Goal: Task Accomplishment & Management: Manage account settings

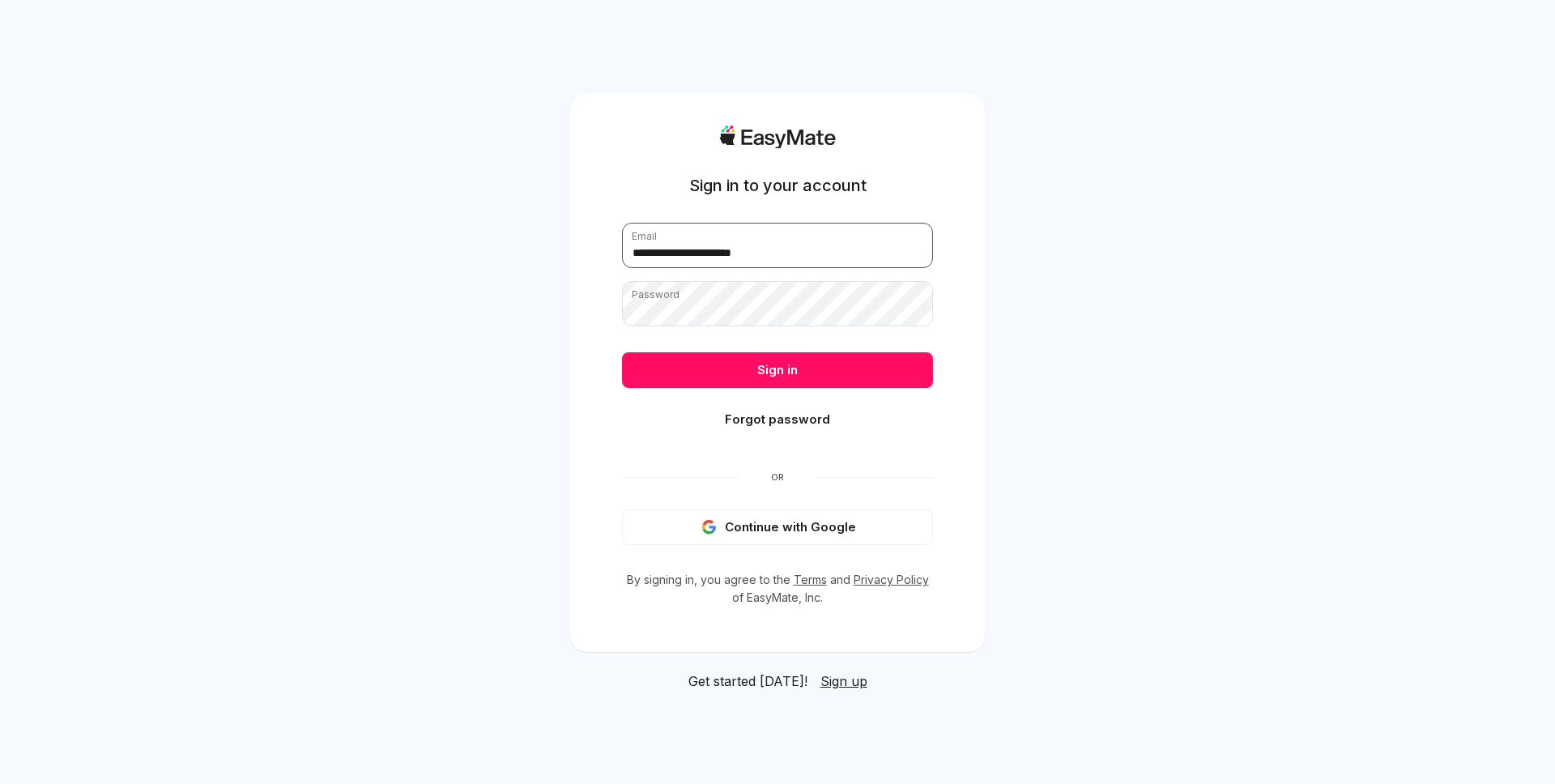
click at [773, 254] on input "**********" at bounding box center [777, 245] width 311 height 45
type input "**********"
click at [760, 362] on button "Sign in" at bounding box center [777, 369] width 311 height 35
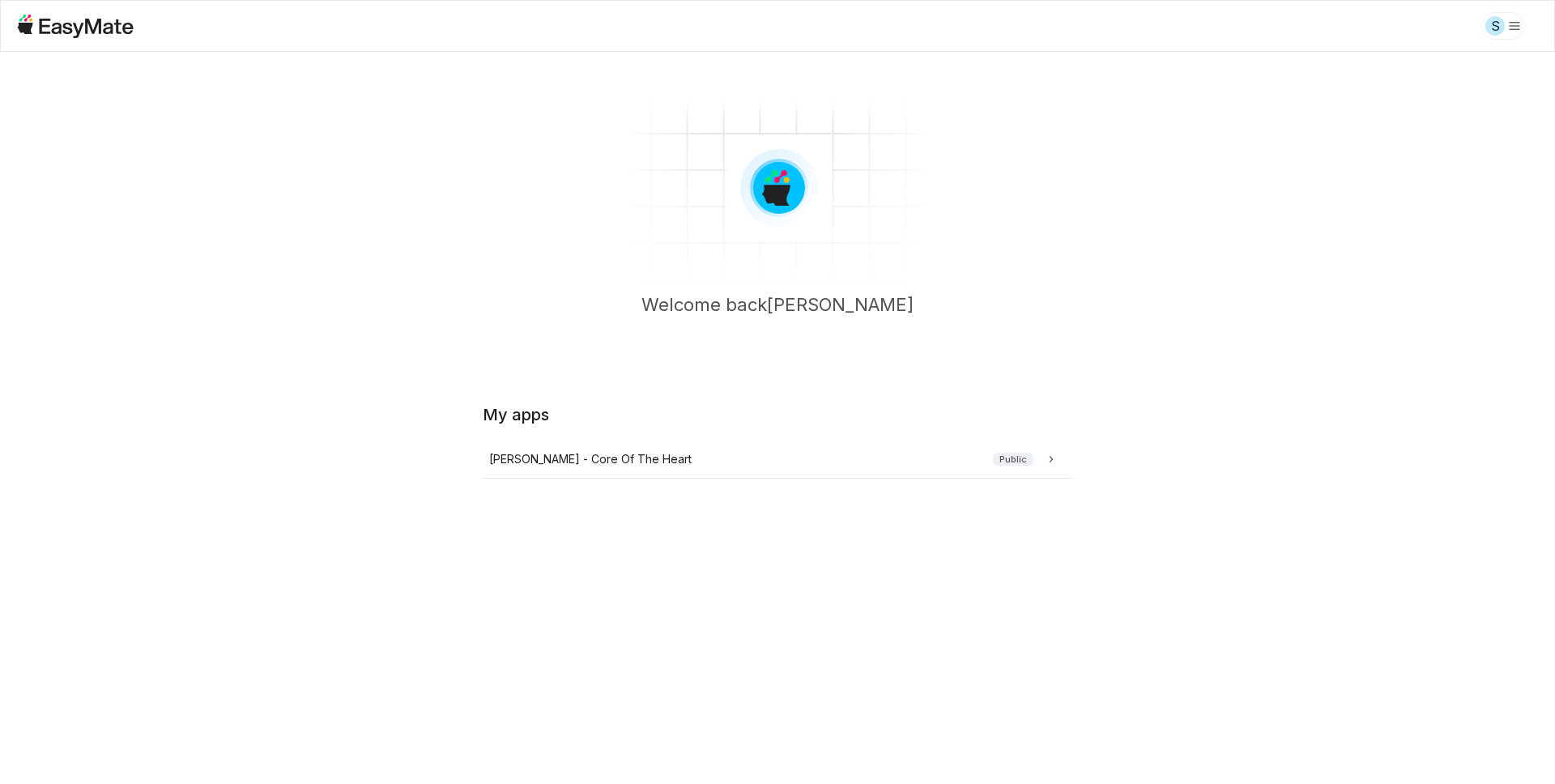
click at [324, 403] on main "Welcome back Sam My apps Sam - Core Of The Heart Public" at bounding box center [778, 375] width 1555 height 647
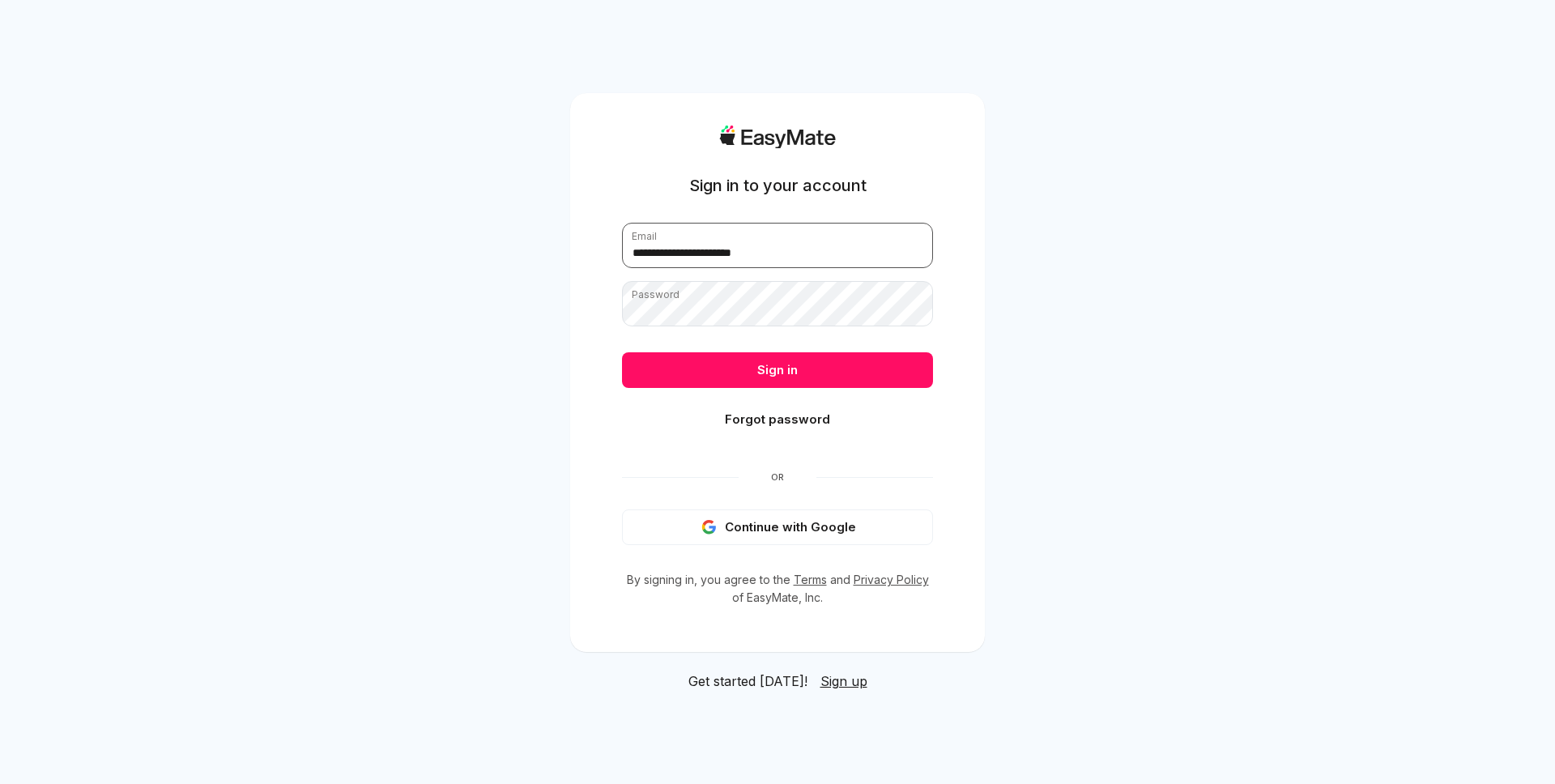
click at [699, 251] on input "**********" at bounding box center [777, 245] width 311 height 45
type input "**********"
click at [689, 363] on button "Sign in" at bounding box center [777, 369] width 311 height 35
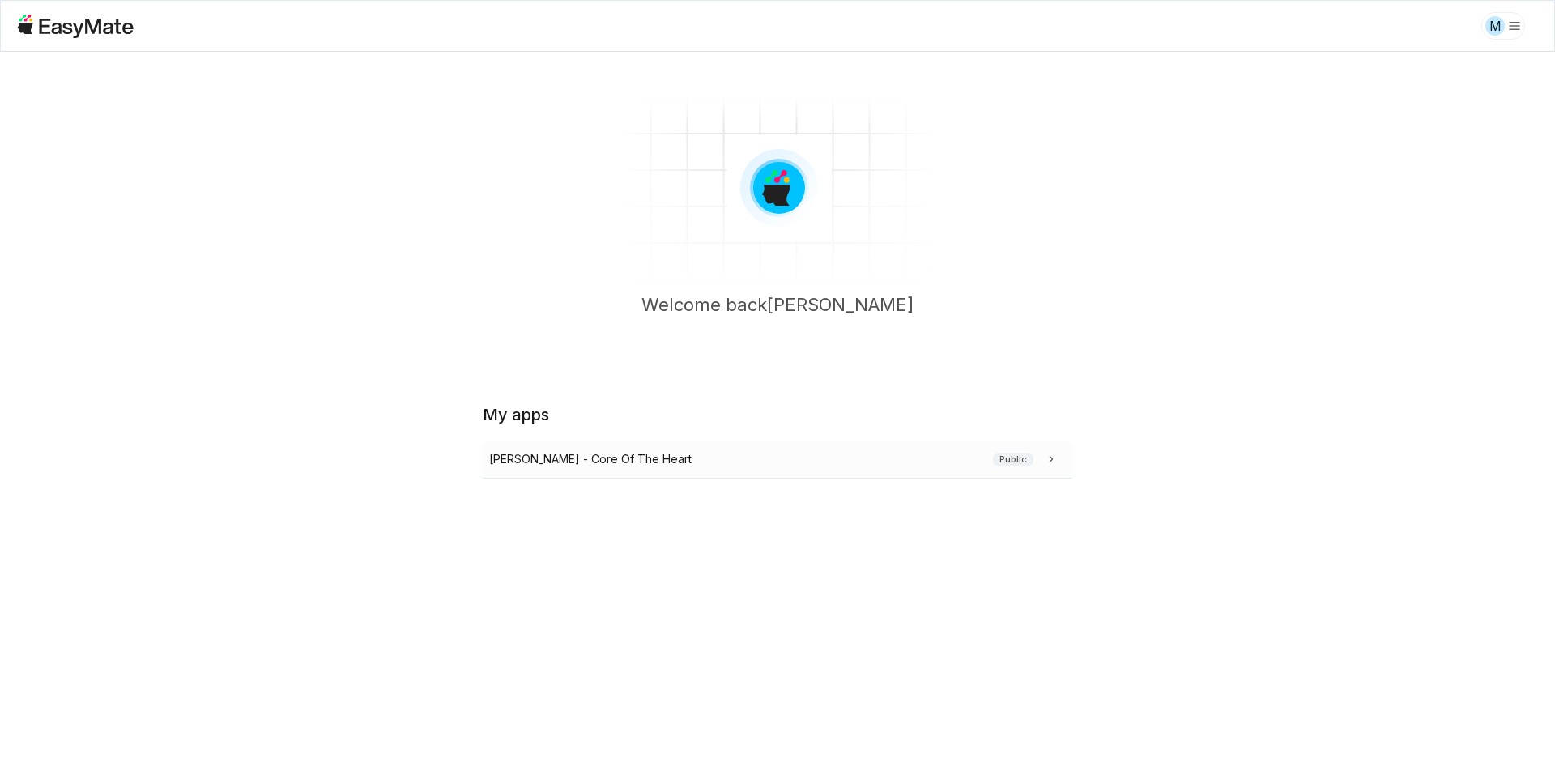
click at [785, 467] on div "Sam - Core Of The Heart Public" at bounding box center [774, 459] width 570 height 18
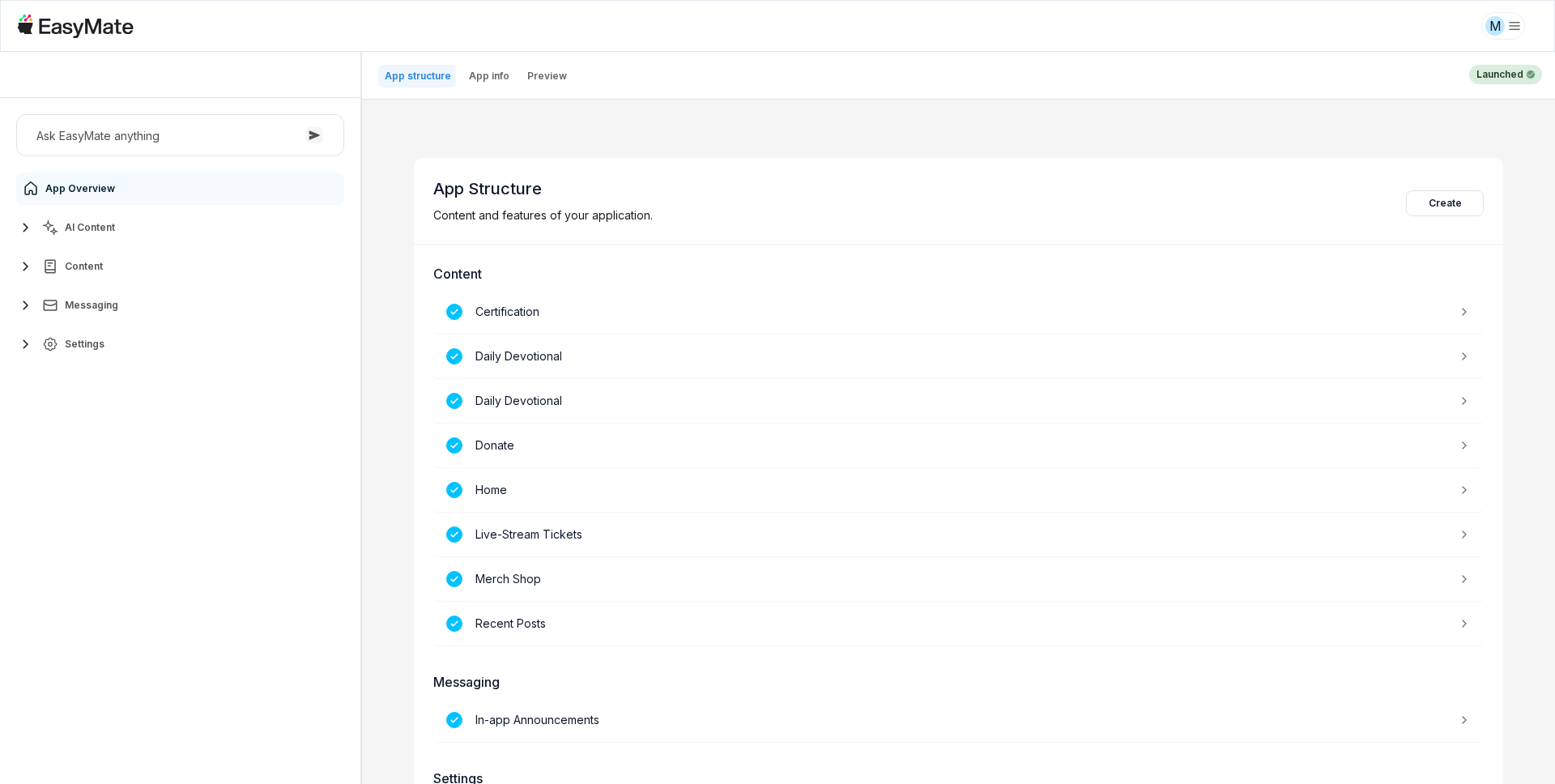
click at [230, 471] on div "Ask EasyMate anything App Overview AI Content Content Messaging Settings" at bounding box center [180, 440] width 361 height 686
click at [124, 232] on button "AI Content" at bounding box center [180, 228] width 328 height 33
click at [117, 265] on link "Agents 2" at bounding box center [189, 267] width 303 height 33
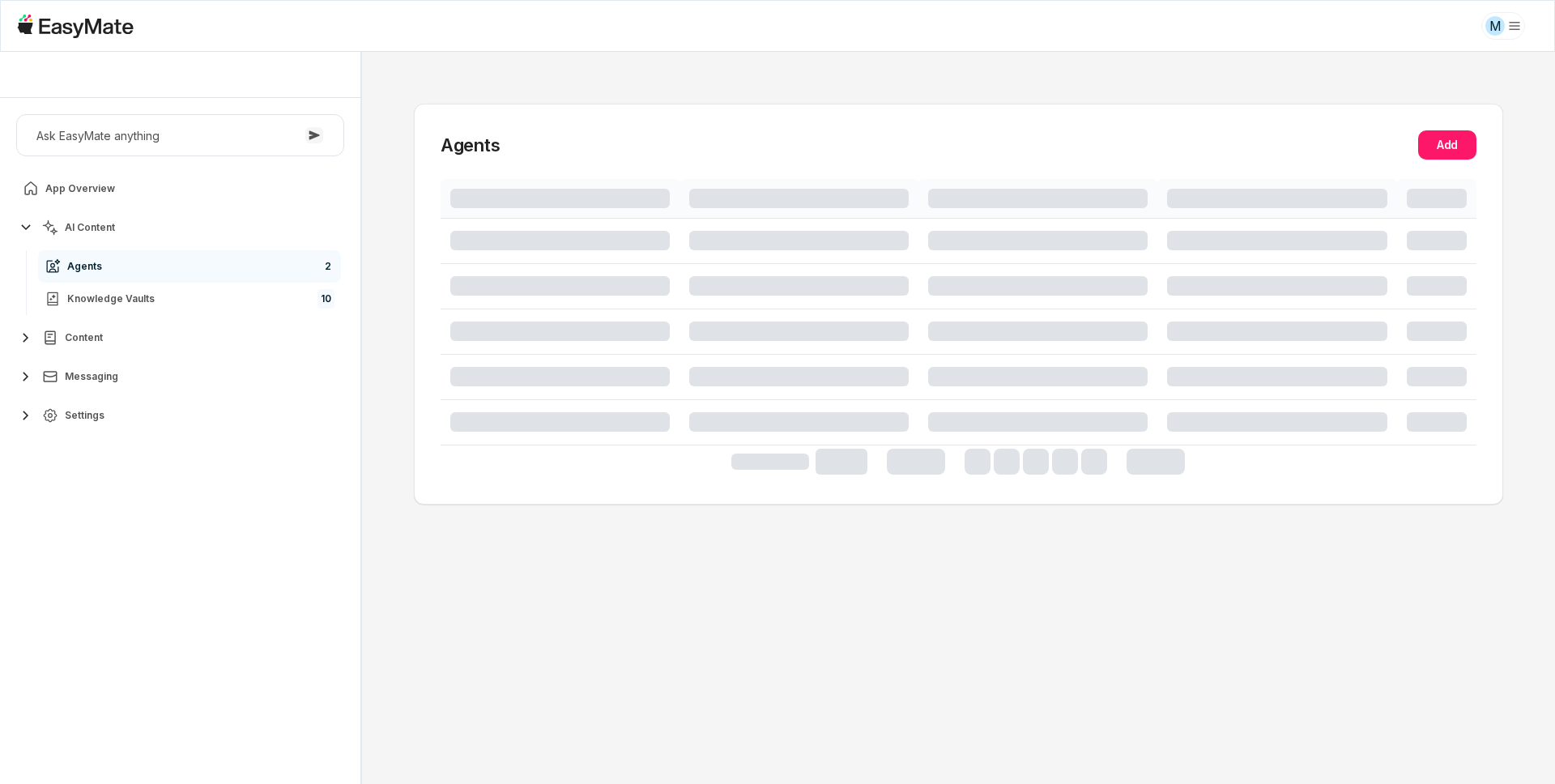
click at [86, 535] on div "Ask EasyMate anything App Overview AI Content Agents 2 Knowledge Vaults 10 Cont…" at bounding box center [180, 440] width 361 height 686
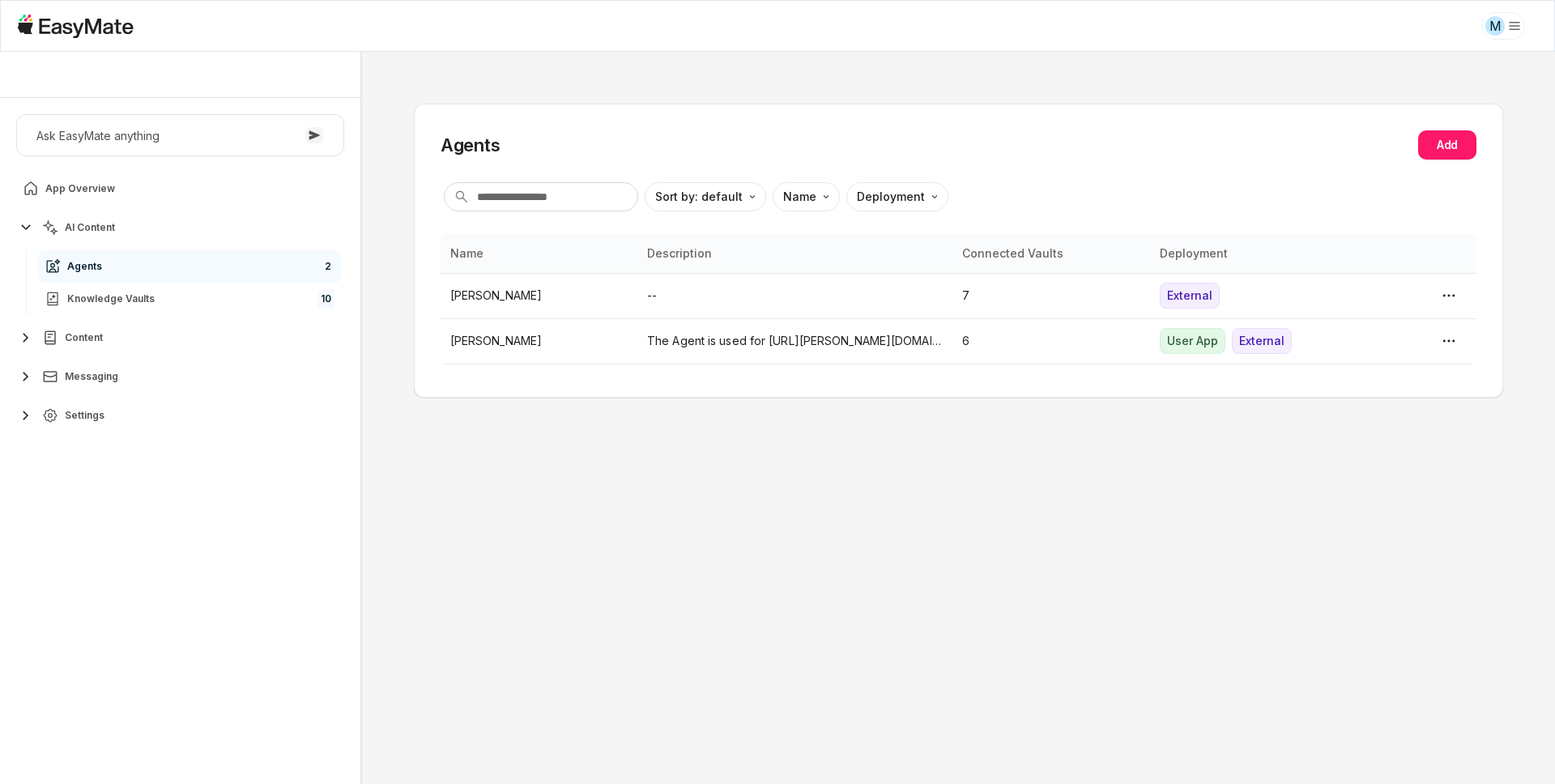
type textarea "*"
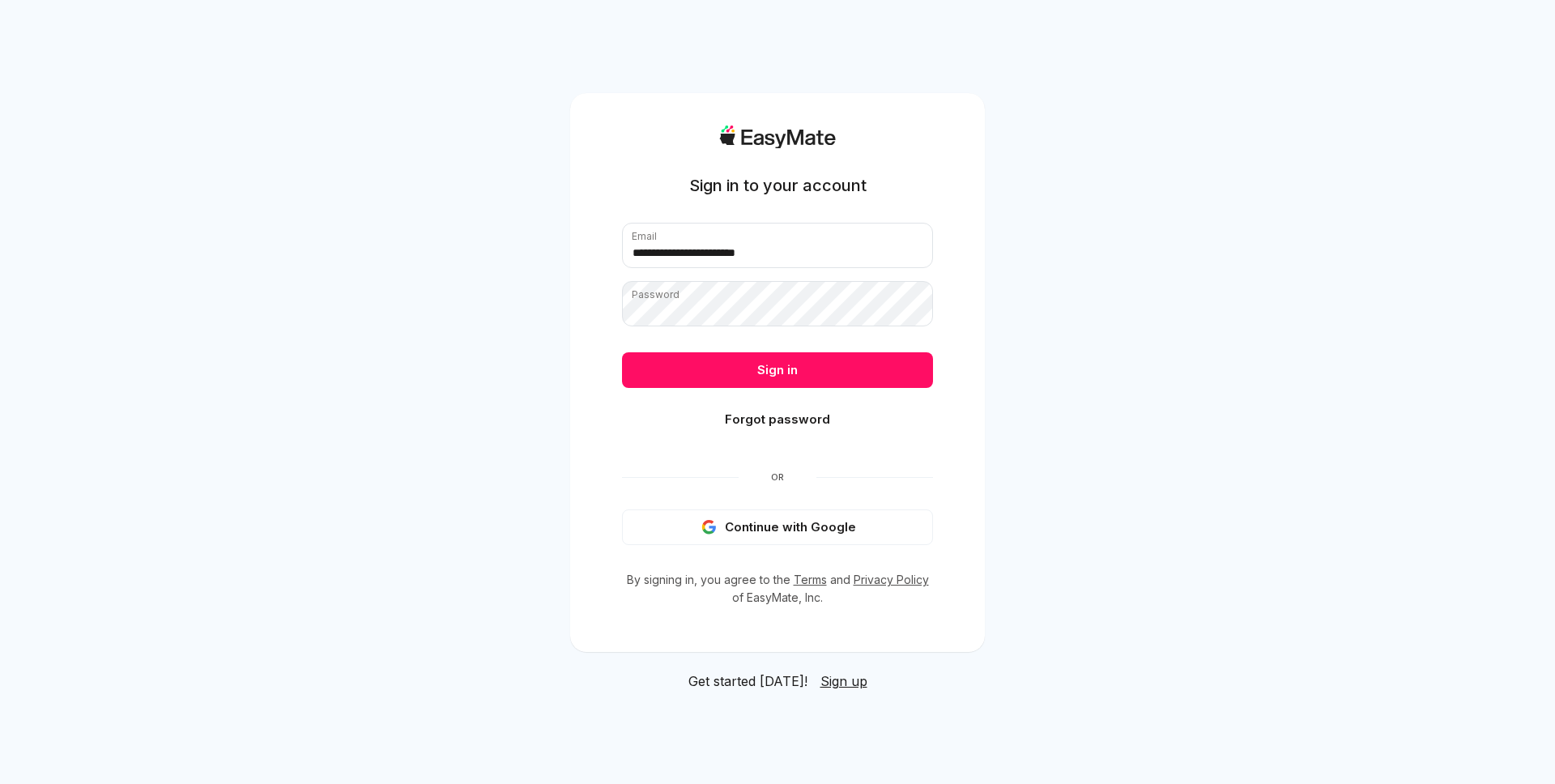
click at [286, 226] on div "**********" at bounding box center [778, 392] width 1555 height 784
click at [1083, 198] on div "**********" at bounding box center [778, 392] width 1555 height 784
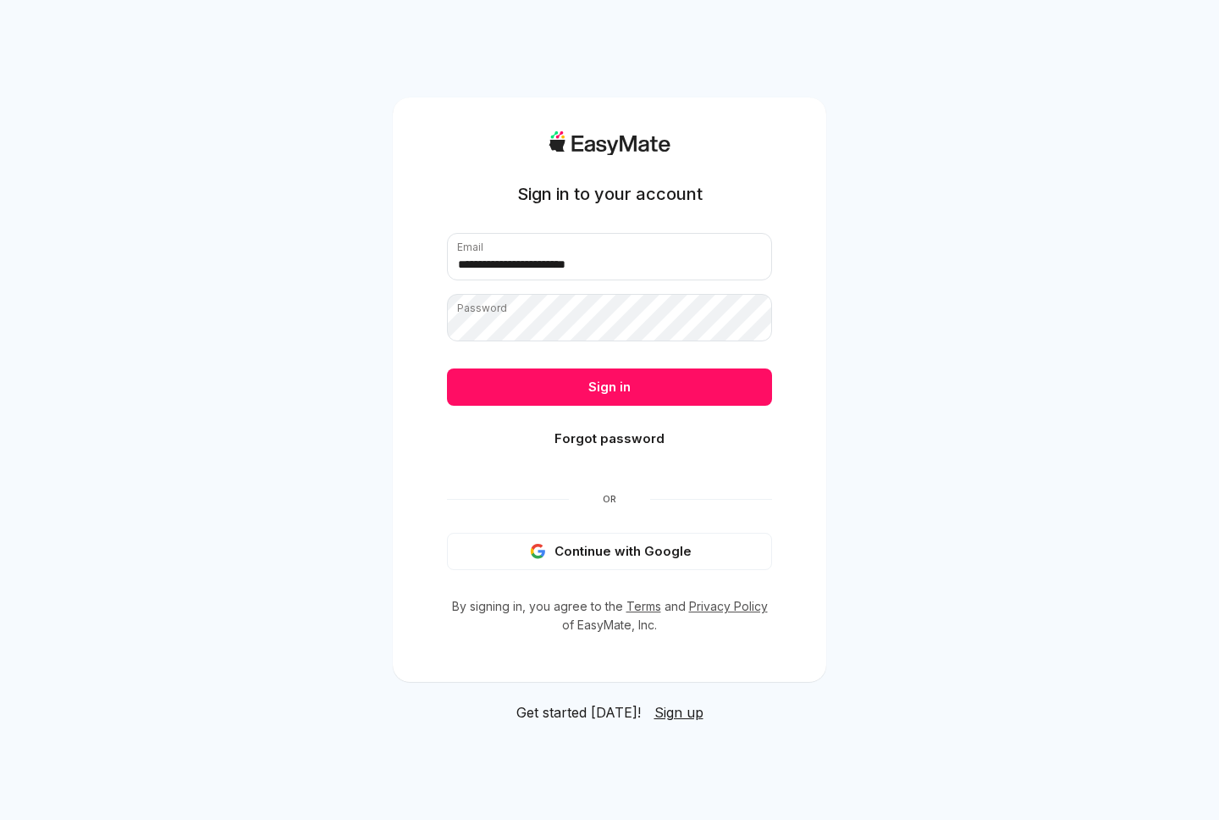
click at [988, 338] on div "**********" at bounding box center [609, 410] width 1219 height 820
click at [645, 265] on input "**********" at bounding box center [609, 256] width 325 height 47
click at [877, 294] on div "**********" at bounding box center [609, 410] width 1219 height 820
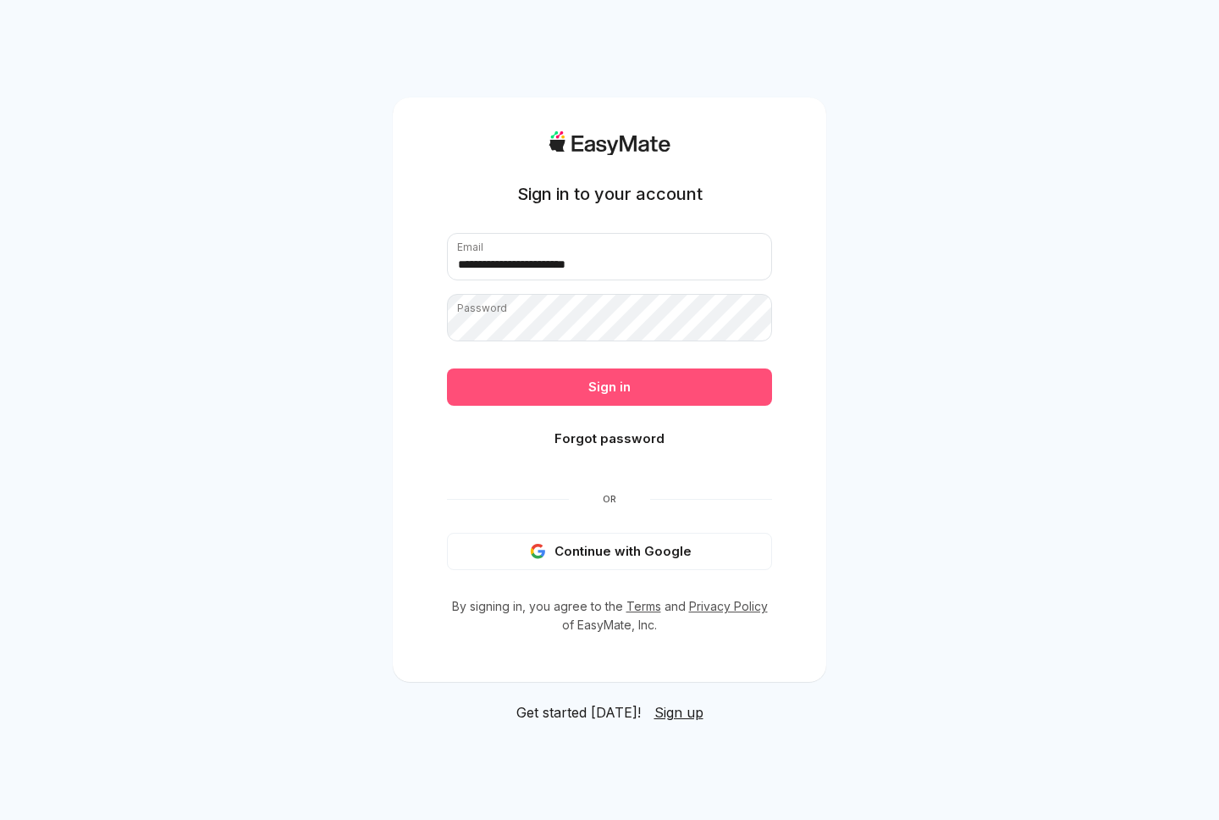
click at [656, 393] on button "Sign in" at bounding box center [609, 386] width 325 height 37
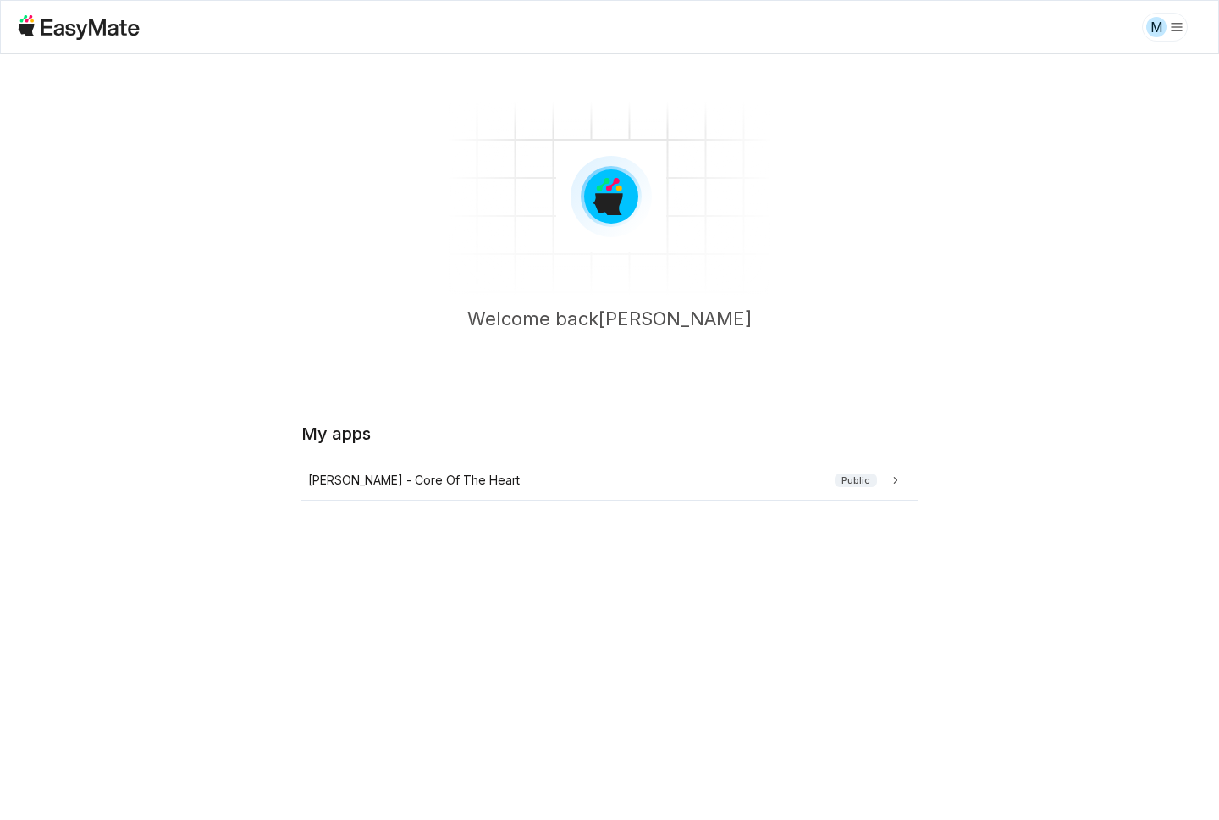
click at [1158, 37] on html "* M Welcome back Mike My apps Sam - Core Of The Heart Public Beta 0 / 0 used qu…" at bounding box center [609, 410] width 1219 height 820
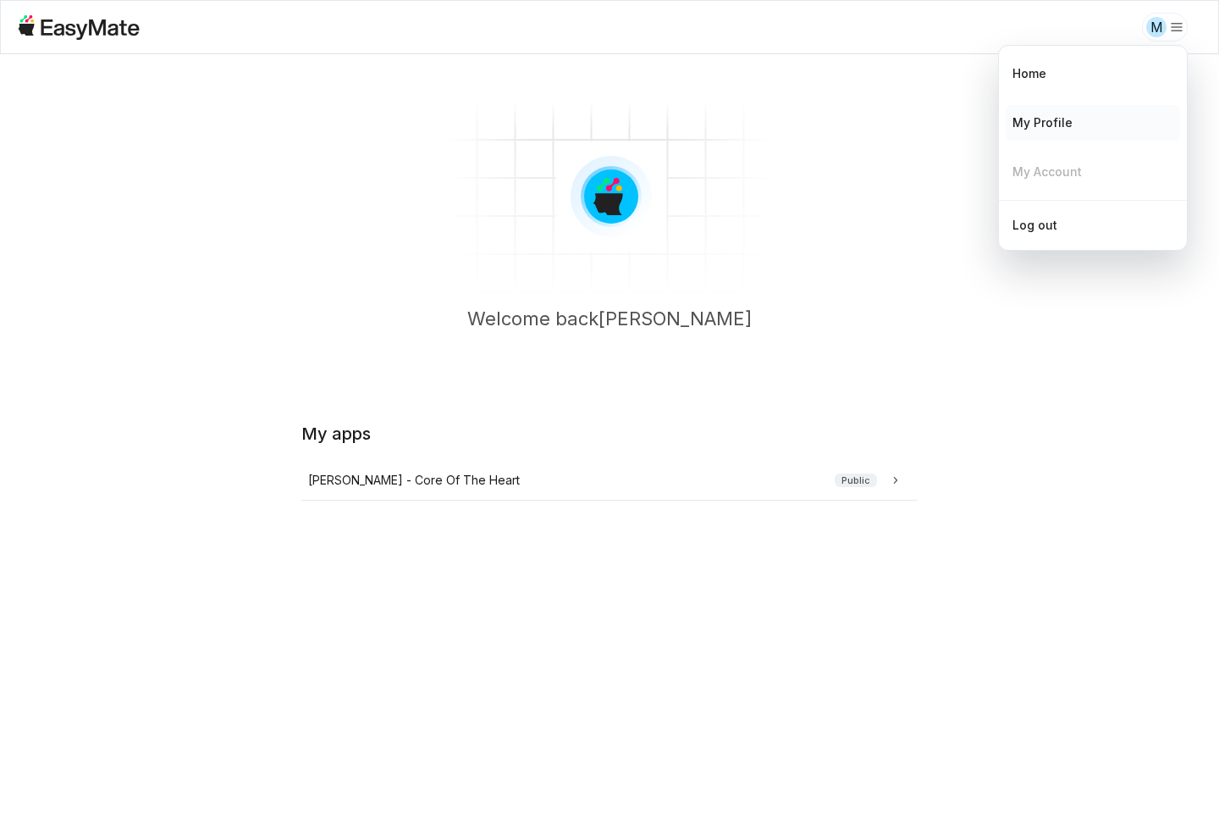
click at [1048, 121] on div "My Profile" at bounding box center [1043, 122] width 60 height 19
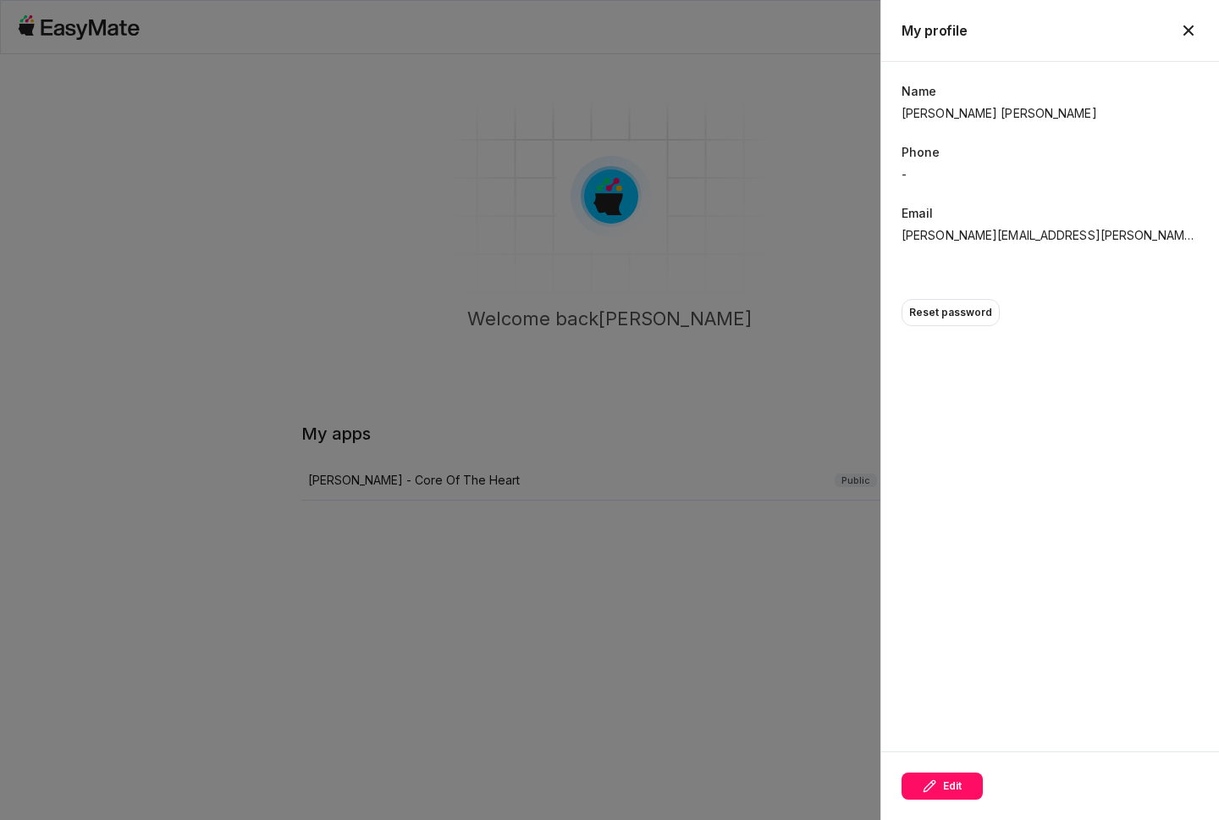
click at [986, 478] on div "Name Sam Sam Phone - Email phuc.nguyen@asnet.com.vn Reset password" at bounding box center [1051, 406] width 338 height 689
click at [800, 578] on div at bounding box center [609, 410] width 1219 height 820
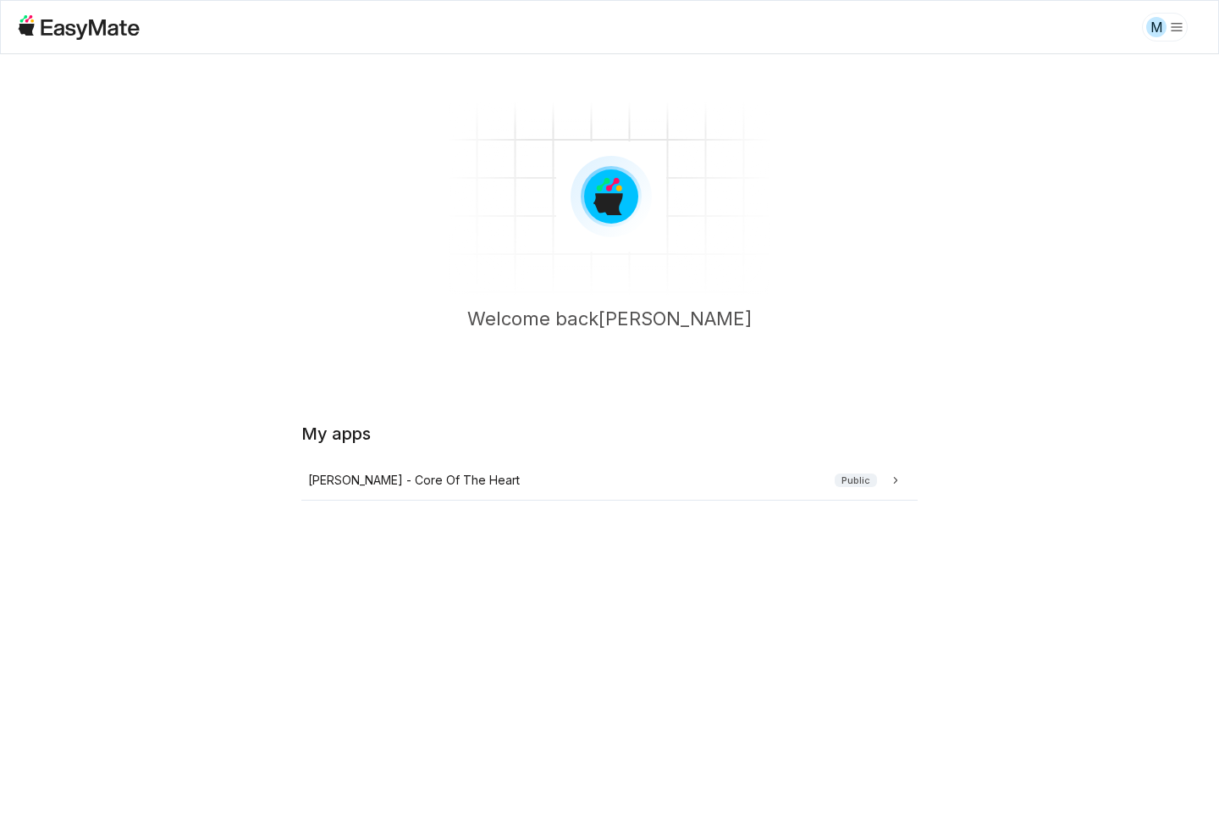
click at [1154, 28] on html "* M Welcome back Mike My apps Sam - Core Of The Heart Public Beta 0 / 0 used qu…" at bounding box center [609, 410] width 1219 height 820
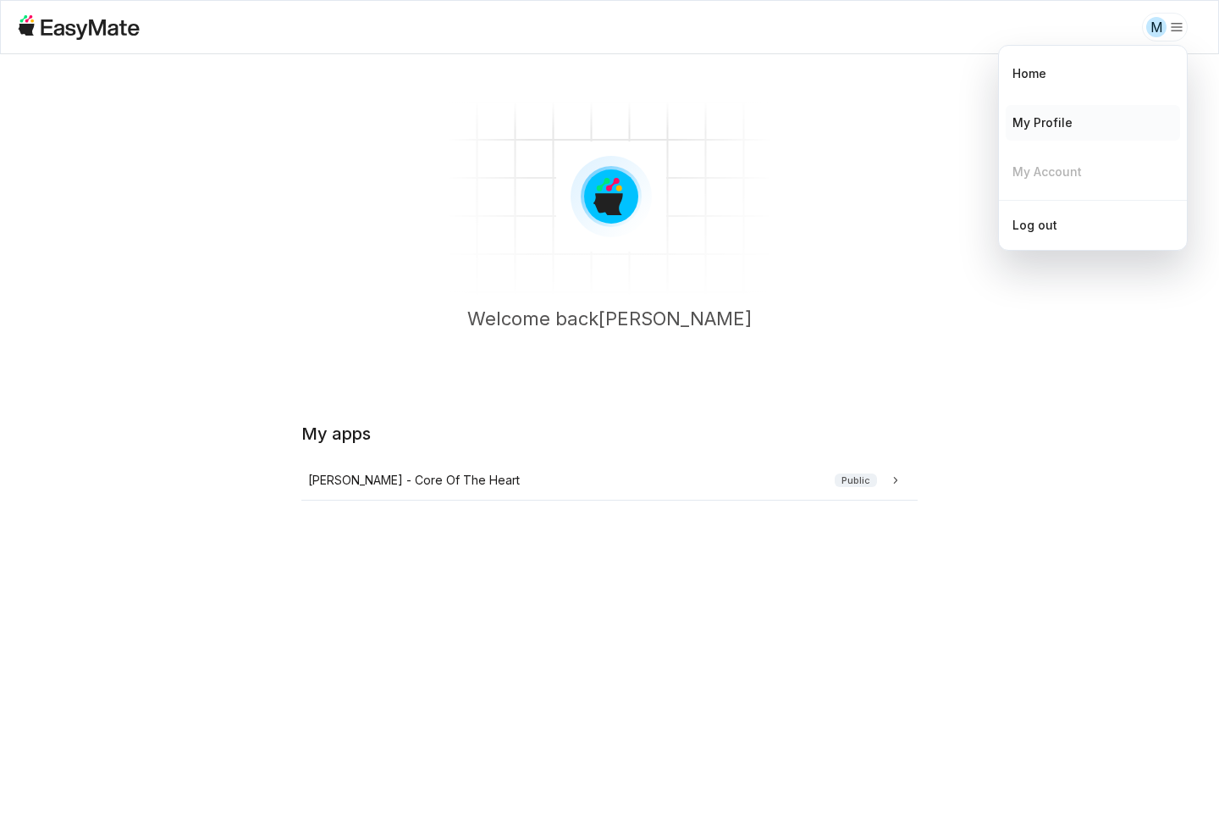
click at [1056, 124] on div "My Profile" at bounding box center [1043, 122] width 60 height 19
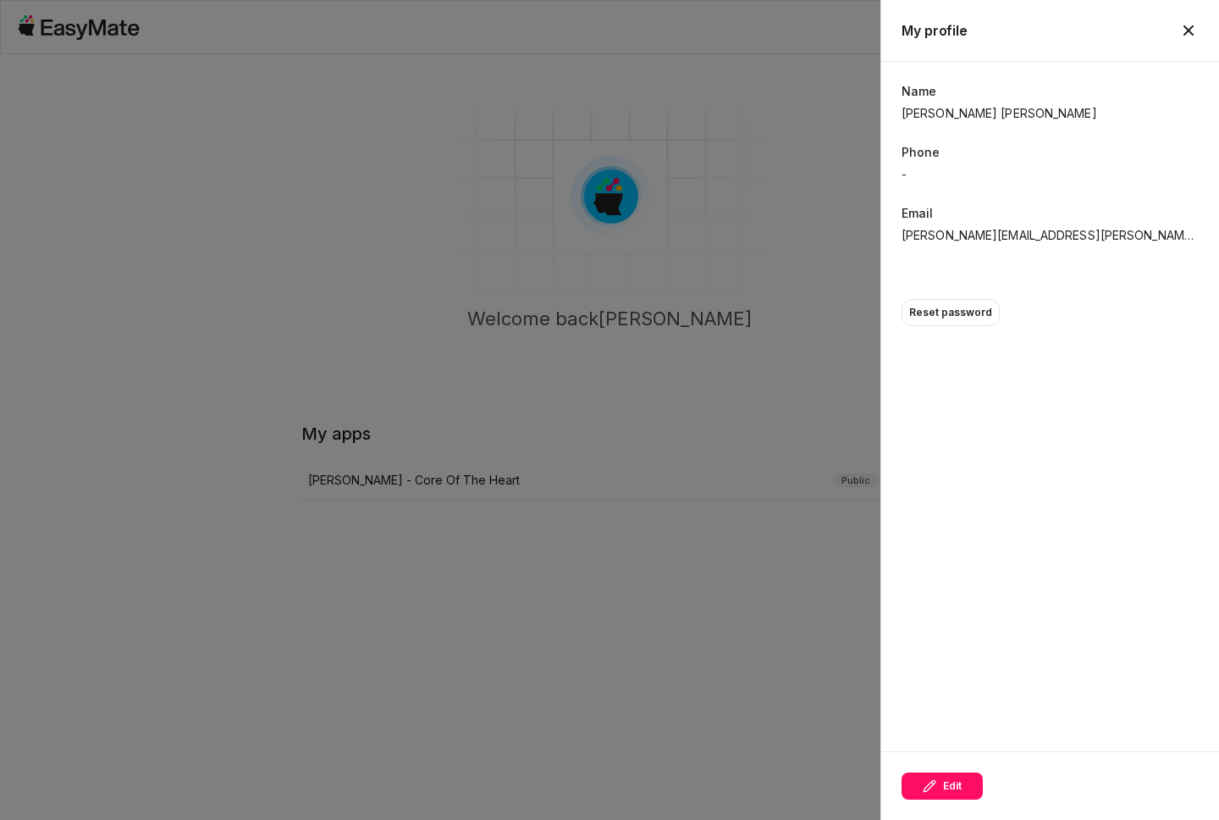
click at [997, 455] on div "Name Sam Sam Phone - Email phuc.nguyen@asnet.com.vn Reset password" at bounding box center [1051, 406] width 338 height 689
click at [812, 321] on div at bounding box center [609, 410] width 1219 height 820
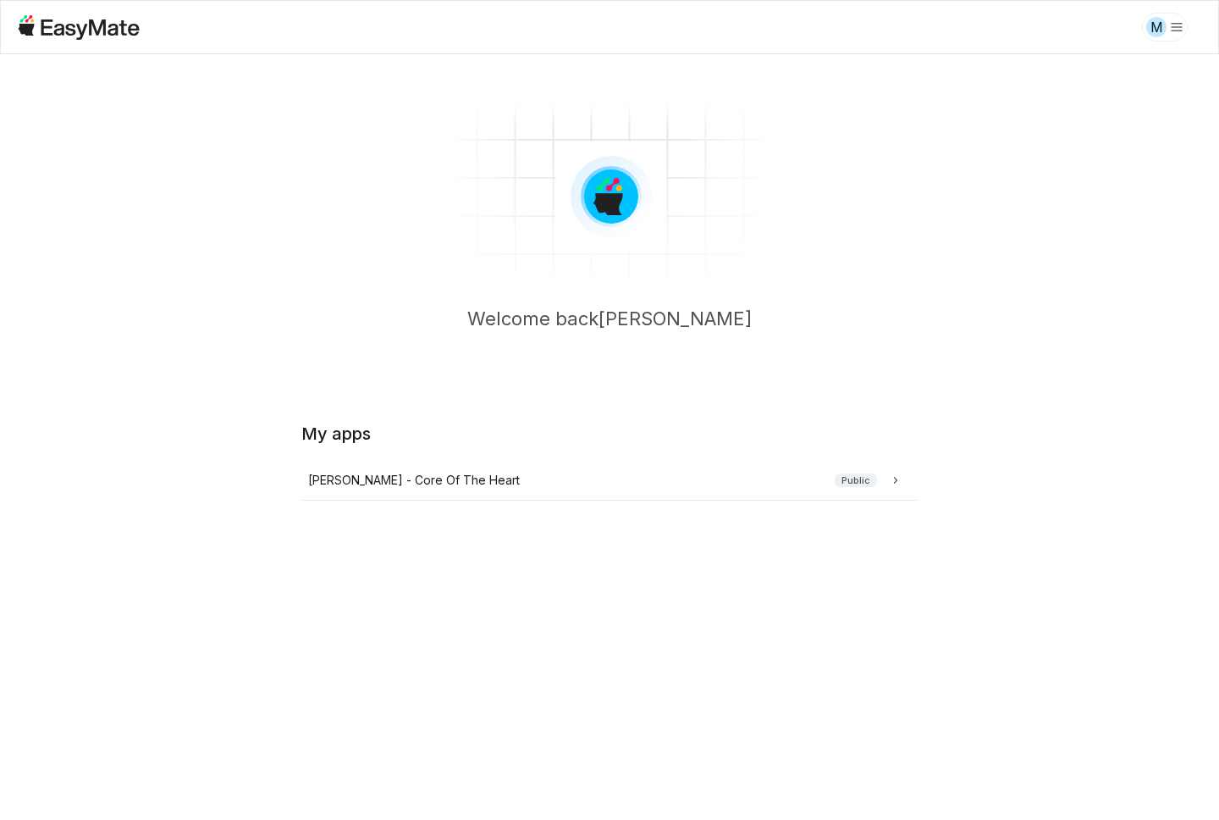
click at [1151, 27] on html "* M Welcome back Mike My apps Sam - Core Of The Heart Public Beta 0 / 0 used qu…" at bounding box center [609, 410] width 1219 height 820
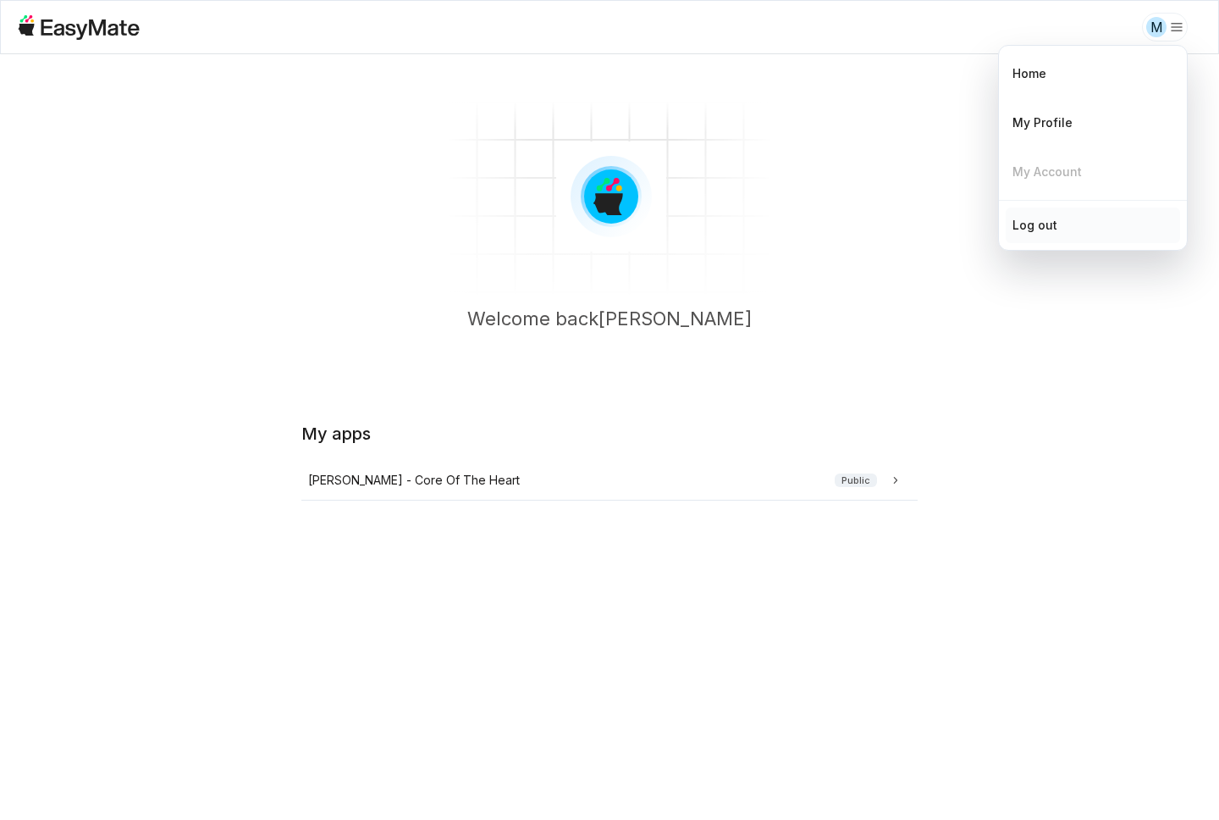
click at [1061, 220] on div "Log out" at bounding box center [1093, 225] width 174 height 36
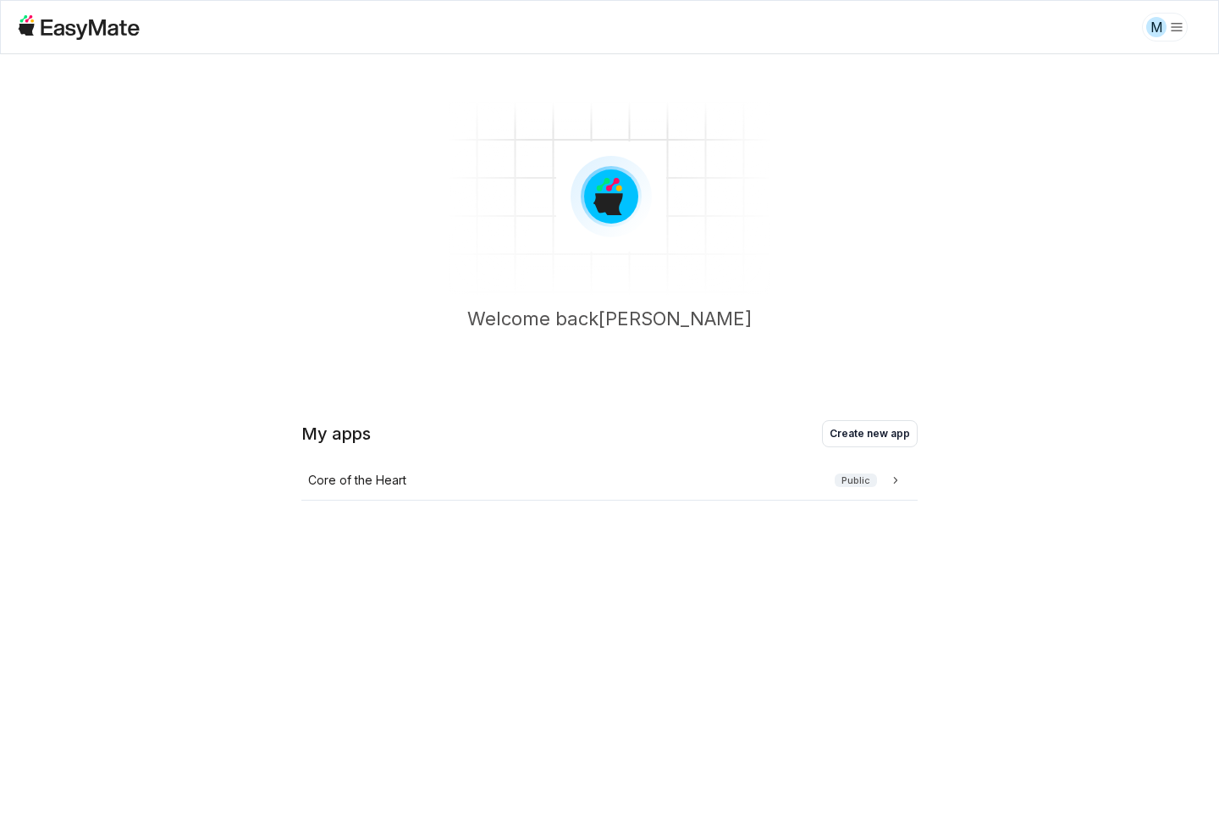
click at [1157, 25] on html "M Welcome back [PERSON_NAME] My apps Create new app Core of the Heart Public Be…" at bounding box center [609, 410] width 1219 height 820
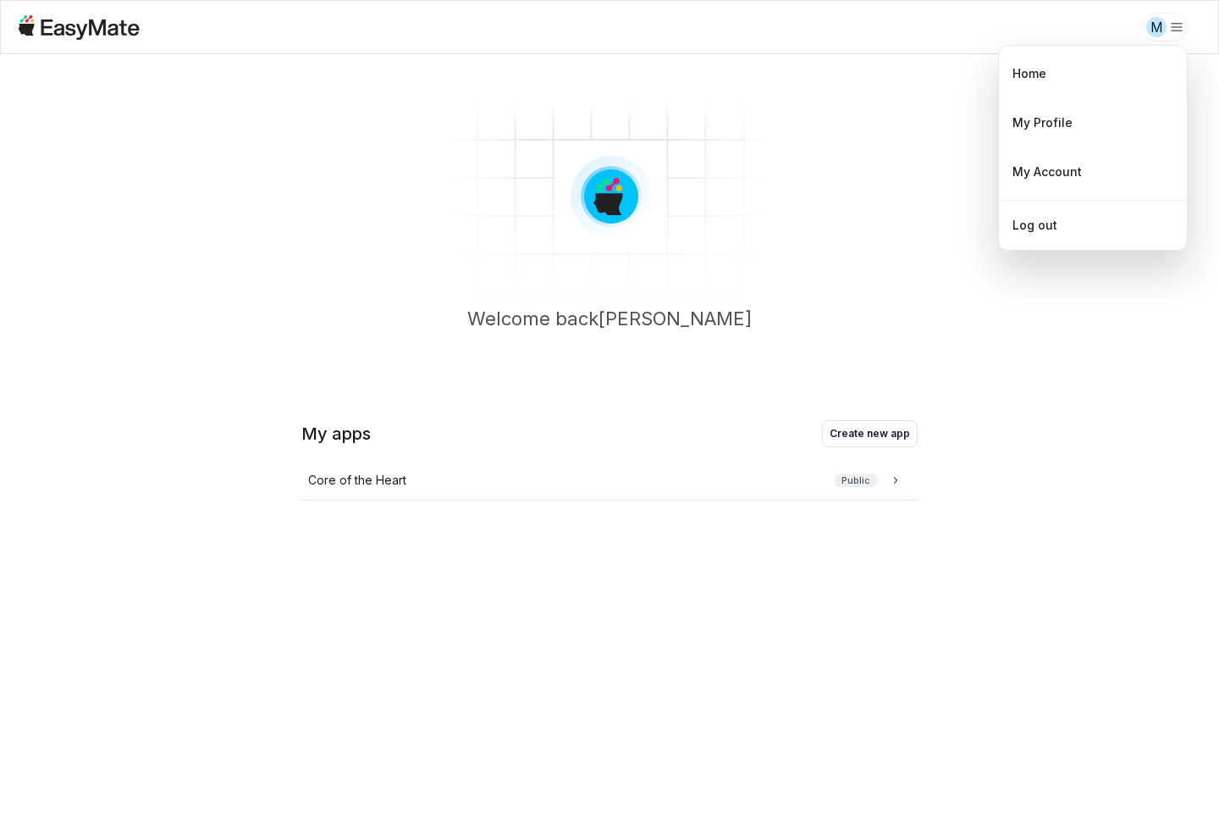
click at [1157, 25] on html "M Welcome back [PERSON_NAME] My apps Create new app Core of the Heart Public Ho…" at bounding box center [609, 410] width 1219 height 820
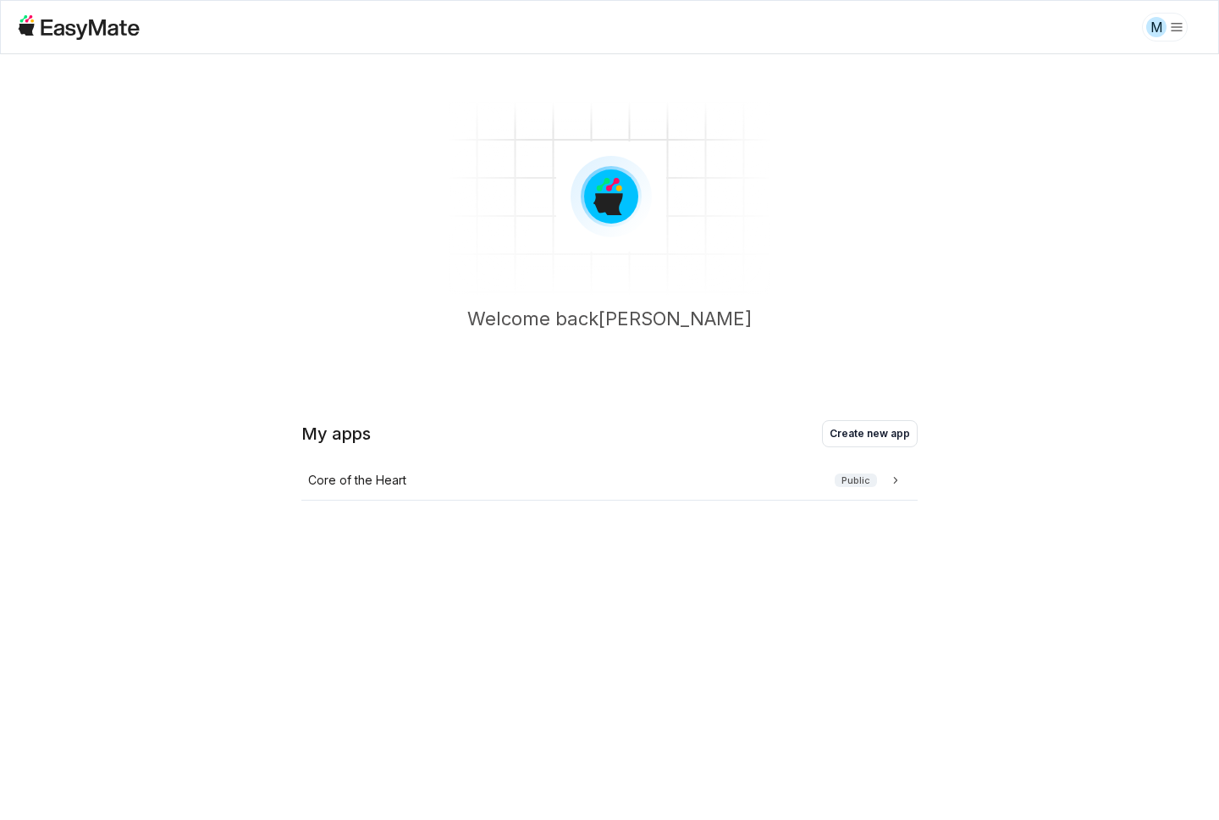
click at [1157, 32] on html "M Welcome back [PERSON_NAME] My apps Create new app Core of the Heart Public Be…" at bounding box center [609, 410] width 1219 height 820
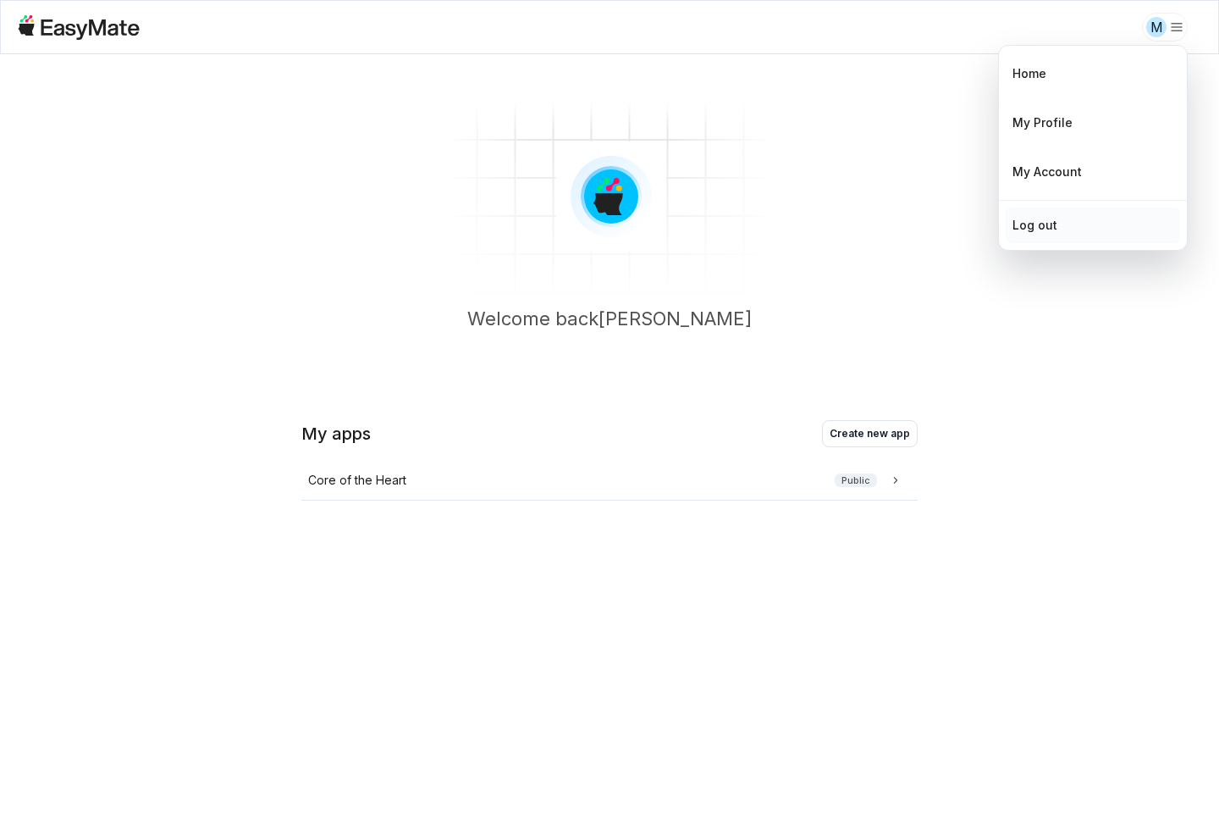
click at [1058, 227] on div "Log out" at bounding box center [1093, 225] width 174 height 36
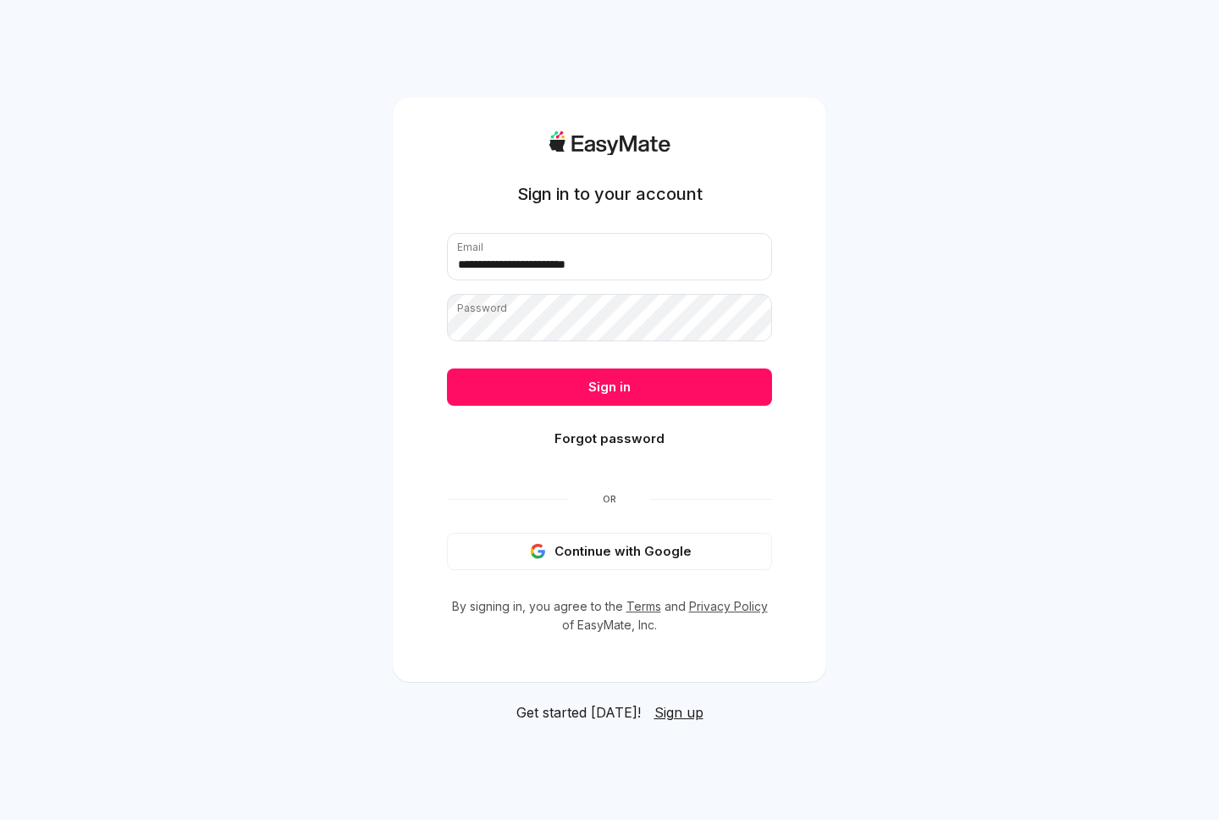
type input "**********"
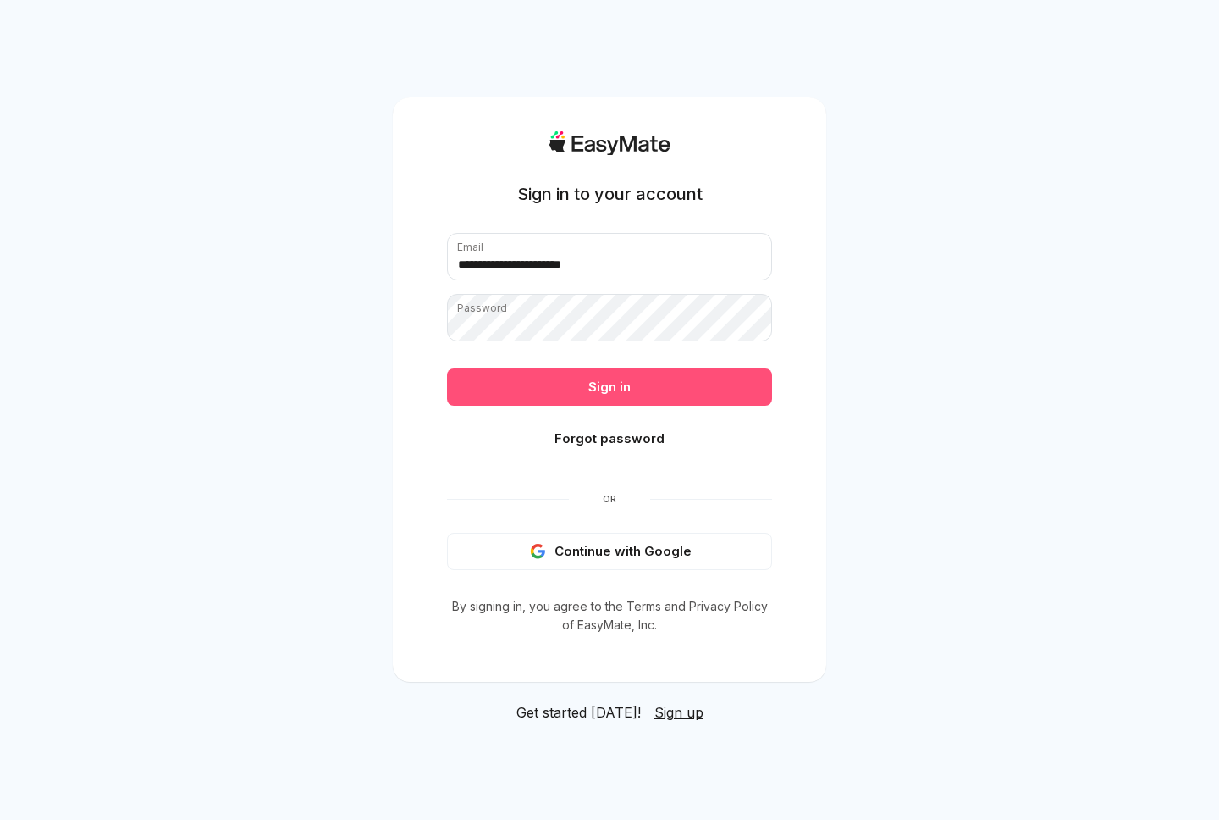
click at [561, 384] on button "Sign in" at bounding box center [609, 386] width 325 height 37
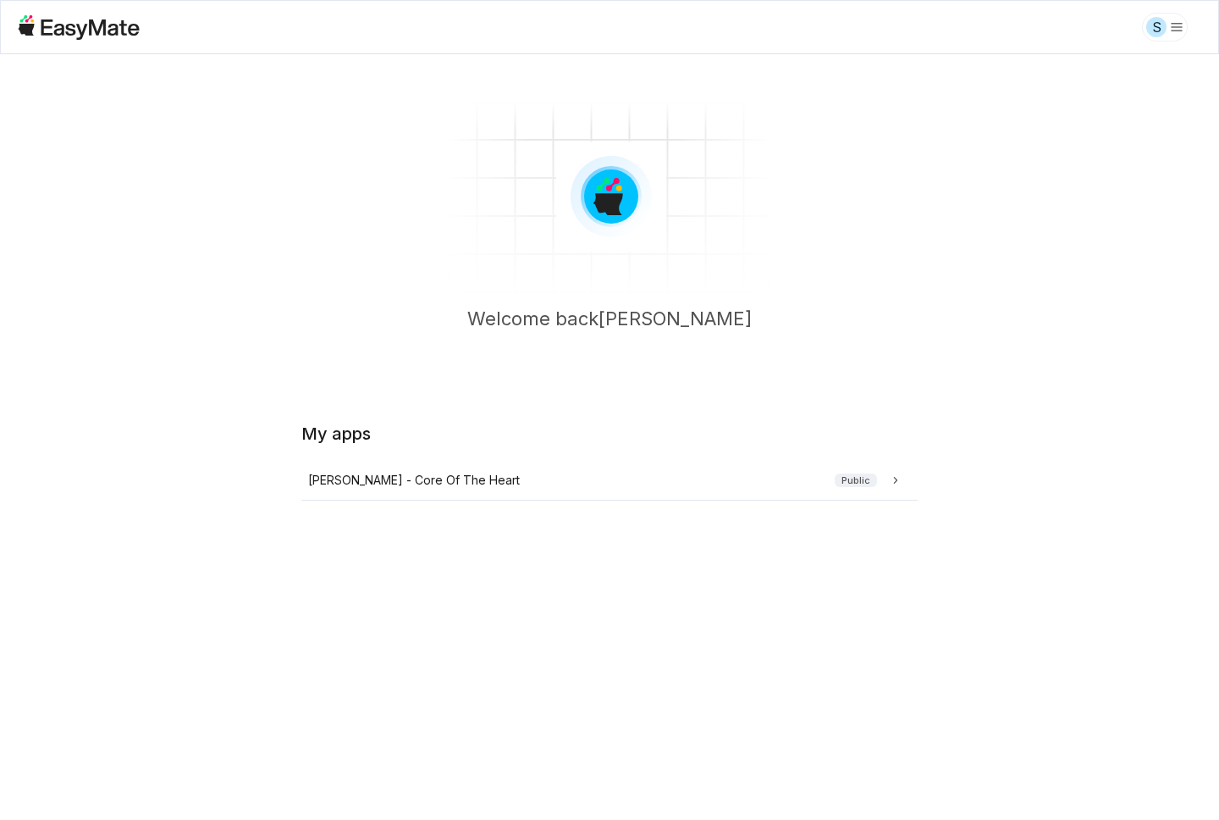
click at [1161, 29] on html "S Welcome back Sam My apps Sam - Core Of The Heart Public Beta 0 / 0 used queri…" at bounding box center [609, 410] width 1219 height 820
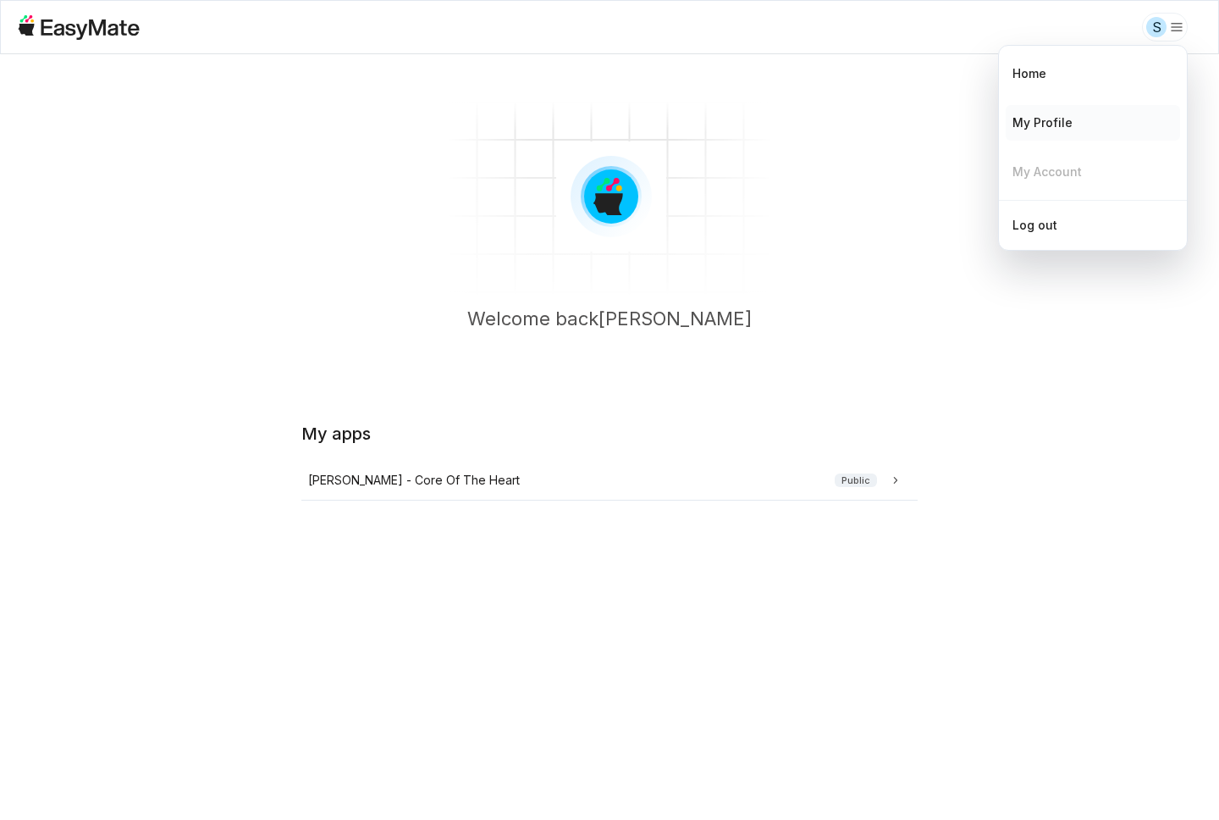
click at [1104, 116] on div "My Profile" at bounding box center [1093, 123] width 174 height 36
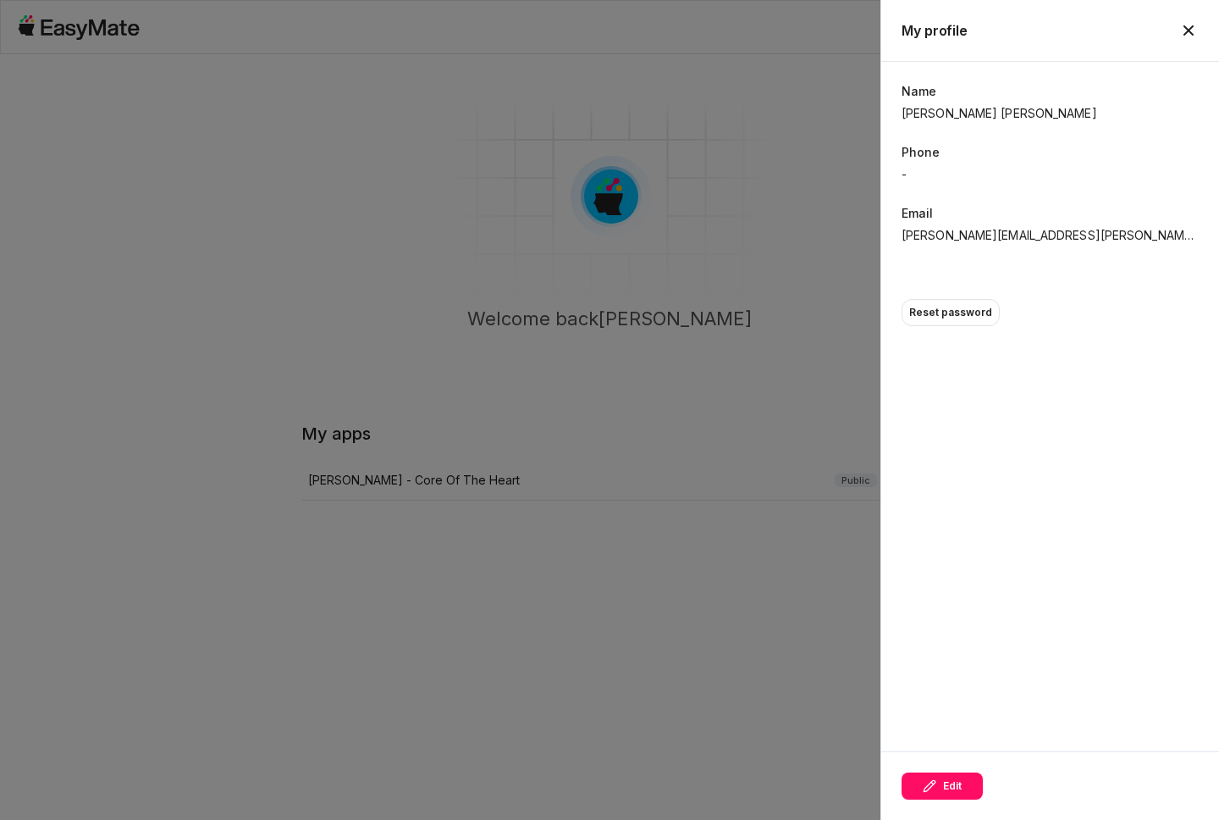
click at [861, 229] on div at bounding box center [609, 410] width 1219 height 820
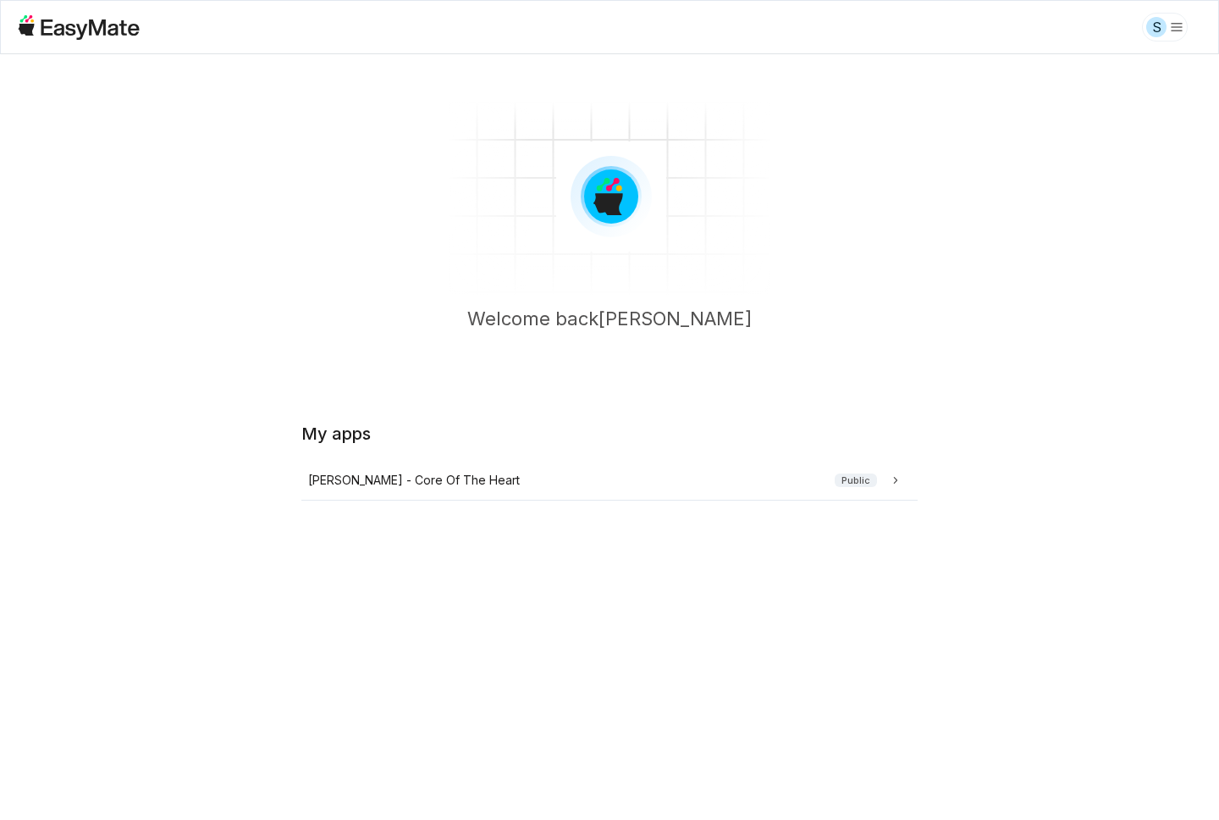
click at [1156, 37] on html "S Welcome back Sam My apps Sam - Core Of The Heart Public Beta 0 / 0 used queri…" at bounding box center [609, 410] width 1219 height 820
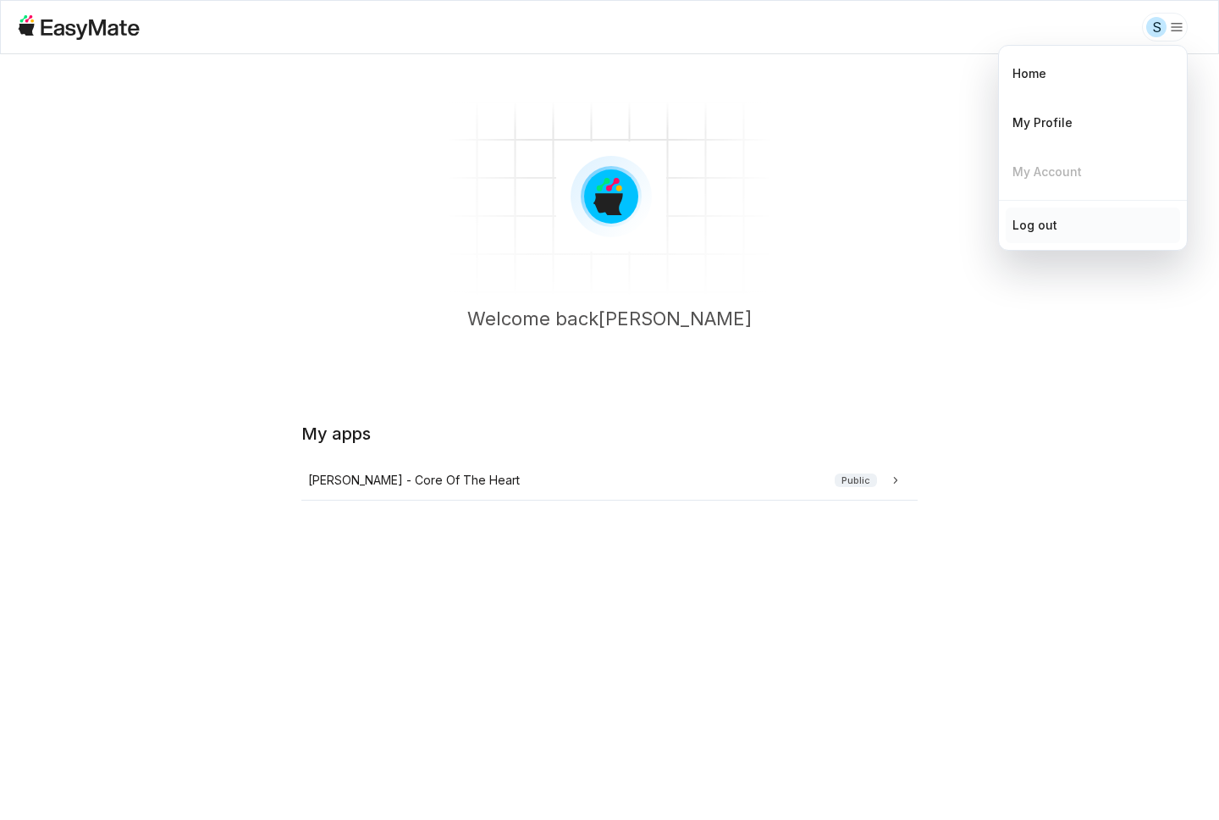
click at [1047, 224] on div "Log out" at bounding box center [1035, 225] width 45 height 19
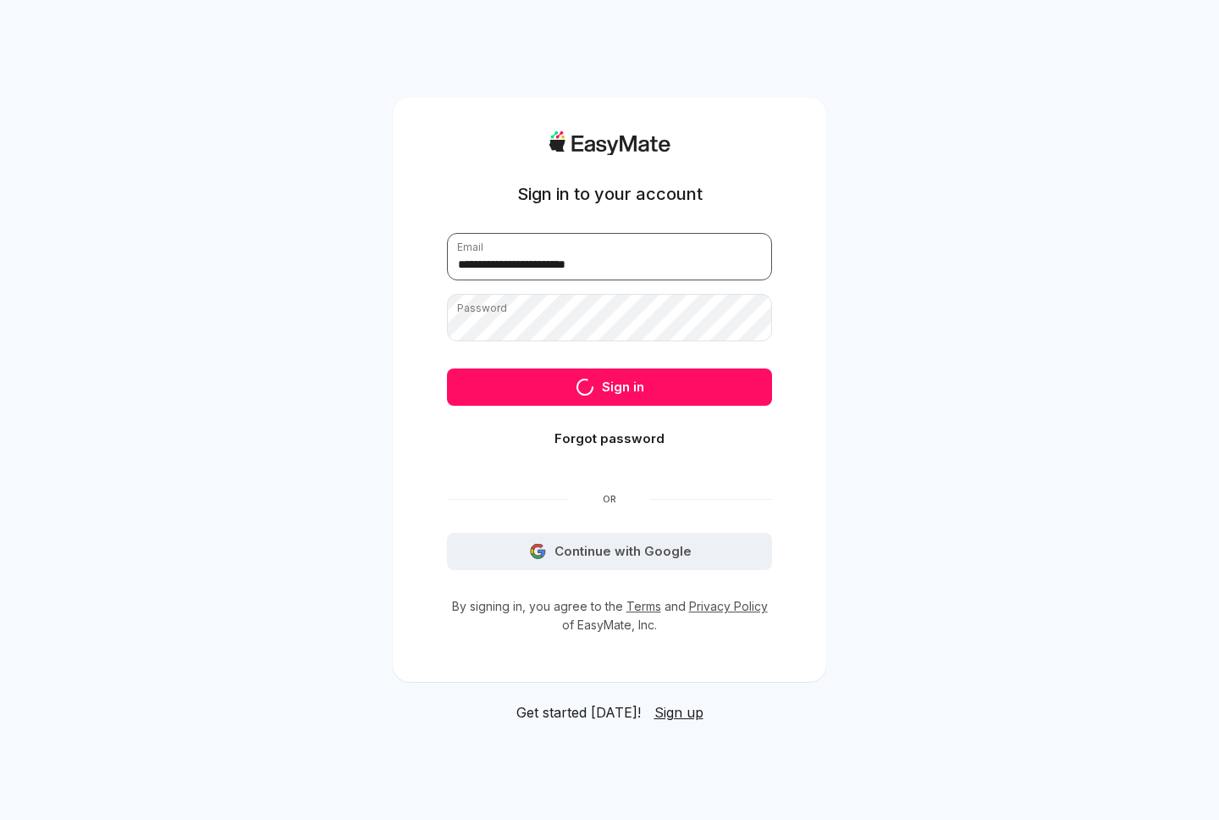
type input "**********"
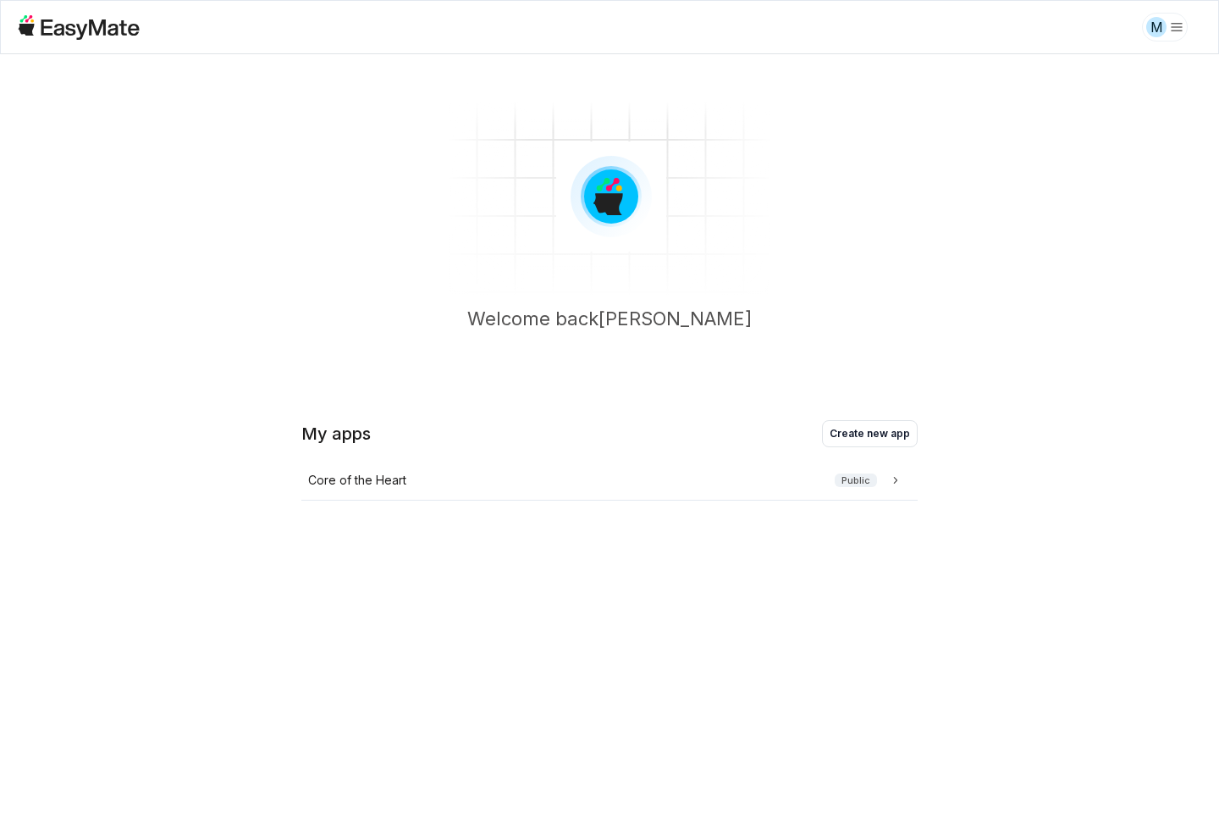
click at [1172, 273] on section "Welcome back [PERSON_NAME]" at bounding box center [609, 223] width 1219 height 339
click at [677, 479] on div "Core of the Heart Public" at bounding box center [606, 480] width 596 height 19
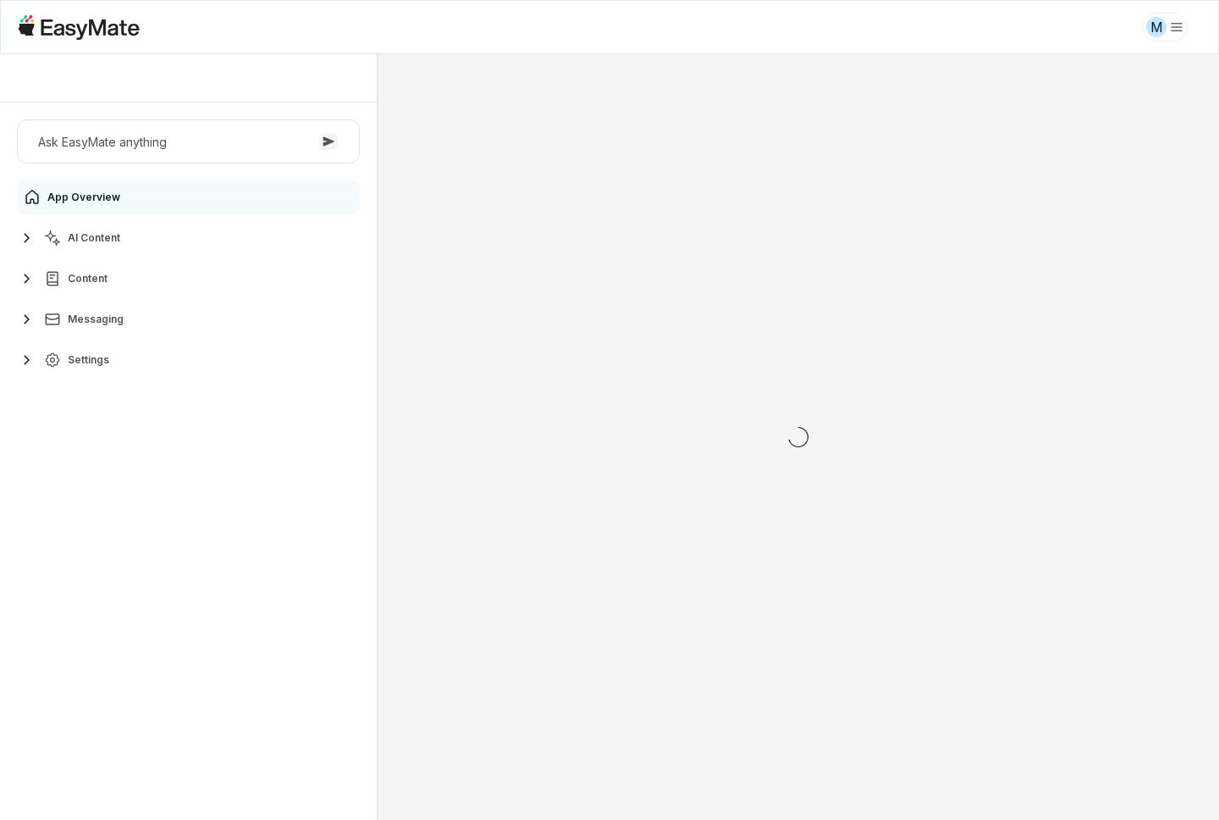
click at [102, 491] on div "Ask EasyMate anything App Overview AI Content Content Messaging Settings" at bounding box center [188, 460] width 377 height 717
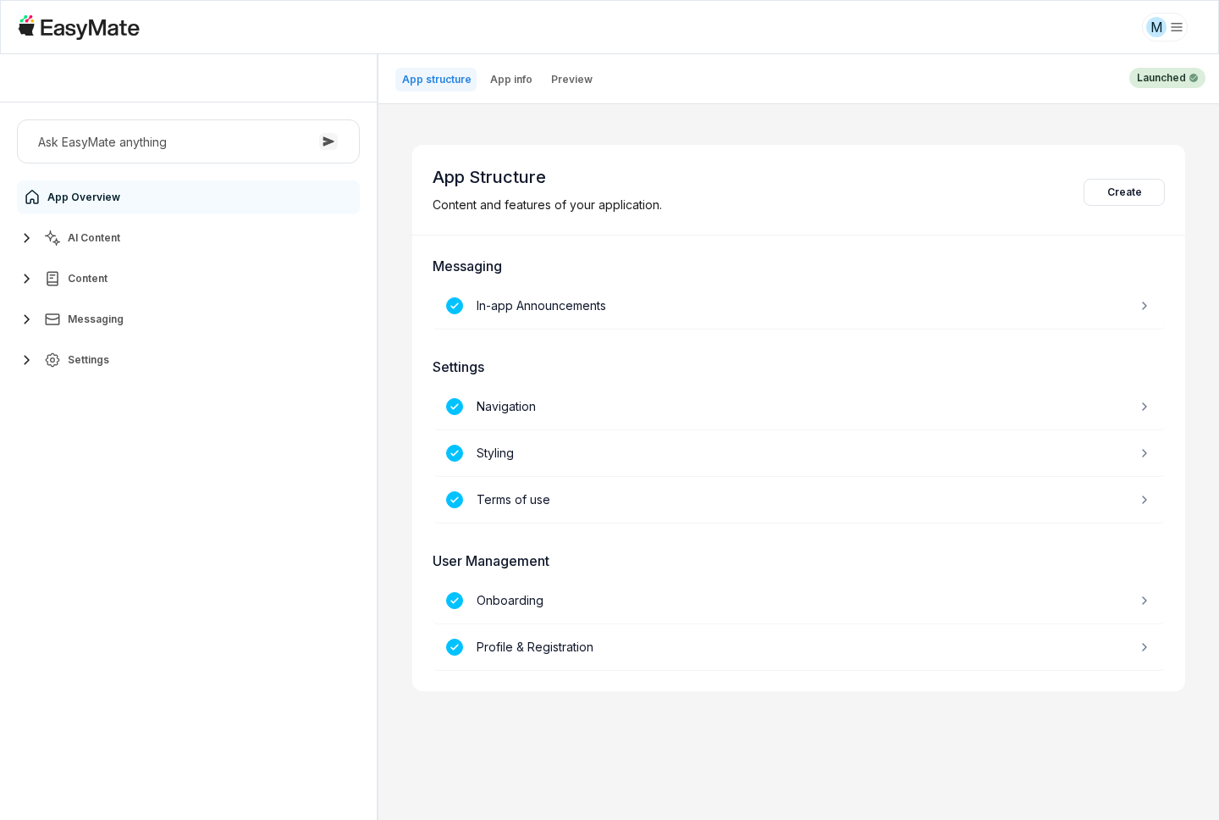
click at [93, 241] on span "AI Content" at bounding box center [94, 238] width 53 height 14
click at [76, 435] on span "Settings" at bounding box center [88, 435] width 41 height 14
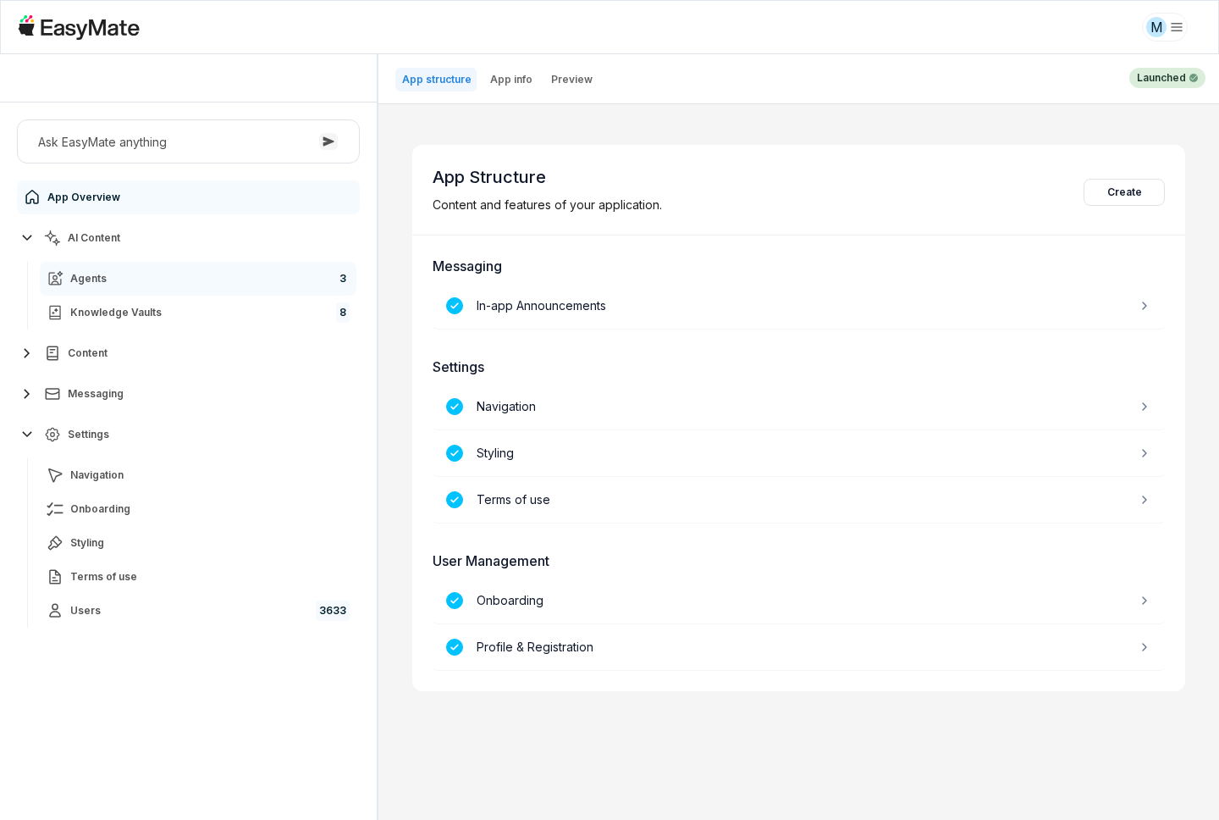
click at [94, 282] on span "Agents" at bounding box center [88, 279] width 36 height 14
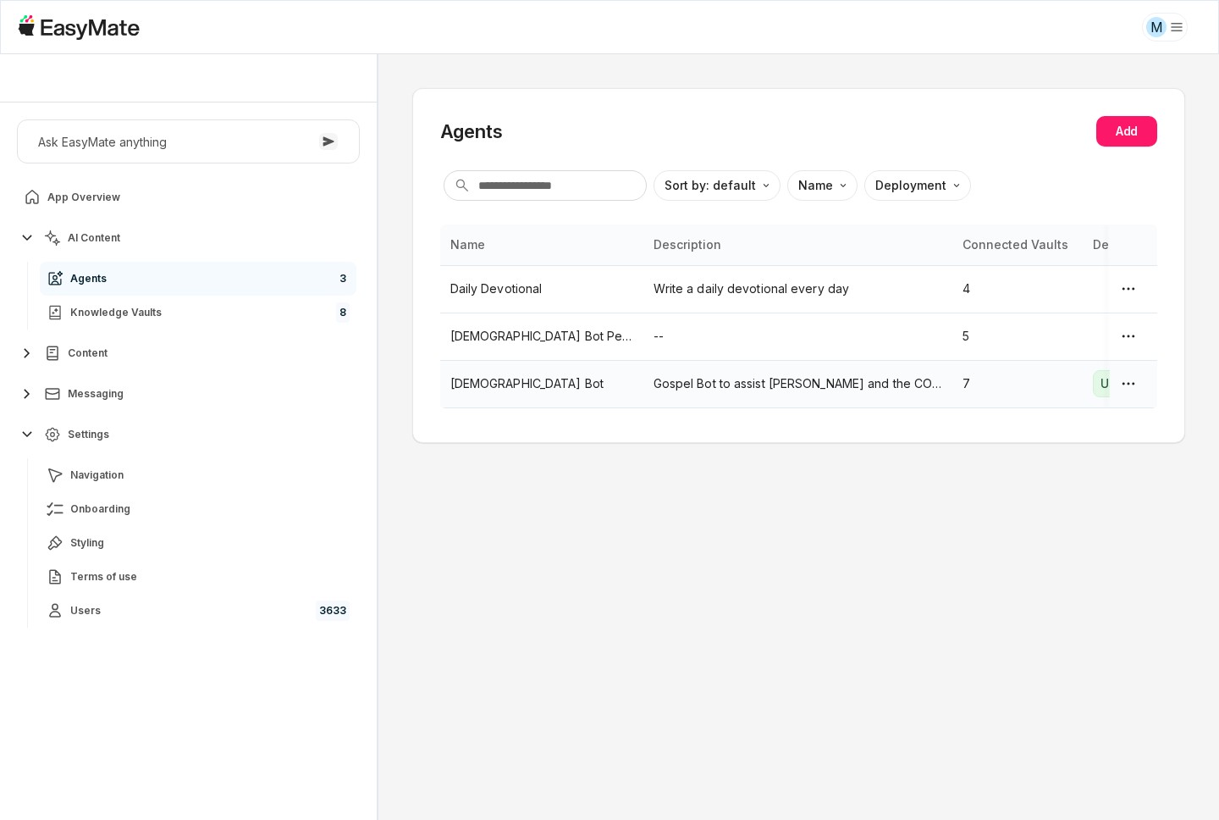
click at [481, 384] on p "Gospel Bot" at bounding box center [542, 383] width 183 height 19
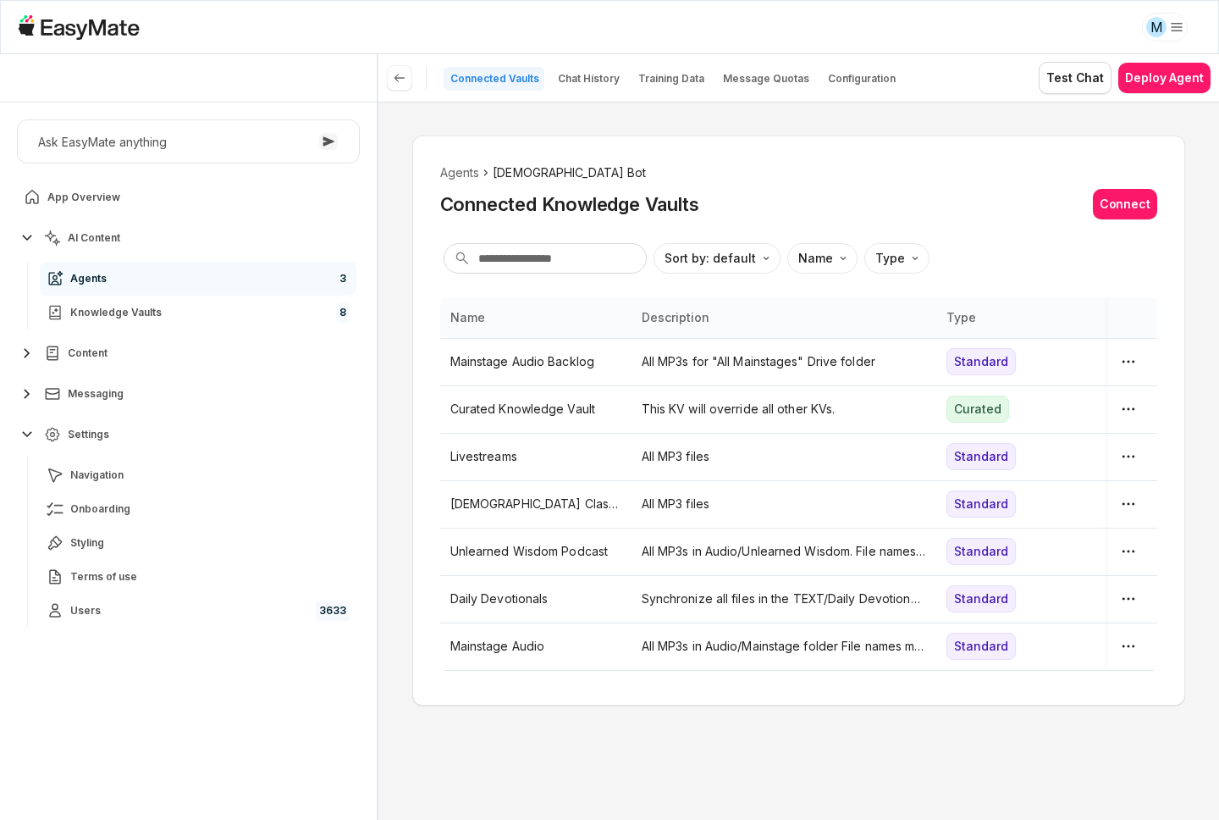
click at [710, 166] on ol "Agents Gospel Bot" at bounding box center [798, 172] width 717 height 19
click at [586, 415] on p "Curated Knowledge Vault" at bounding box center [536, 409] width 171 height 19
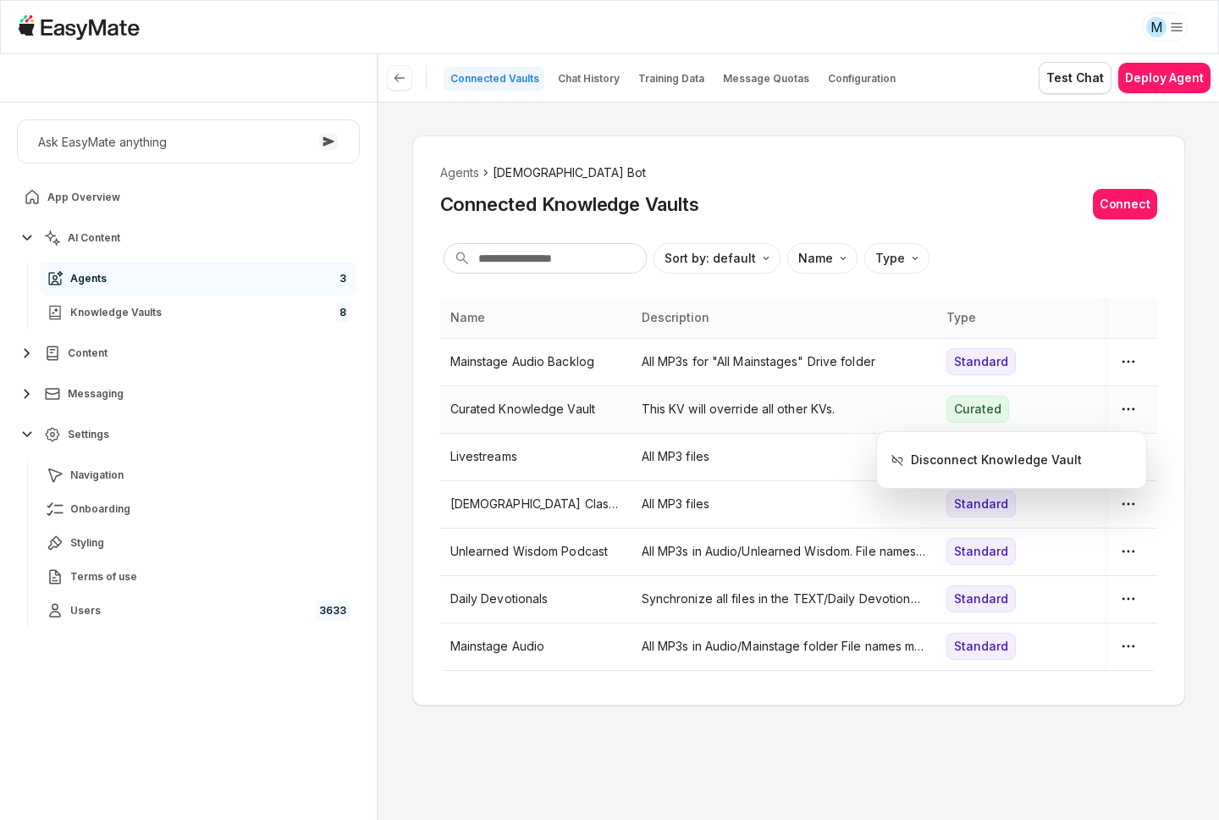
click at [586, 415] on html "M Core of the Heart Ask EasyMate anything App Overview AI Content Agents 3 Know…" at bounding box center [609, 410] width 1219 height 820
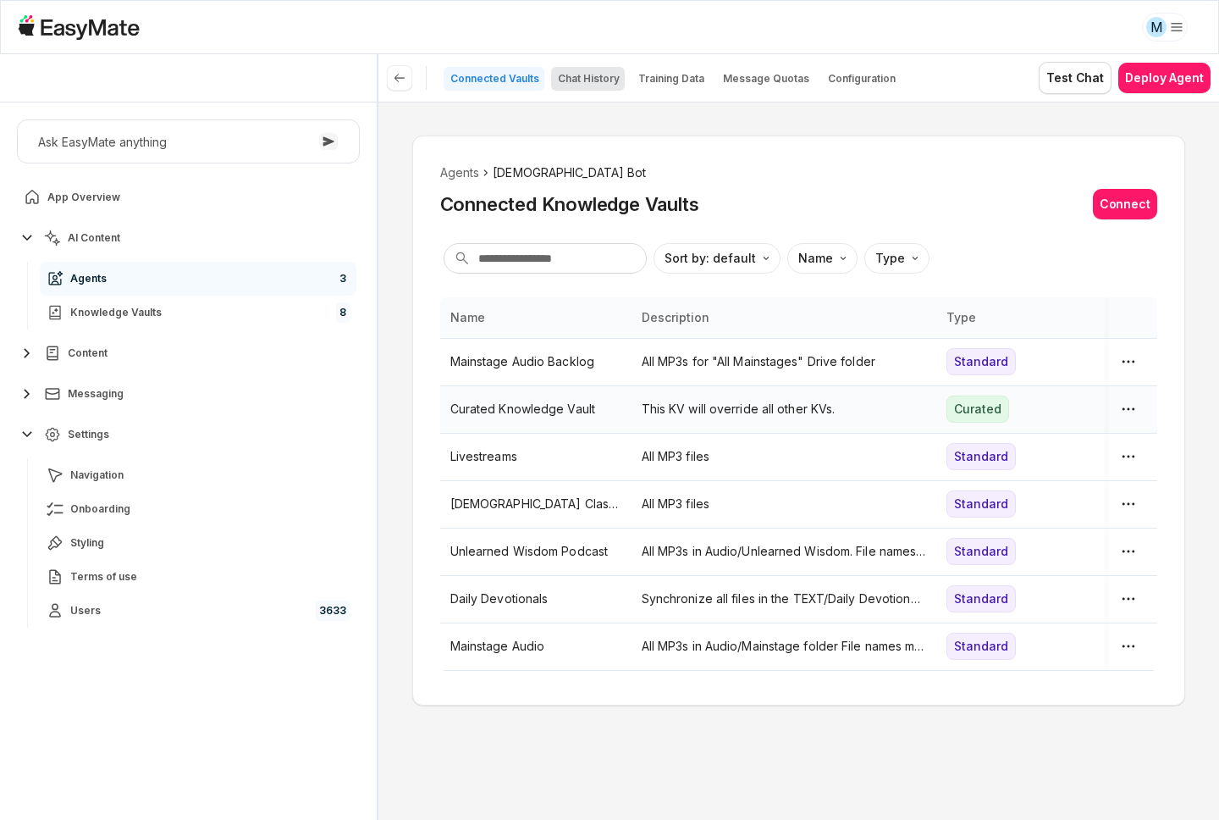
click at [585, 75] on p "Chat History" at bounding box center [589, 79] width 62 height 14
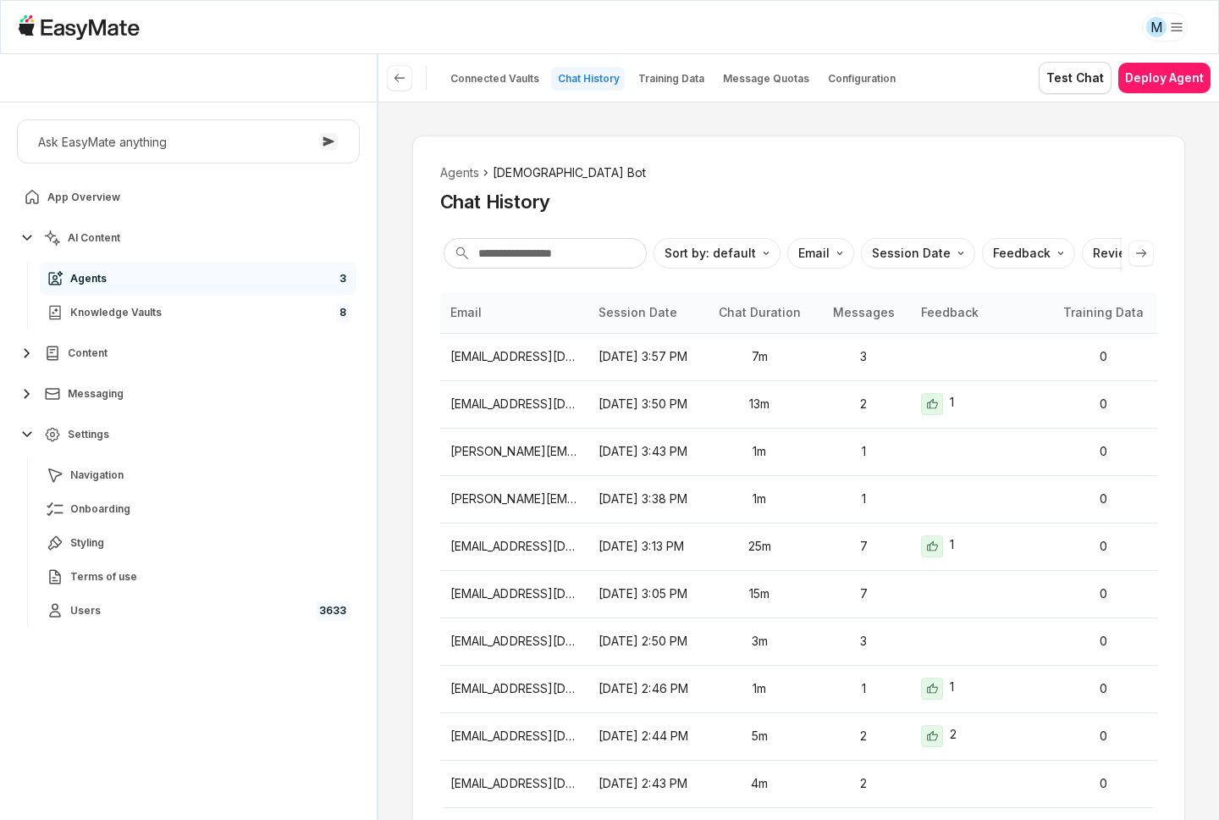
click at [630, 163] on ol "Agents Gospel Bot" at bounding box center [798, 172] width 717 height 19
click at [647, 199] on div "Chat History" at bounding box center [798, 201] width 717 height 25
click at [279, 306] on link "Knowledge Vaults 8" at bounding box center [198, 313] width 317 height 34
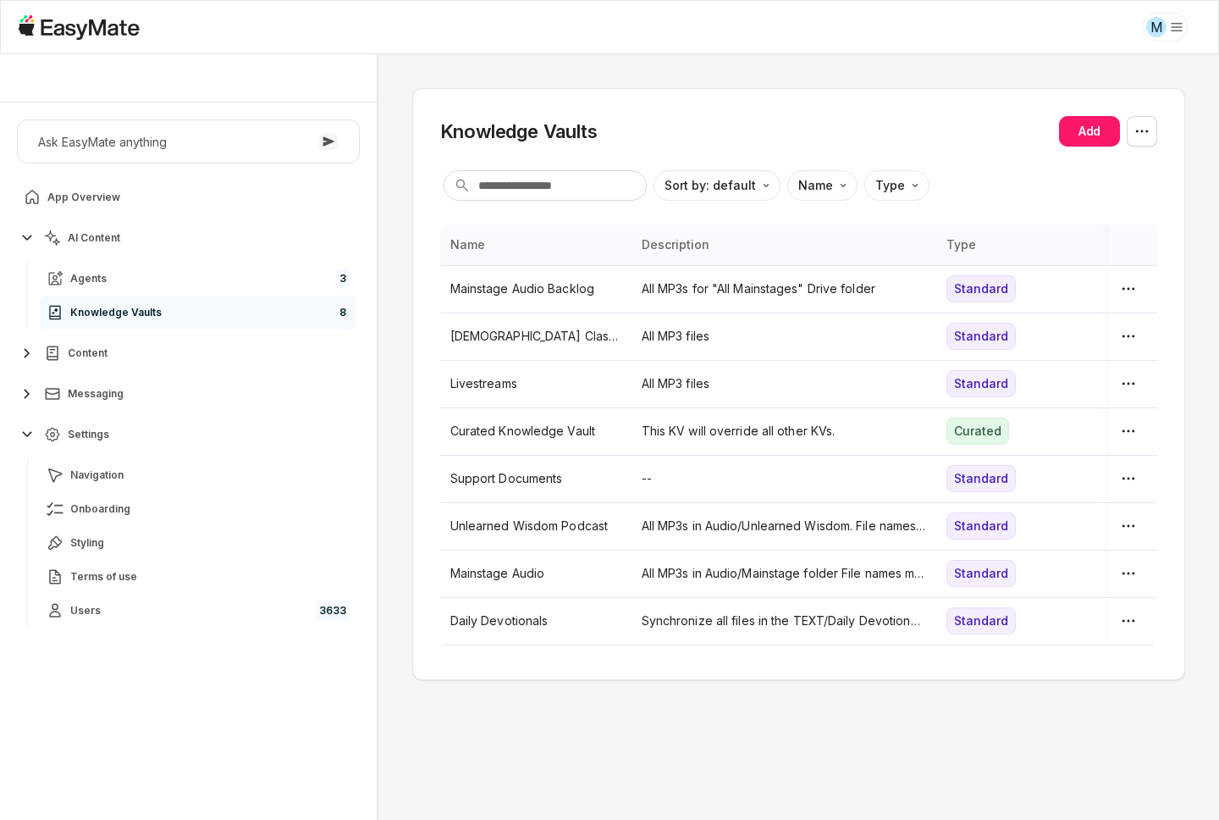
click at [391, 297] on div "Knowledge Vaults Add Sort by: default Direction Name Type Name Description Type…" at bounding box center [799, 437] width 841 height 766
click at [492, 428] on p "Curated Knowledge Vault" at bounding box center [536, 431] width 171 height 19
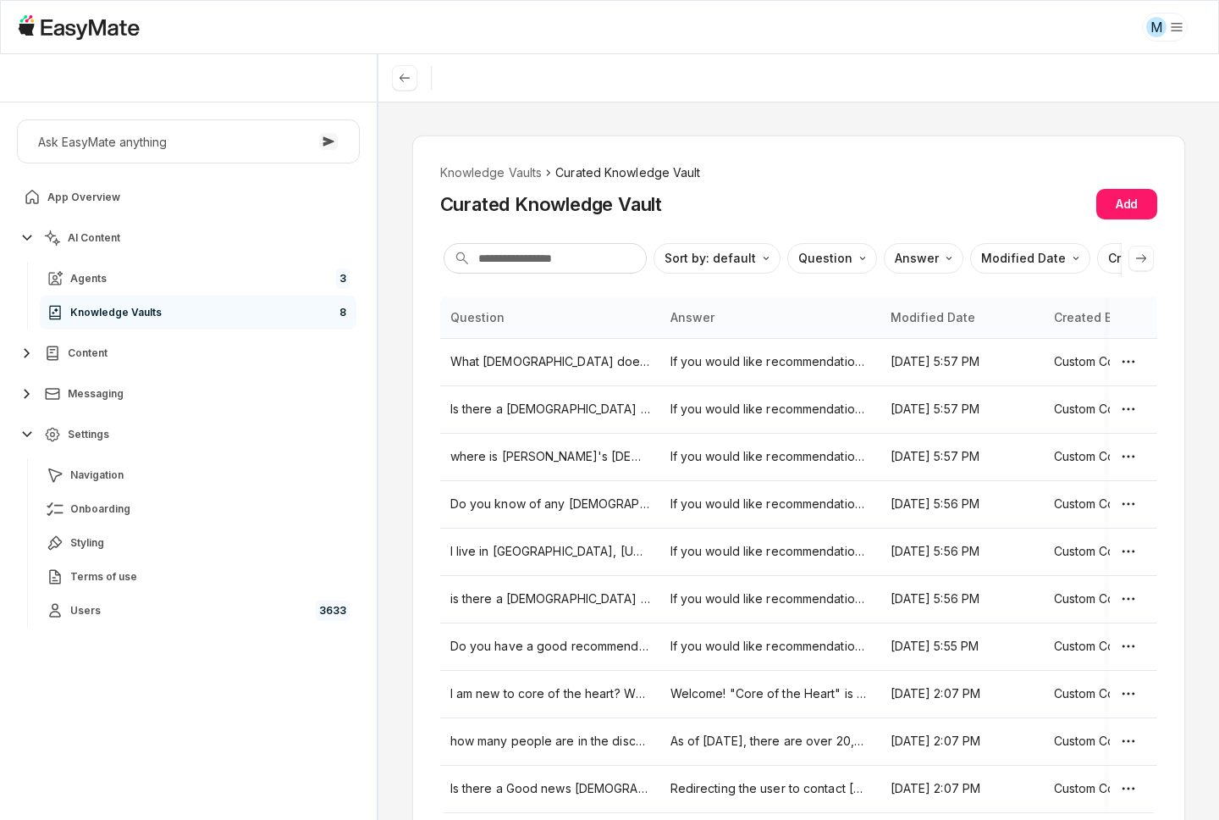
click at [853, 174] on ol "Knowledge Vaults Curated Knowledge Vault" at bounding box center [798, 172] width 717 height 19
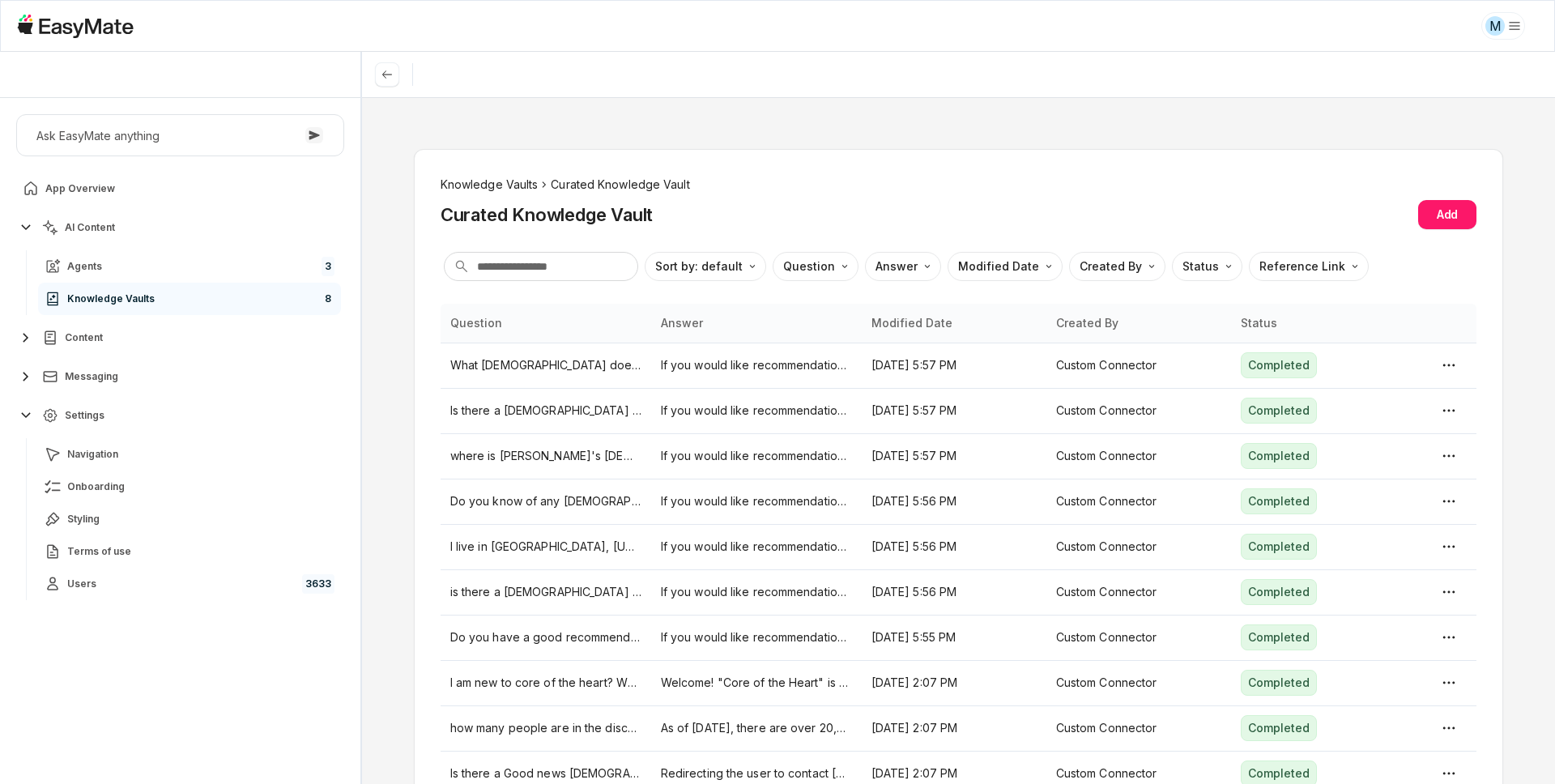
click at [499, 183] on li "Knowledge Vaults" at bounding box center [490, 185] width 98 height 18
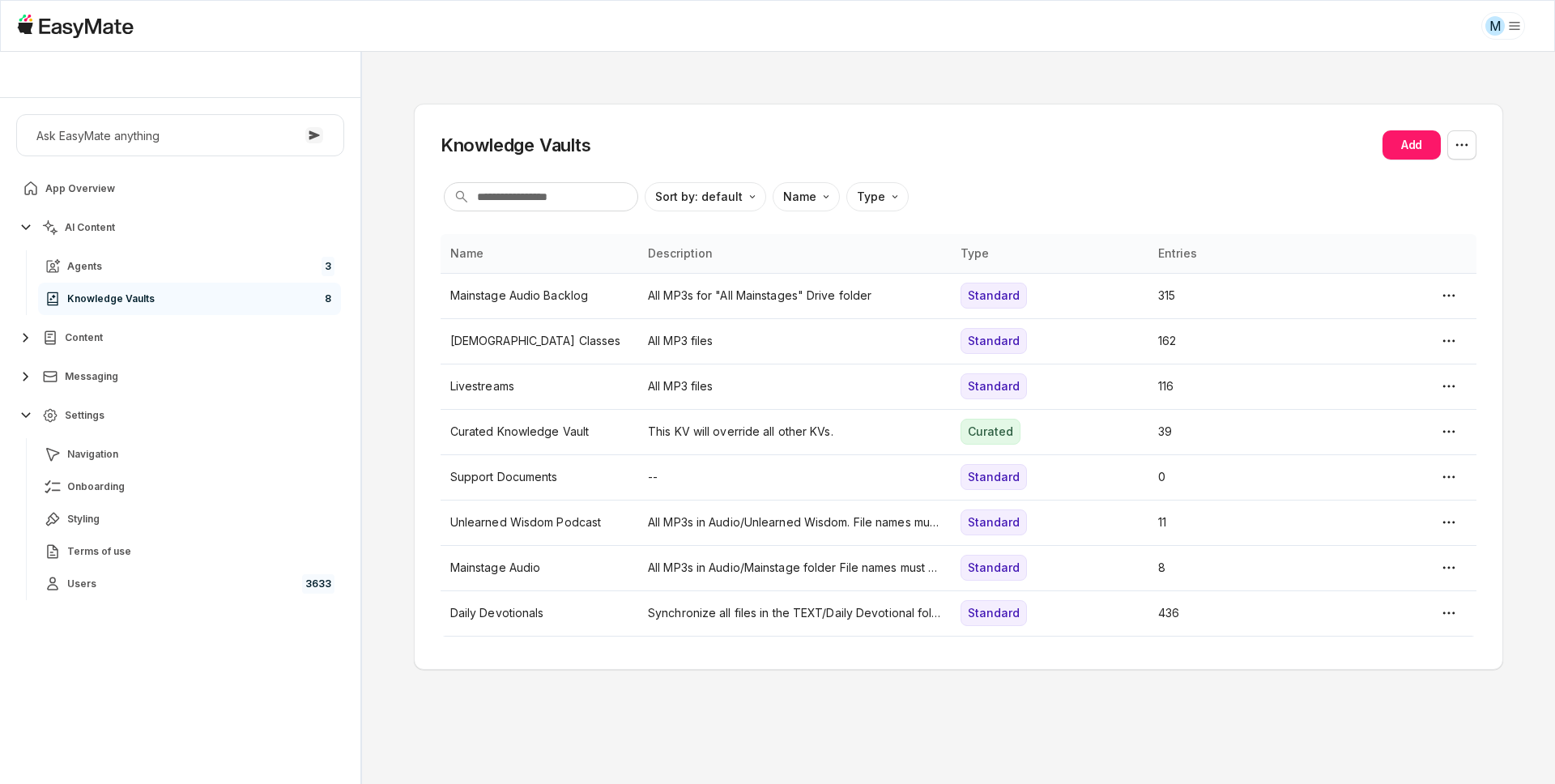
click at [839, 135] on div "Knowledge Vaults Add" at bounding box center [958, 144] width 1036 height 29
click at [760, 295] on p "All MP3s for "All Mainstages" Drive folder" at bounding box center [794, 295] width 294 height 18
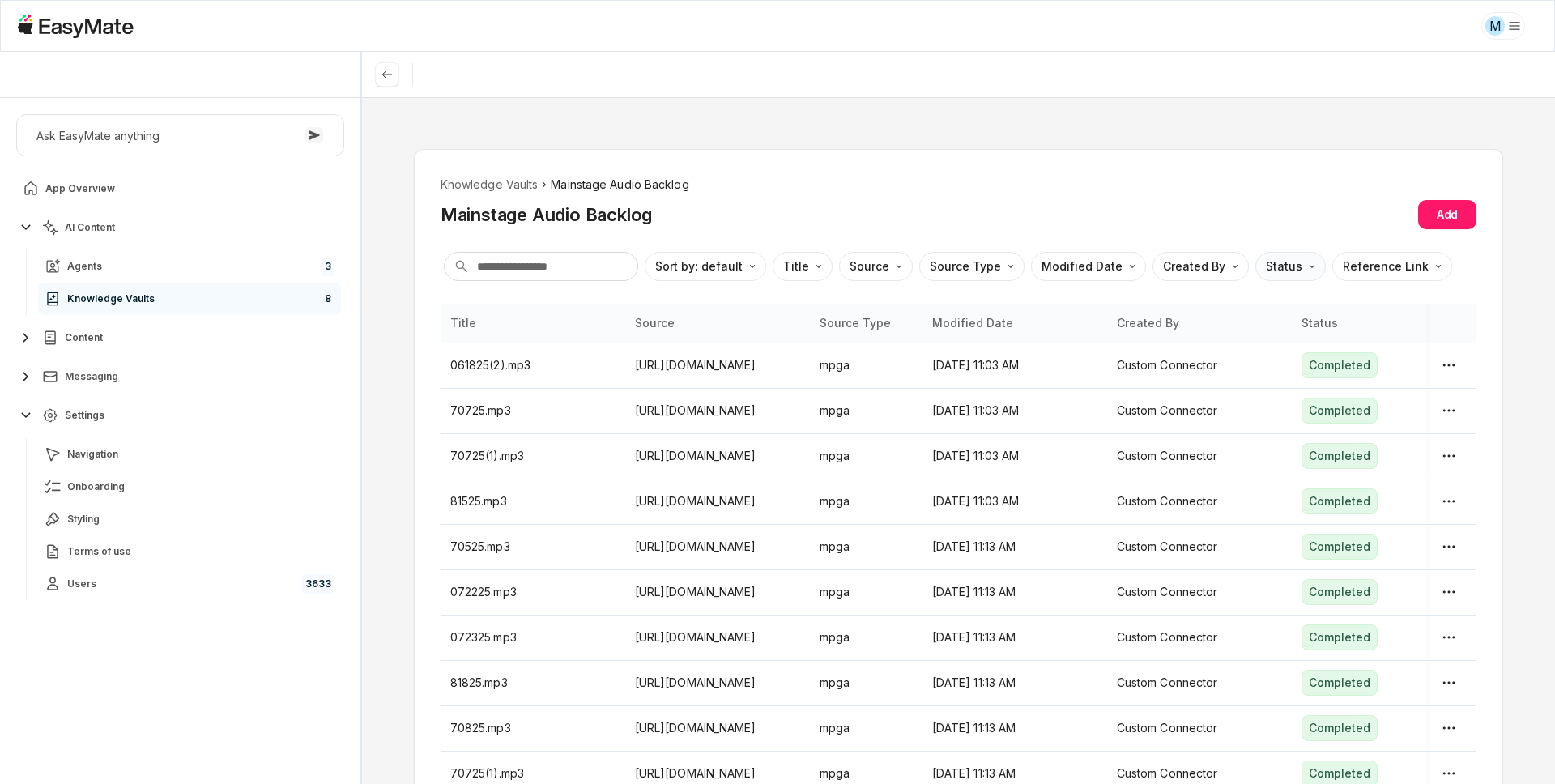
click at [1166, 268] on html "M Core of the Heart Ask EasyMate anything App Overview AI Content Agents 3 Know…" at bounding box center [778, 392] width 1555 height 784
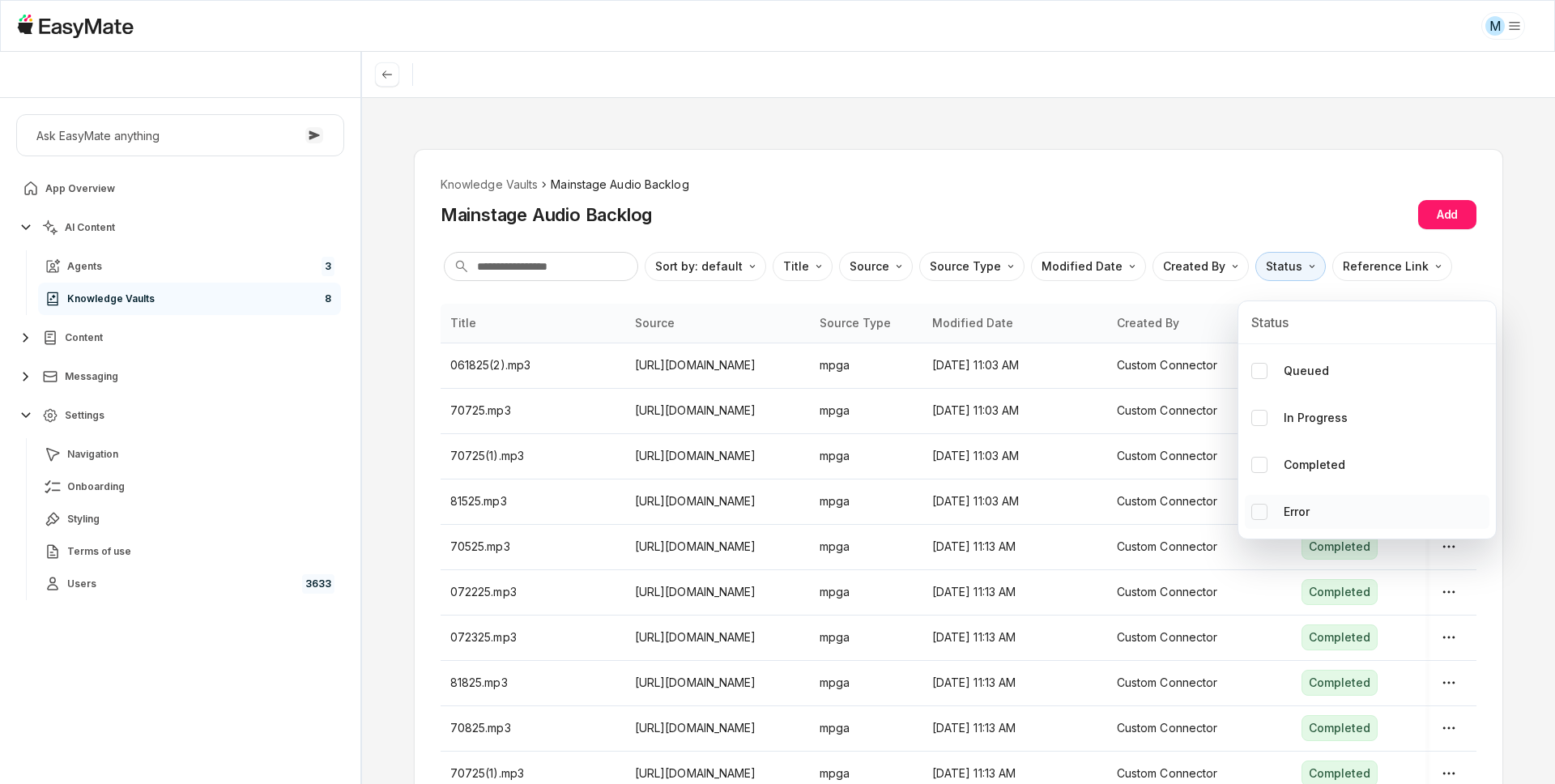
click at [1166, 511] on button "Error" at bounding box center [1259, 512] width 16 height 16
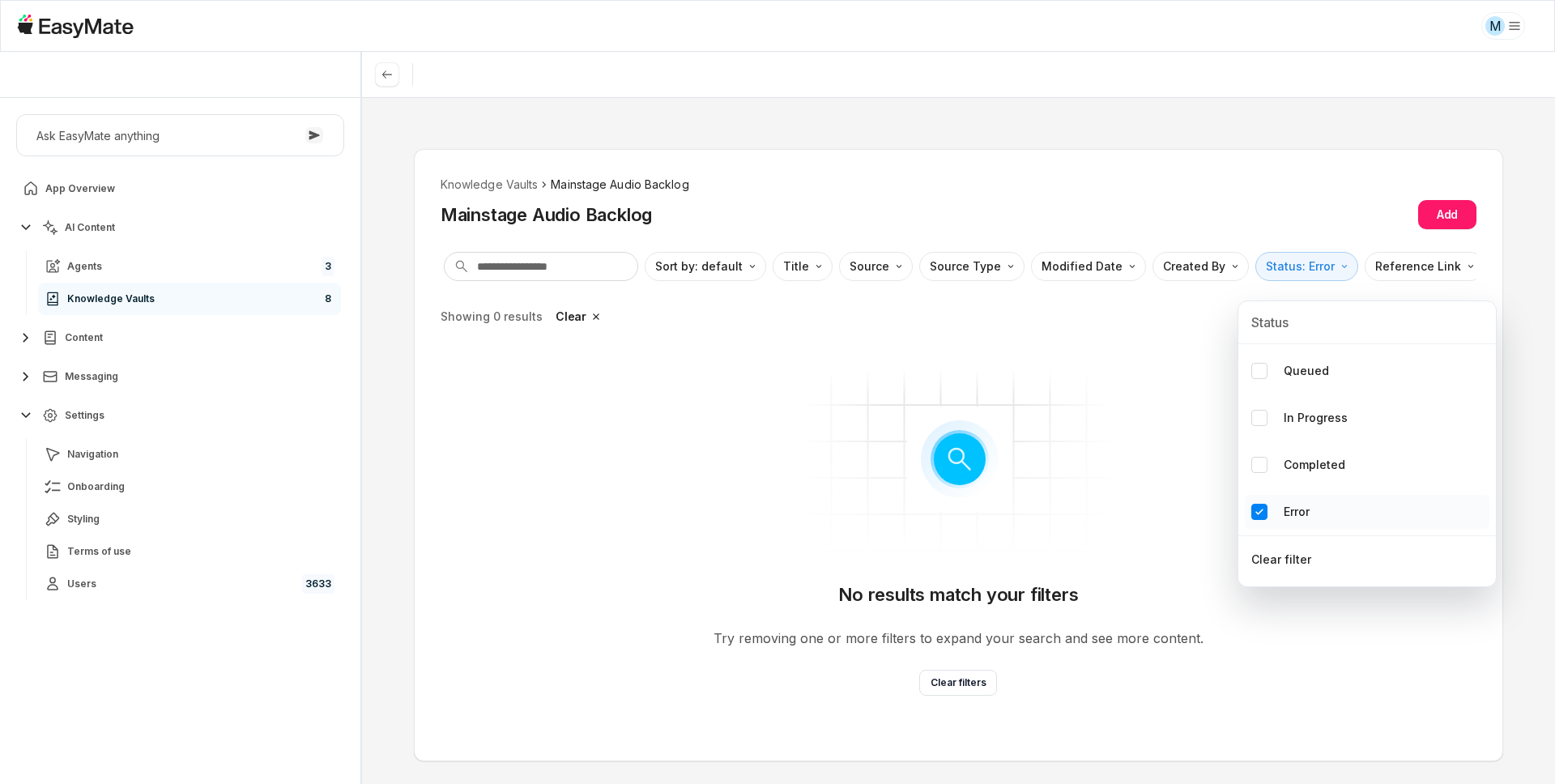
click at [1166, 511] on button "Error" at bounding box center [1259, 512] width 16 height 16
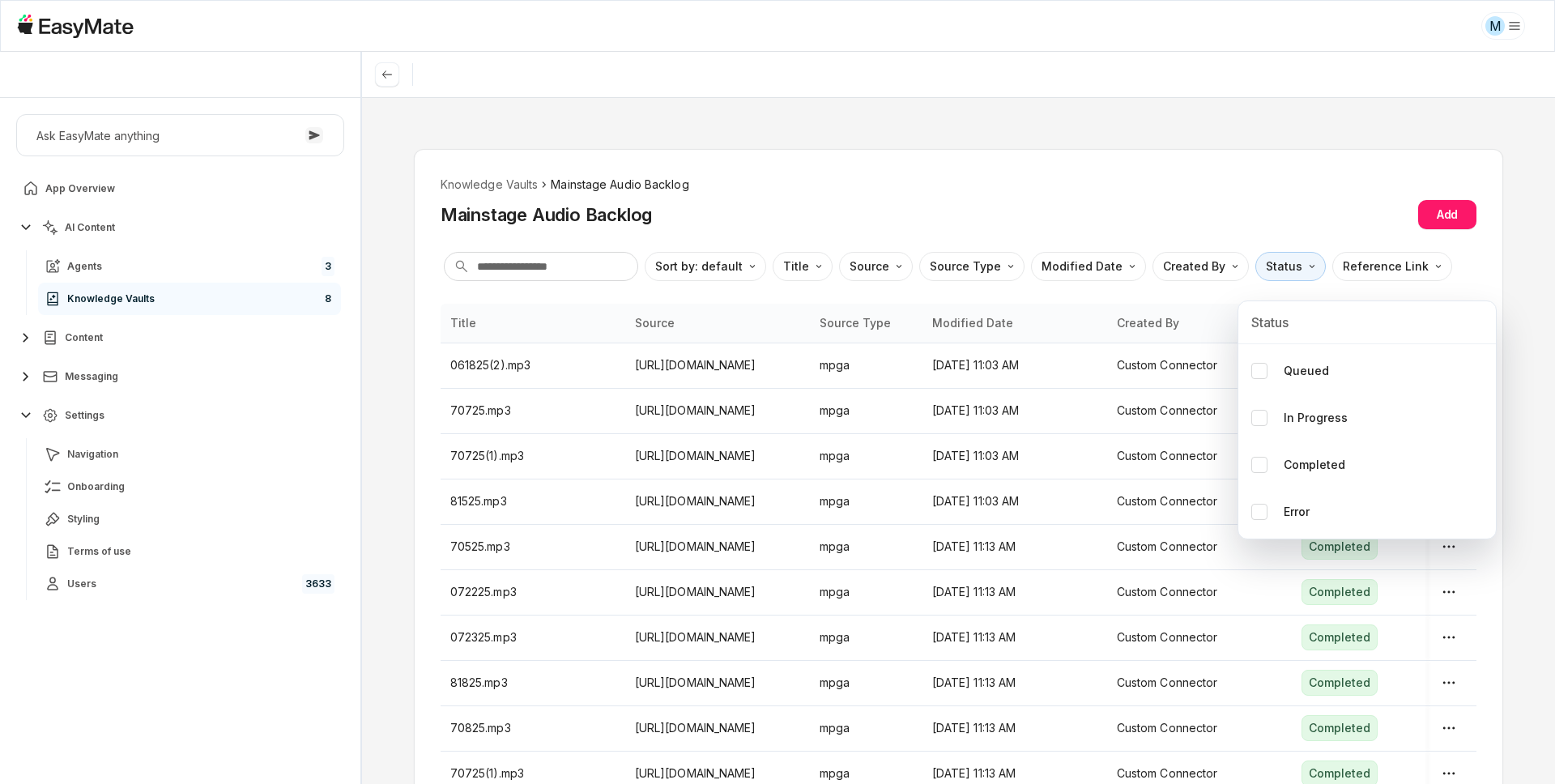
click at [488, 174] on html "M Core of the Heart Ask EasyMate anything App Overview AI Content Agents 3 Know…" at bounding box center [778, 392] width 1555 height 784
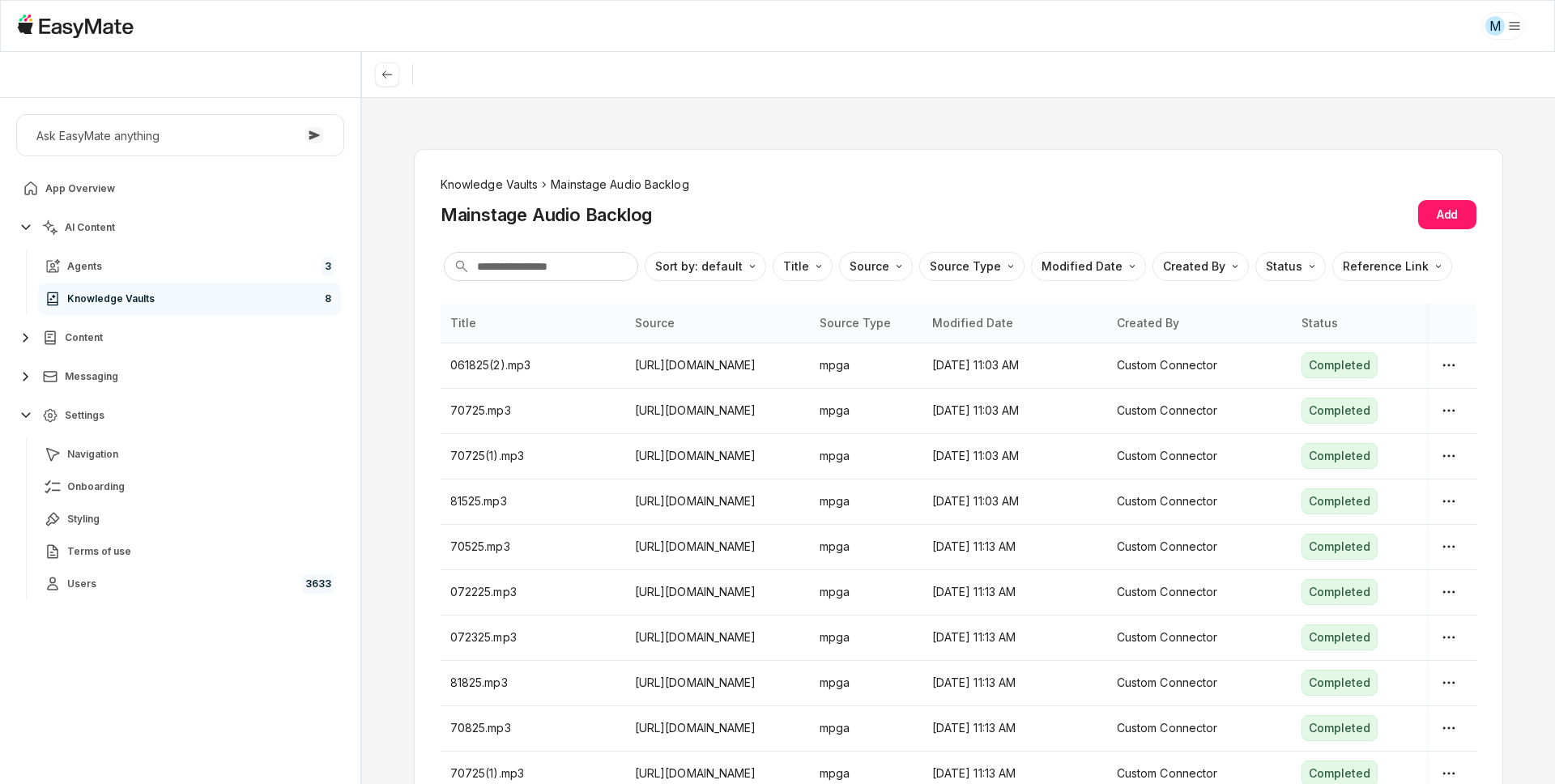
click at [492, 186] on li "Knowledge Vaults" at bounding box center [490, 185] width 98 height 18
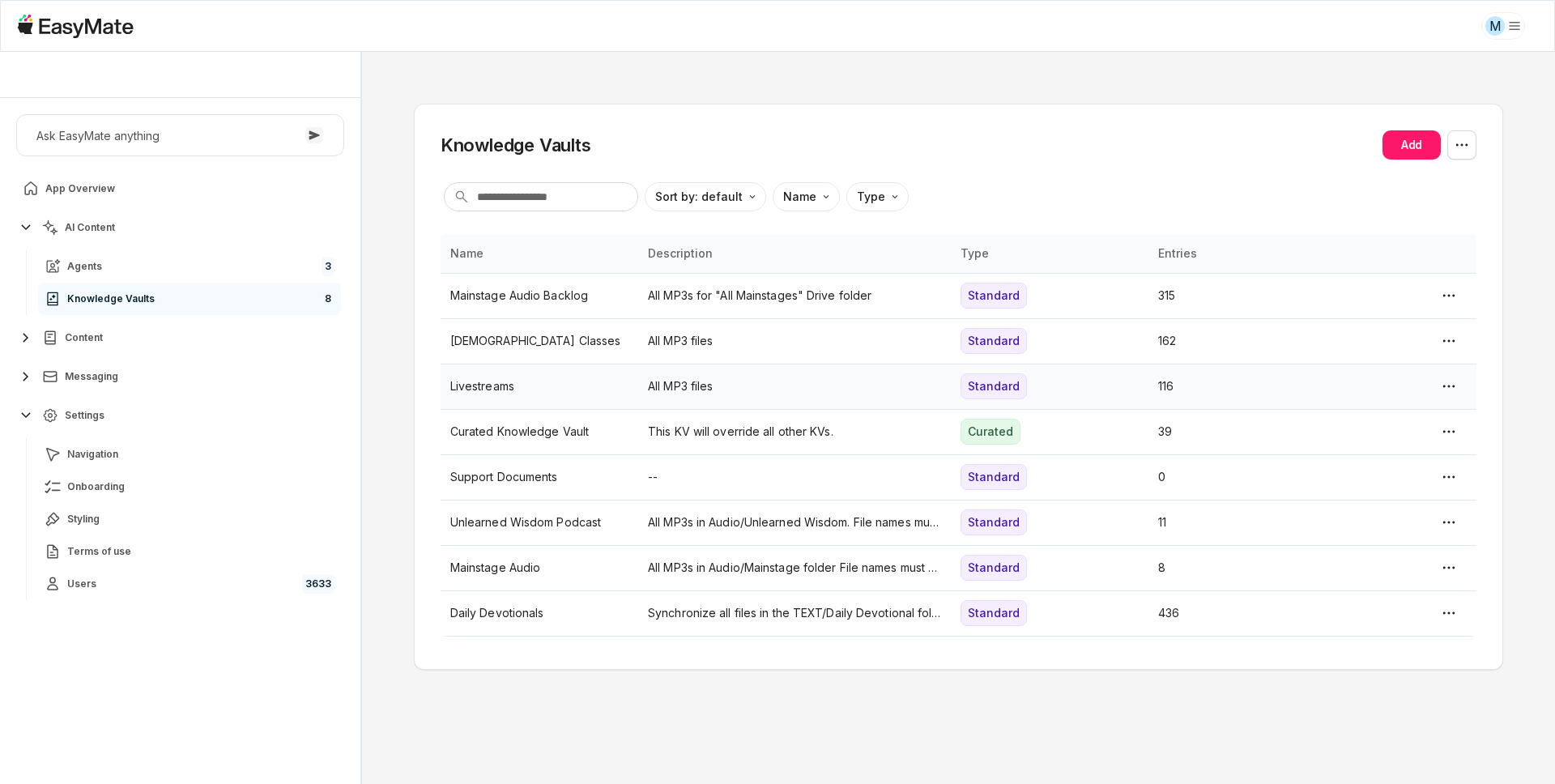
click at [537, 387] on p "Livestreams" at bounding box center [539, 386] width 178 height 18
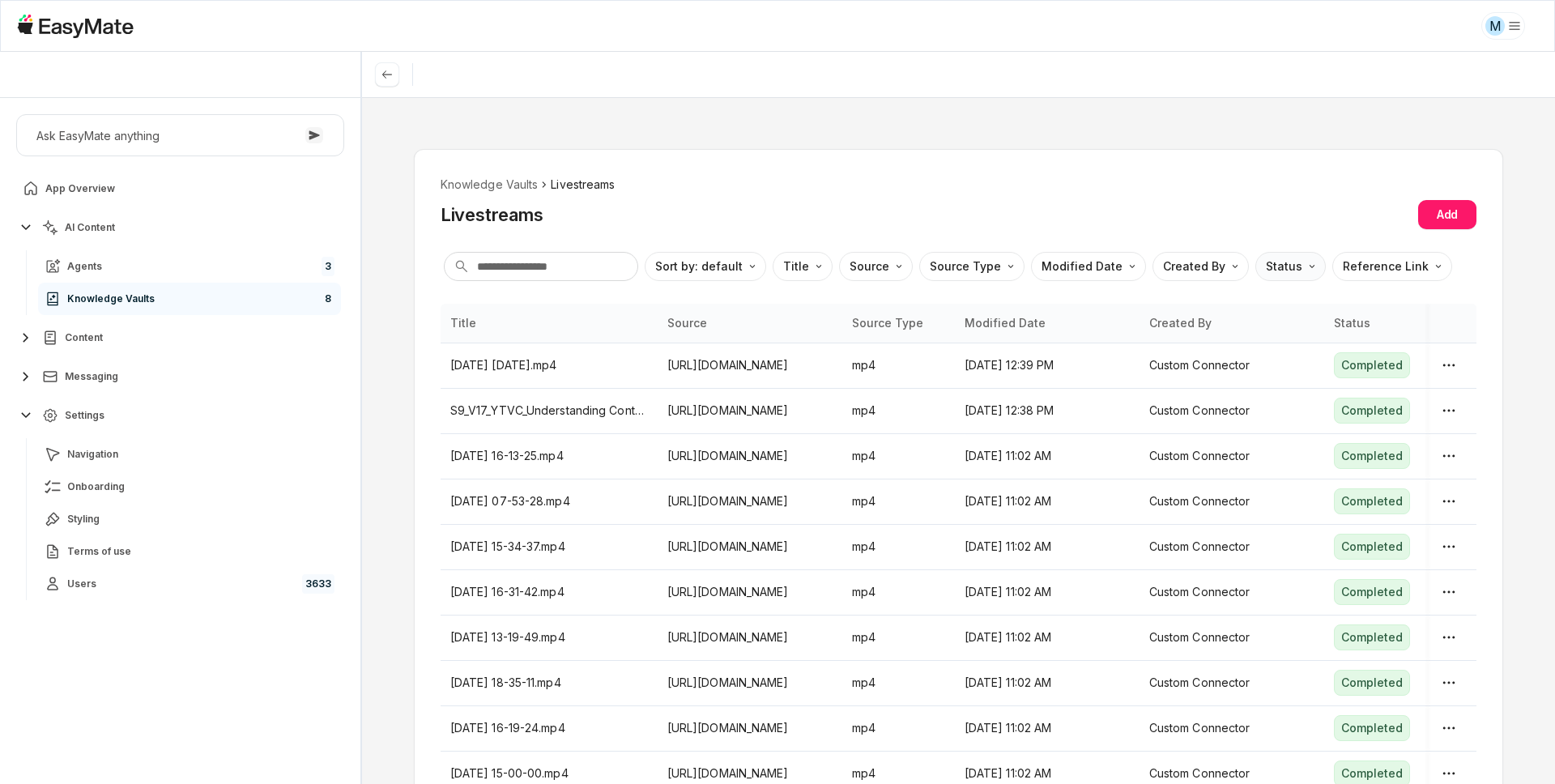
click at [1166, 259] on html "M Core of the Heart Ask EasyMate anything App Overview AI Content Agents 3 Know…" at bounding box center [778, 392] width 1555 height 784
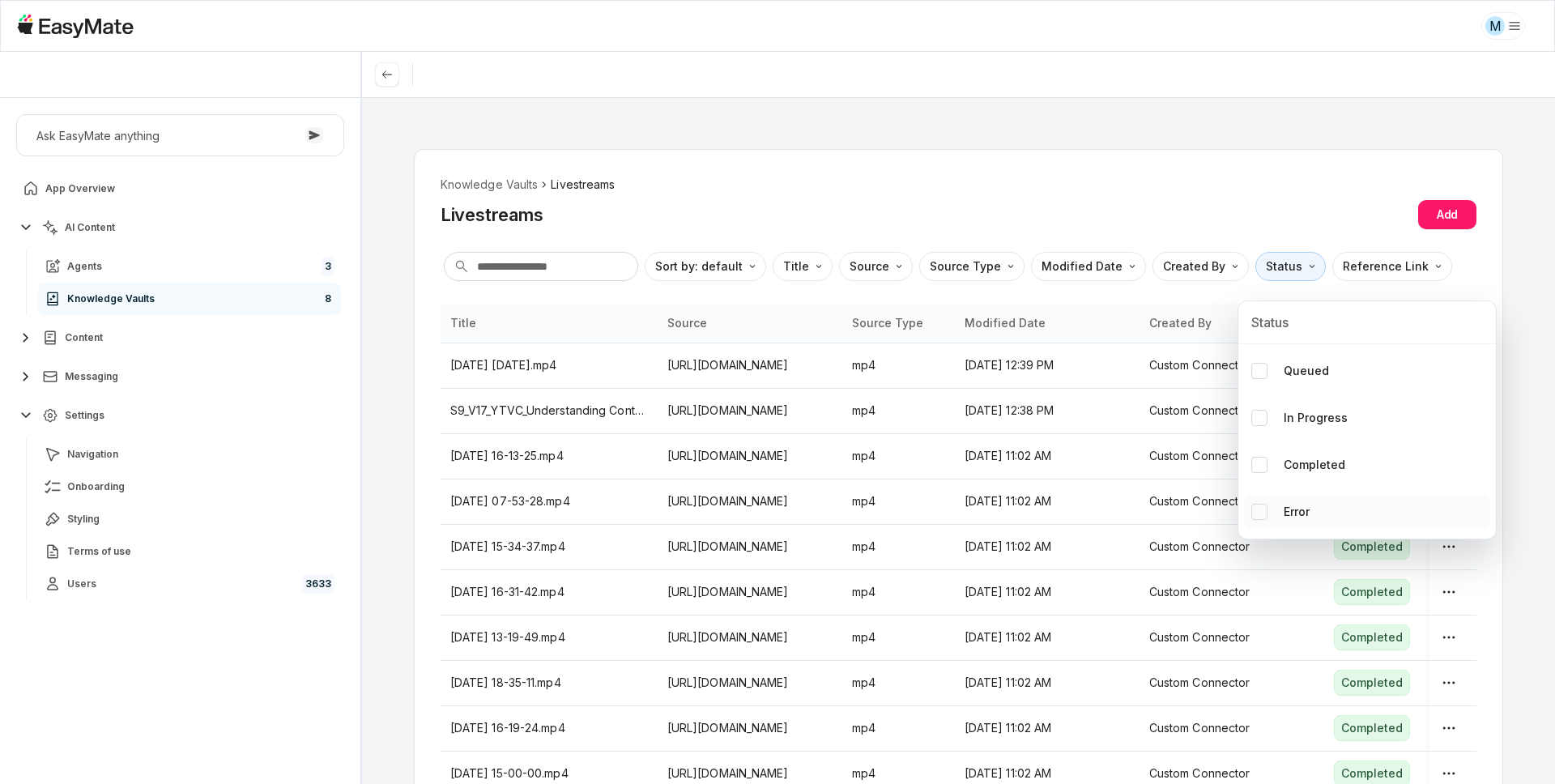
click at [1166, 512] on button "Error" at bounding box center [1259, 512] width 16 height 16
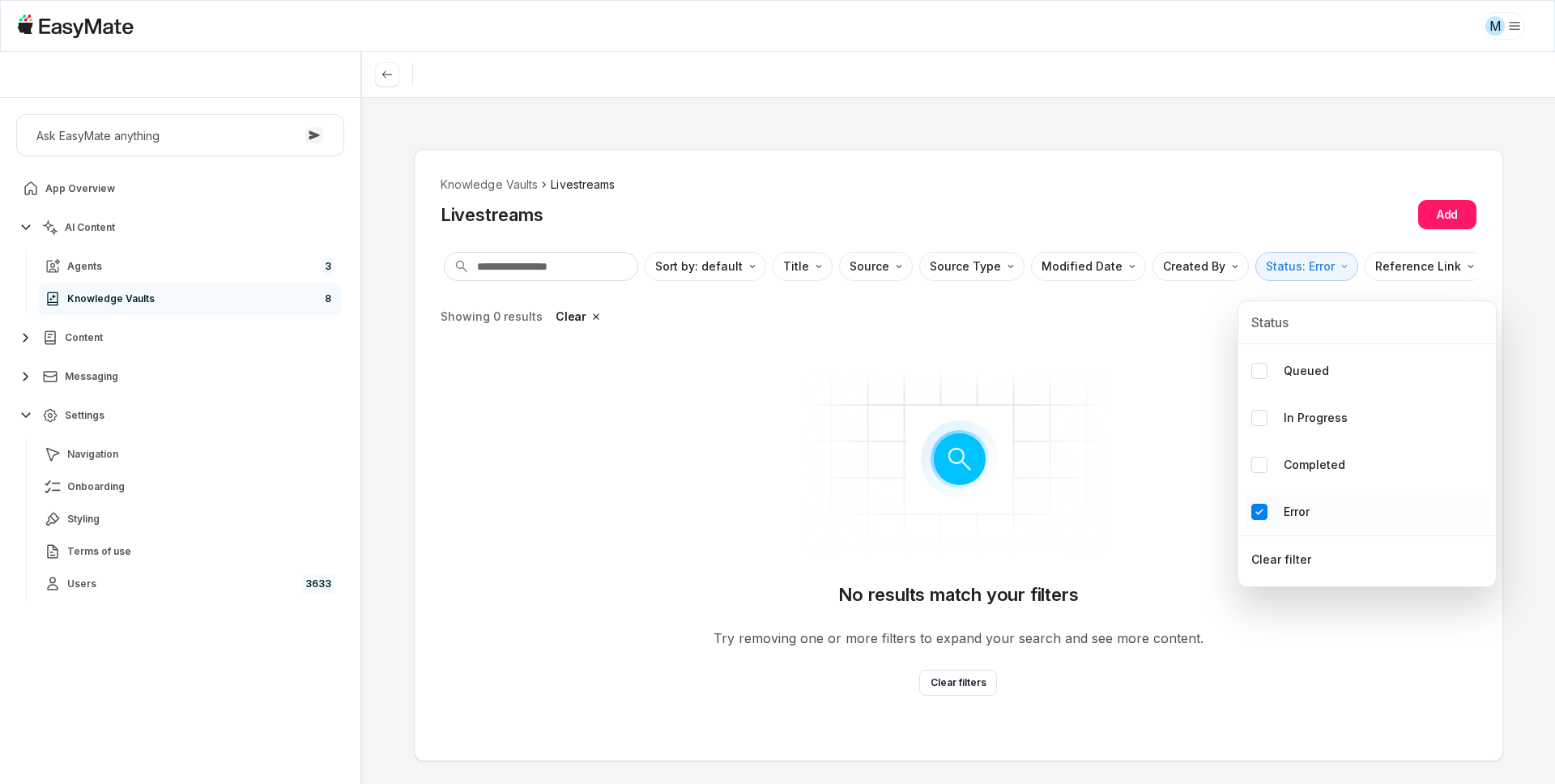
click at [1166, 512] on button "Error" at bounding box center [1259, 512] width 16 height 16
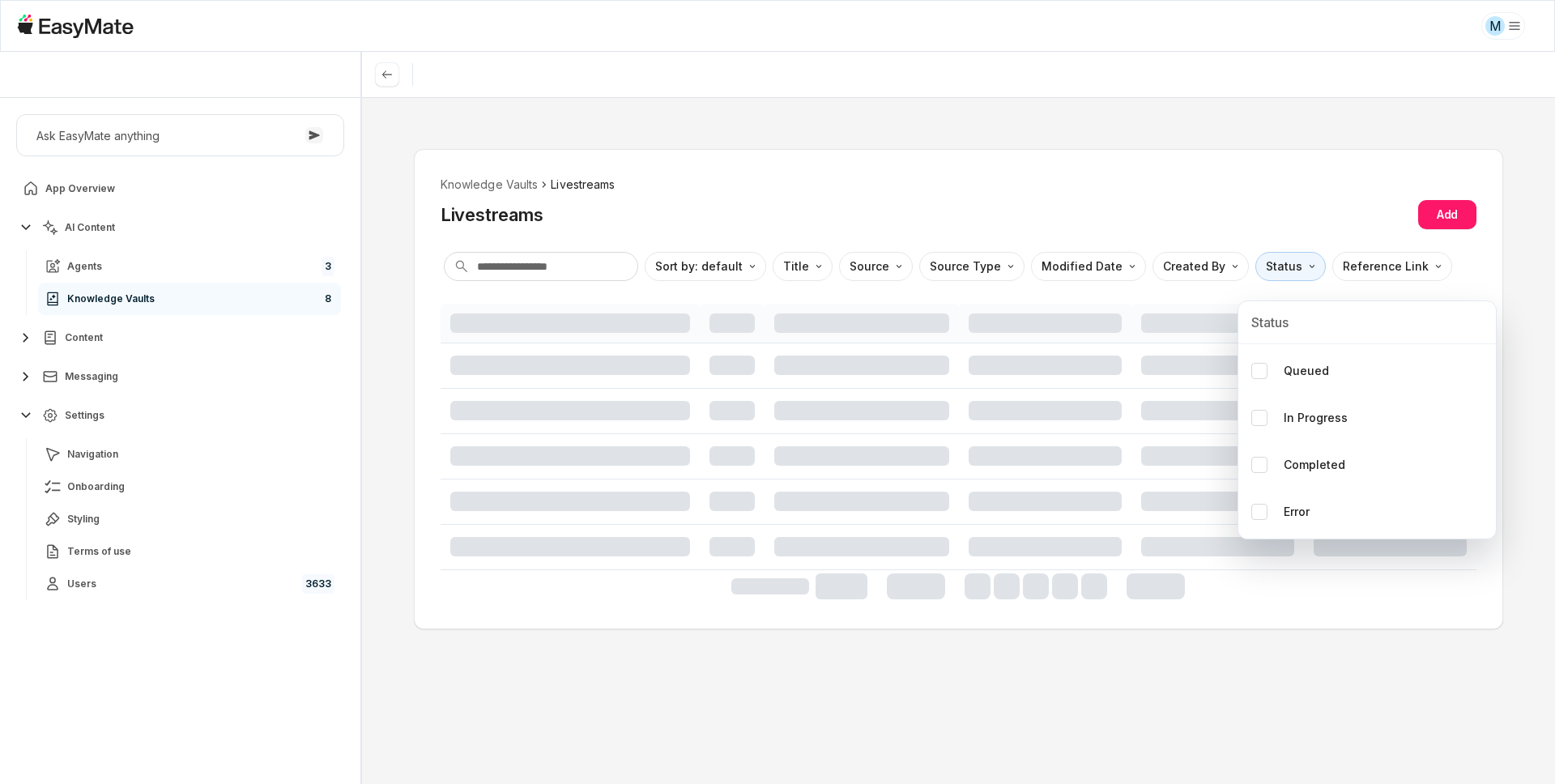
click at [1029, 171] on html "M Core of the Heart Ask EasyMate anything App Overview AI Content Agents 3 Know…" at bounding box center [778, 392] width 1555 height 784
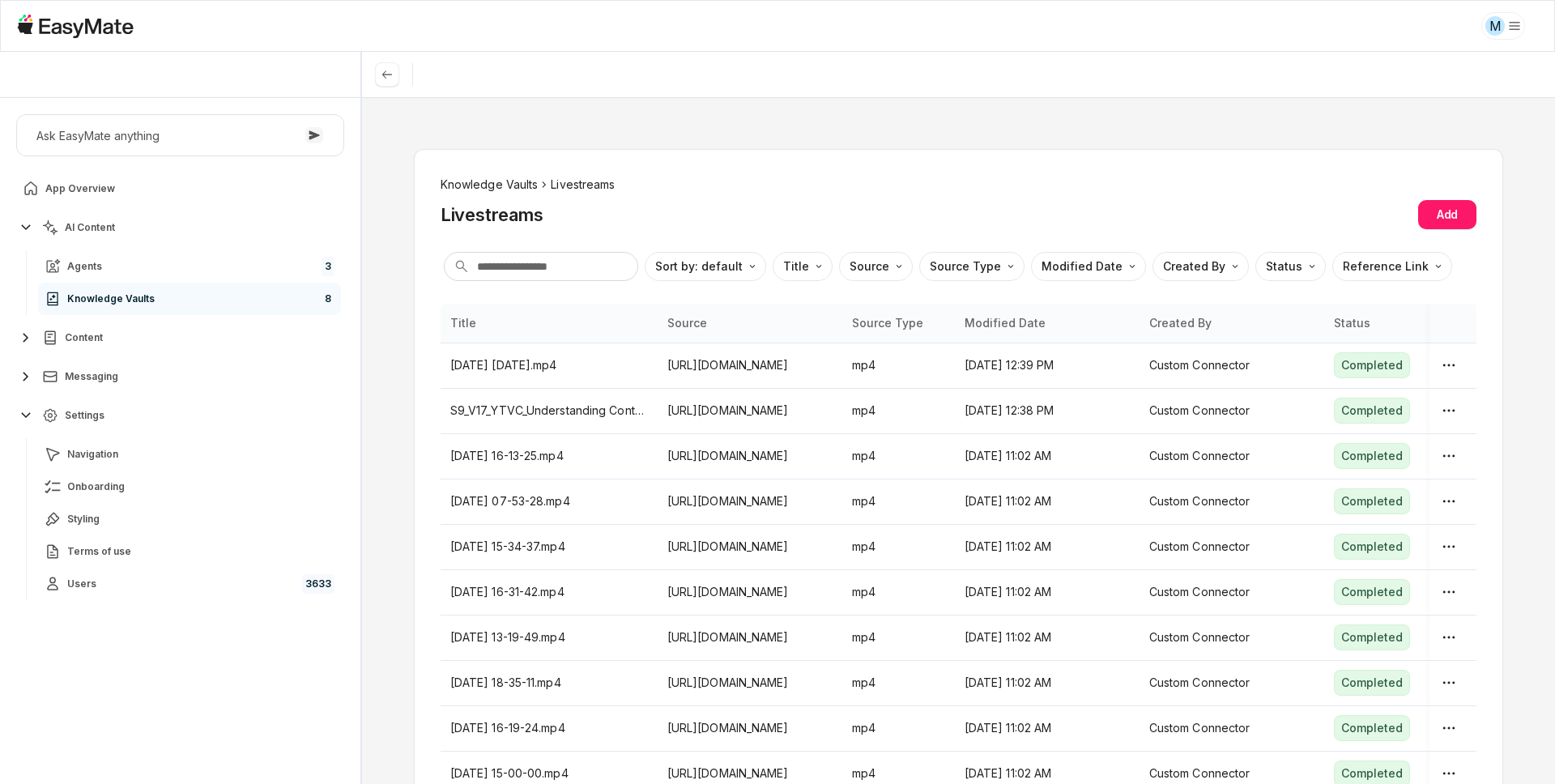
click at [481, 185] on li "Knowledge Vaults" at bounding box center [490, 185] width 98 height 18
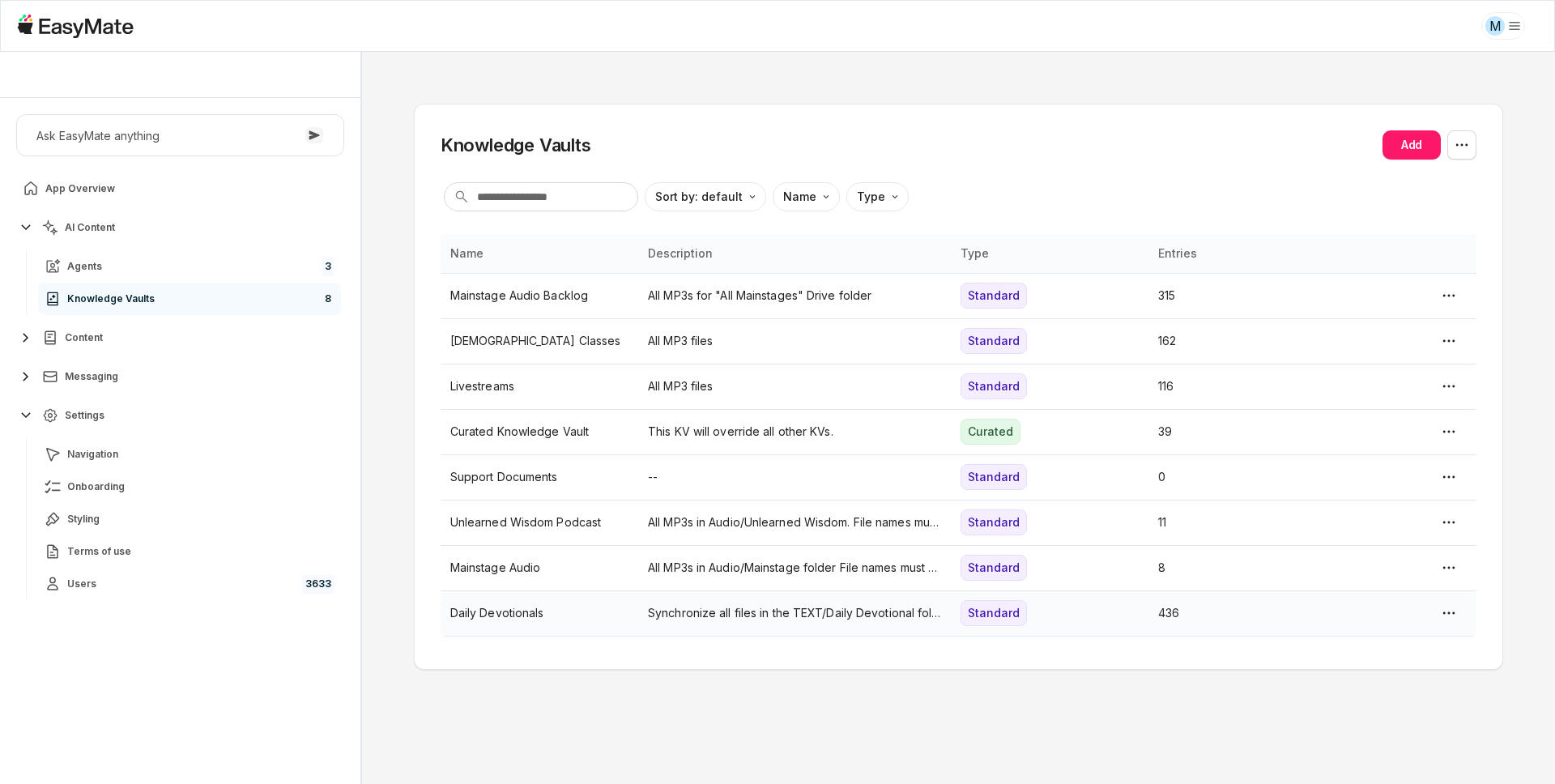
click at [463, 613] on p "Daily Devotionals" at bounding box center [539, 613] width 178 height 18
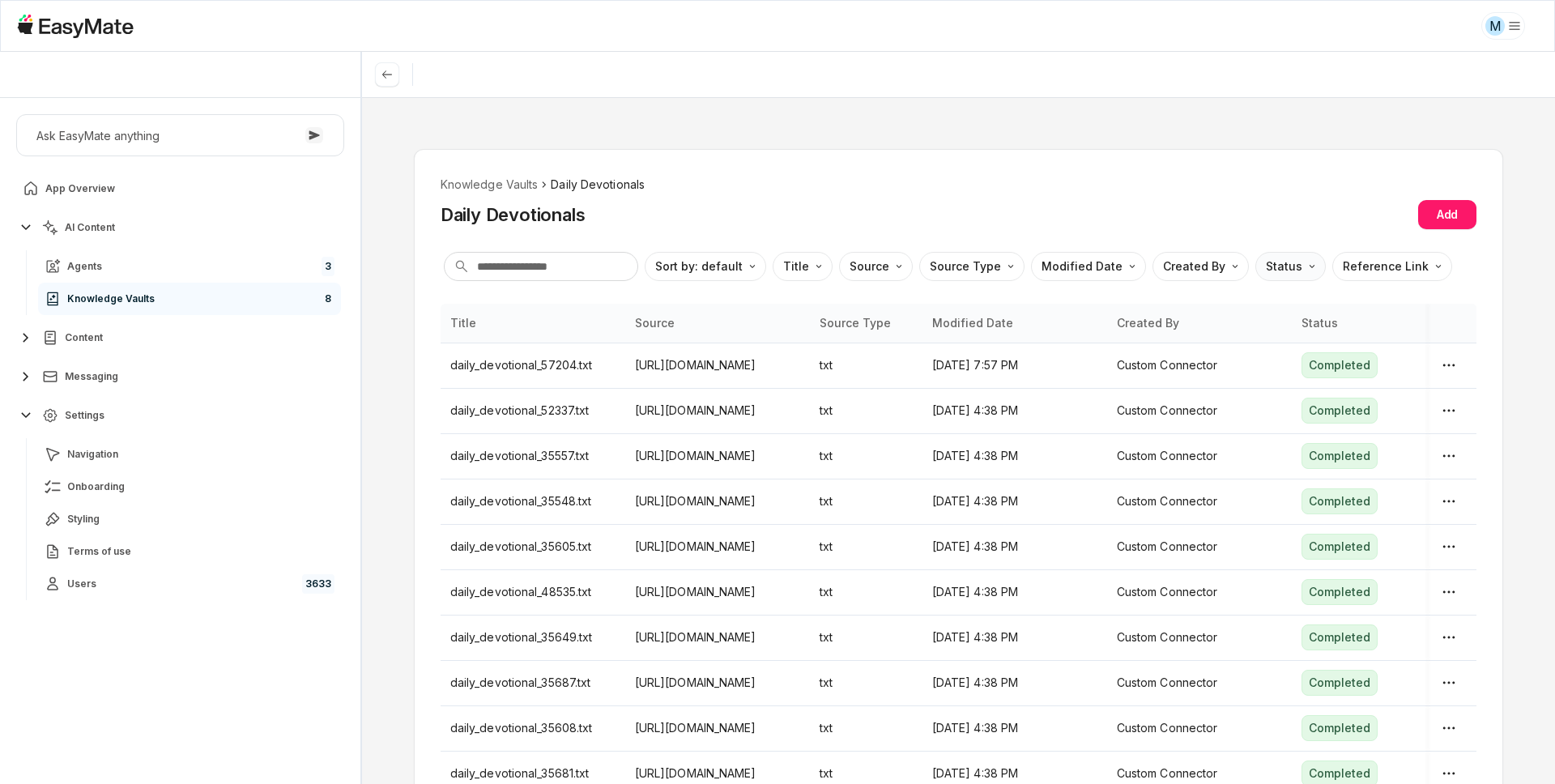
click at [1166, 267] on html "M Core of the Heart Ask EasyMate anything App Overview AI Content Agents 3 Know…" at bounding box center [778, 392] width 1555 height 784
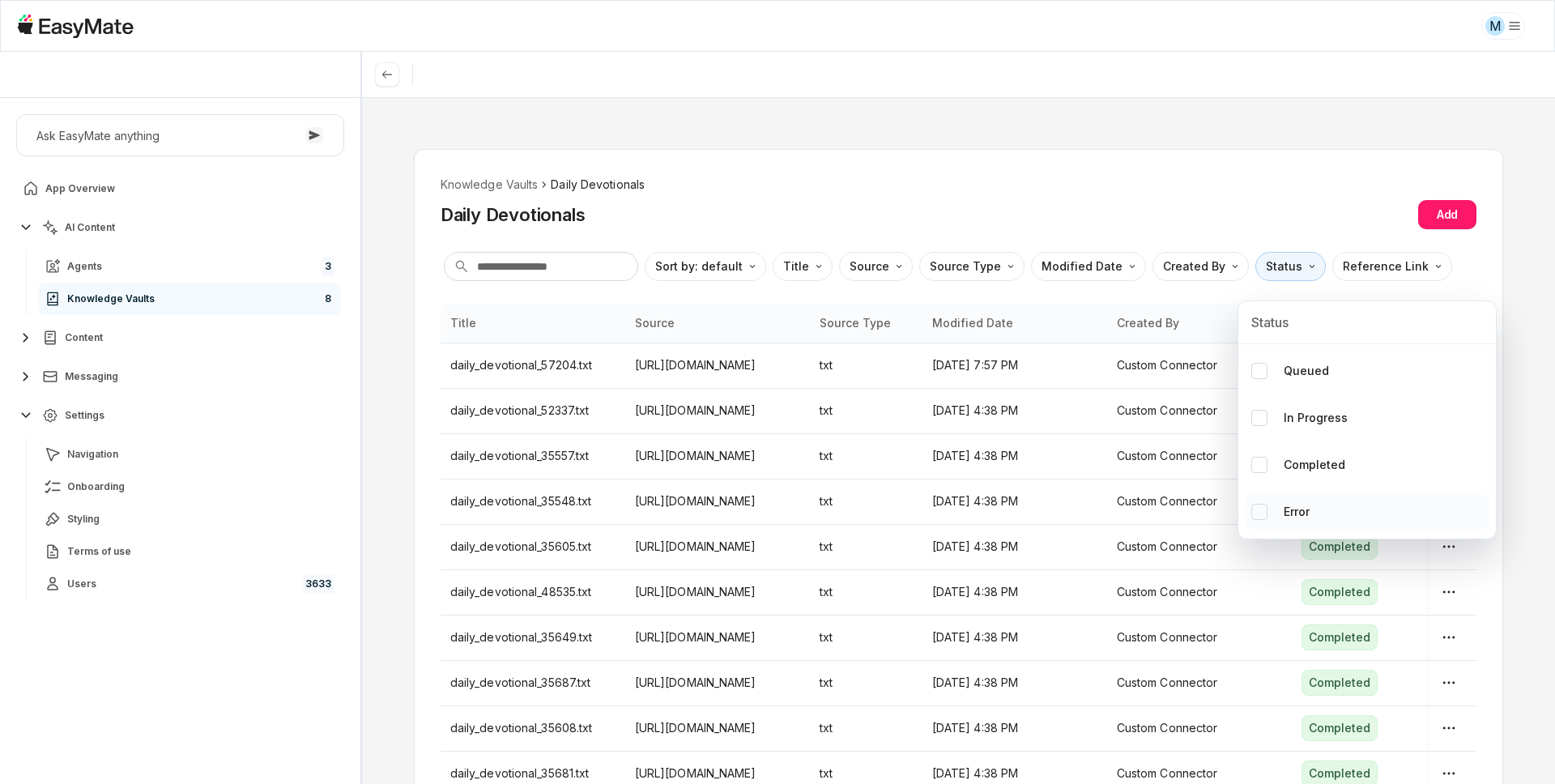
click at [1166, 511] on button "Error" at bounding box center [1259, 512] width 16 height 16
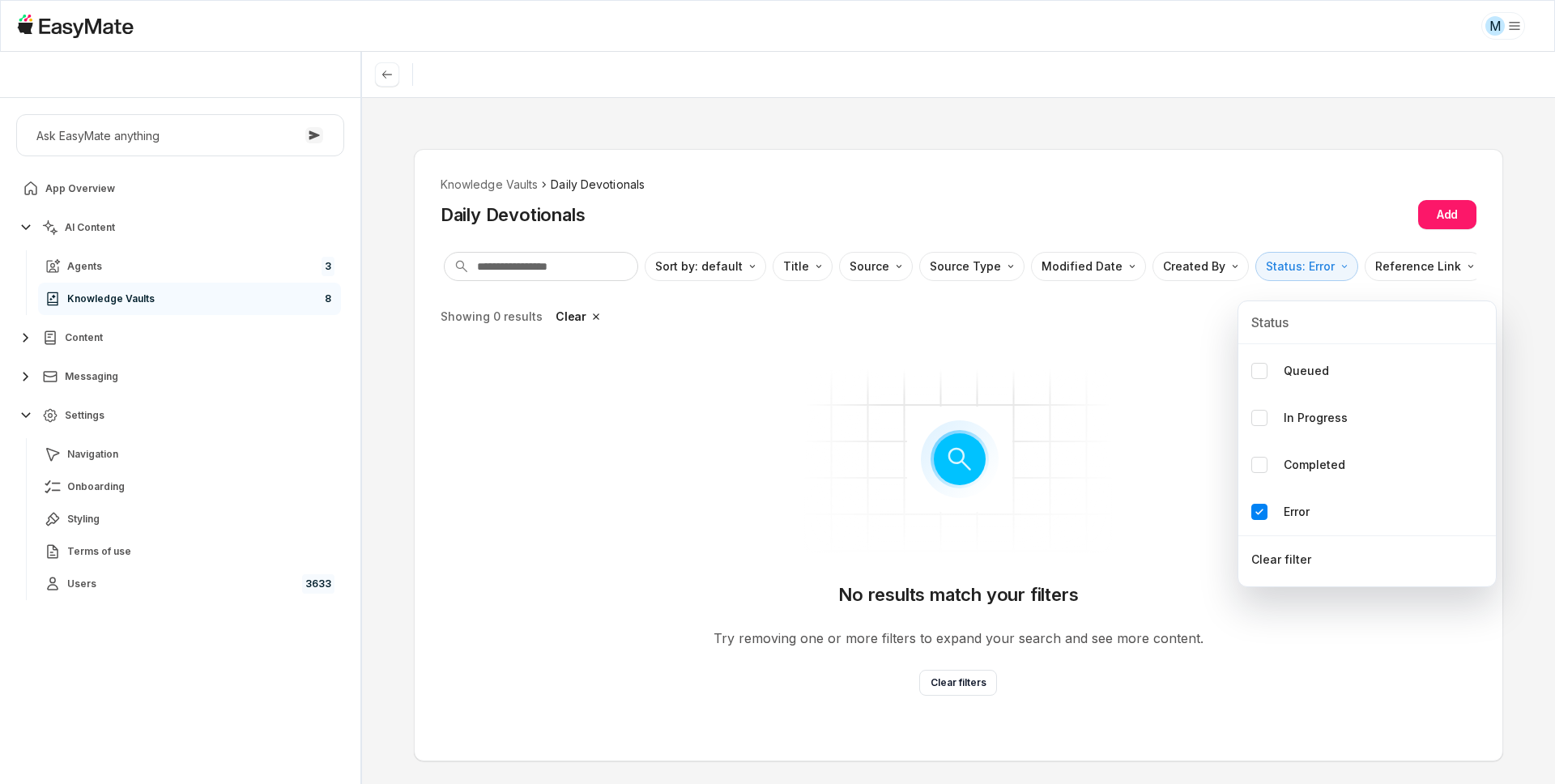
click at [498, 181] on html "M Core of the Heart Ask EasyMate anything App Overview AI Content Agents 3 Know…" at bounding box center [778, 392] width 1555 height 784
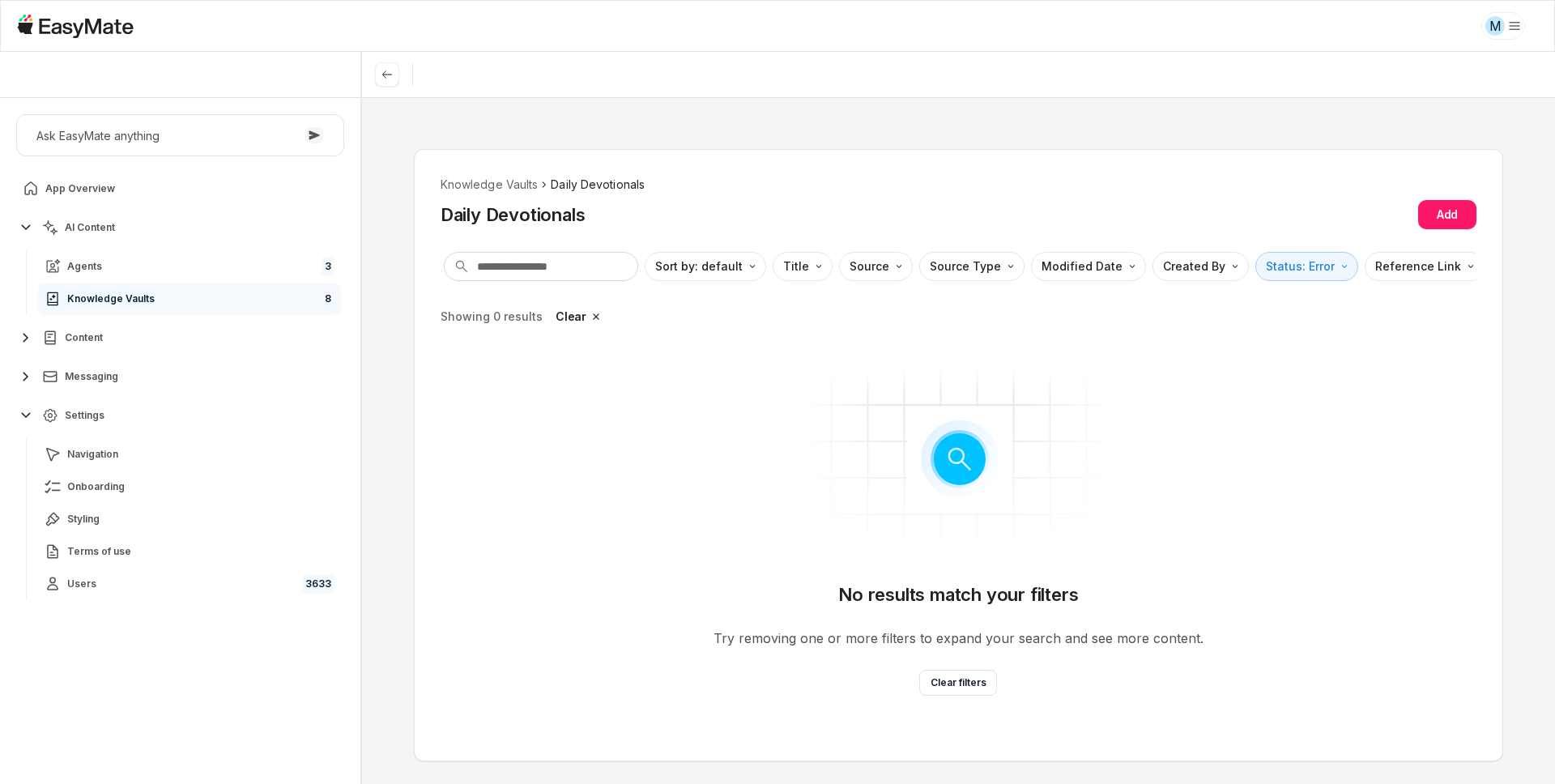
click at [498, 181] on li "Knowledge Vaults" at bounding box center [490, 185] width 98 height 18
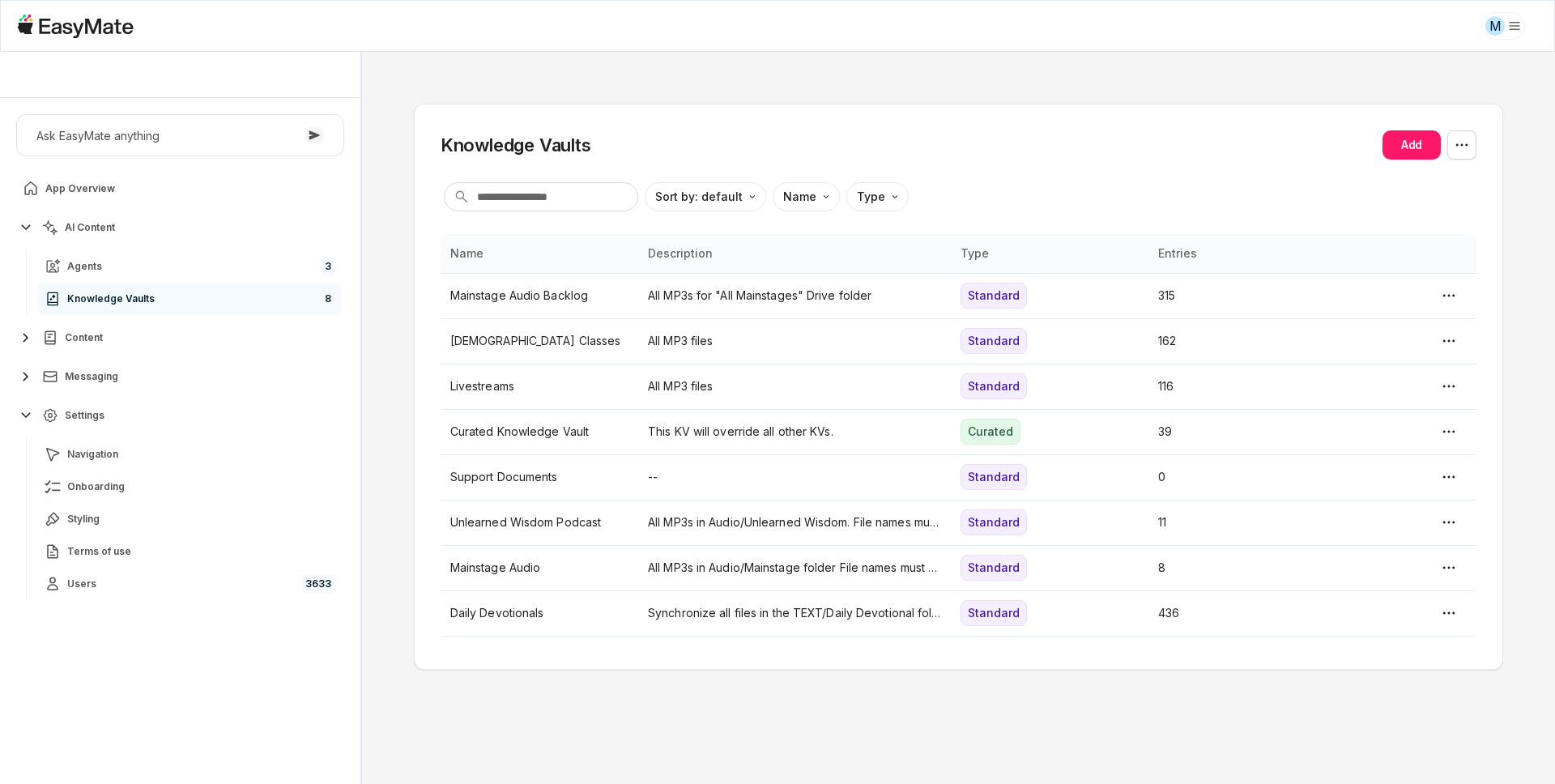
click at [402, 298] on div "Knowledge Vaults Add Sort by: default Direction Name Type Name Description Type…" at bounding box center [958, 418] width 1193 height 732
click at [945, 121] on div "Knowledge Vaults Add Sort by: default Direction Name Type Name Description Type…" at bounding box center [958, 386] width 1089 height 566
click at [1166, 26] on html "M Core of the Heart Ask EasyMate anything App Overview AI Content Agents 3 Know…" at bounding box center [778, 392] width 1555 height 784
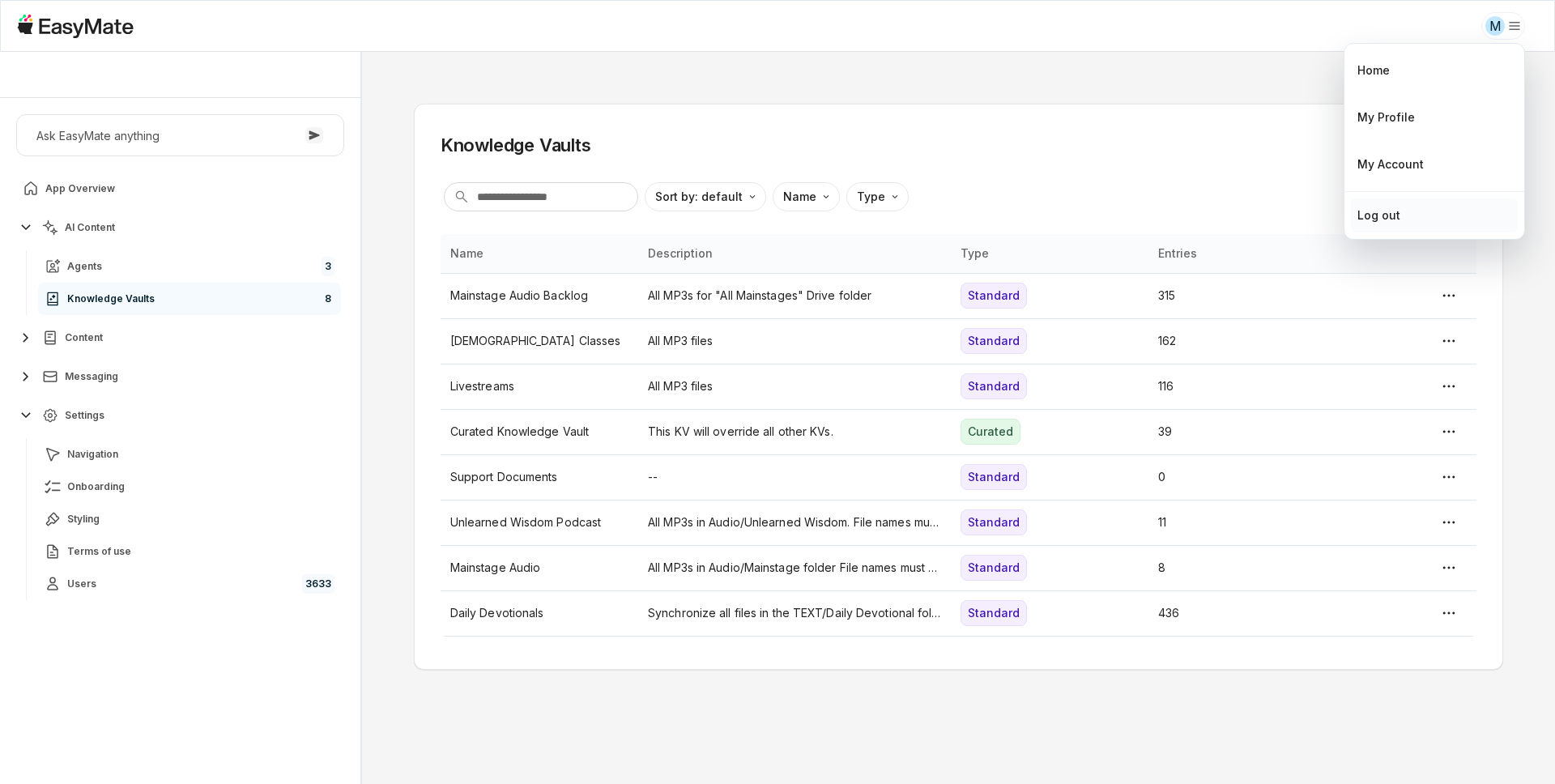
click at [1166, 219] on div "Log out" at bounding box center [1435, 215] width 166 height 34
type textarea "*"
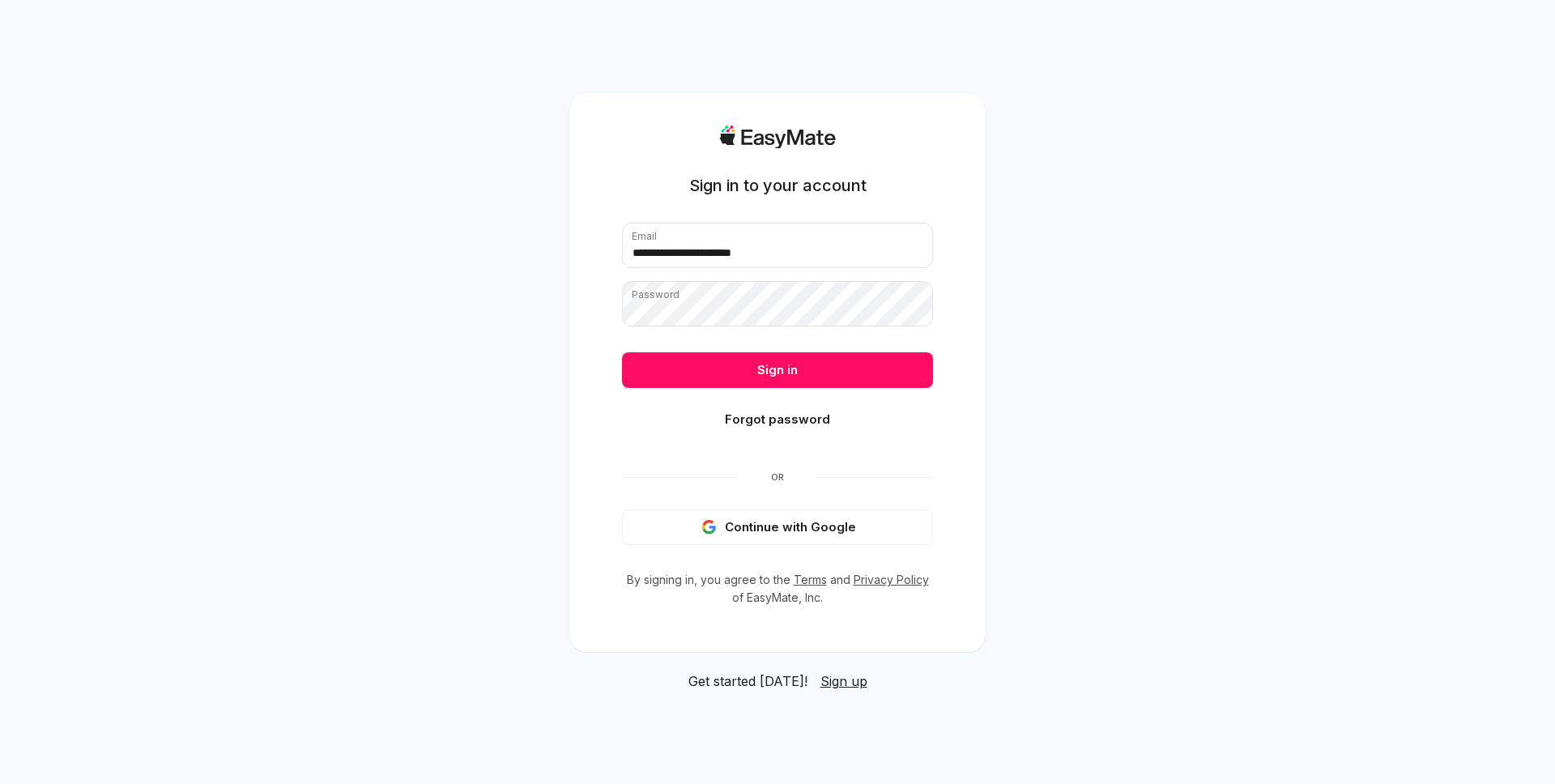
click at [991, 284] on div "**********" at bounding box center [778, 392] width 1555 height 784
click at [784, 241] on input "**********" at bounding box center [777, 245] width 311 height 45
type input "**********"
click at [803, 367] on button "Sign in" at bounding box center [777, 369] width 311 height 35
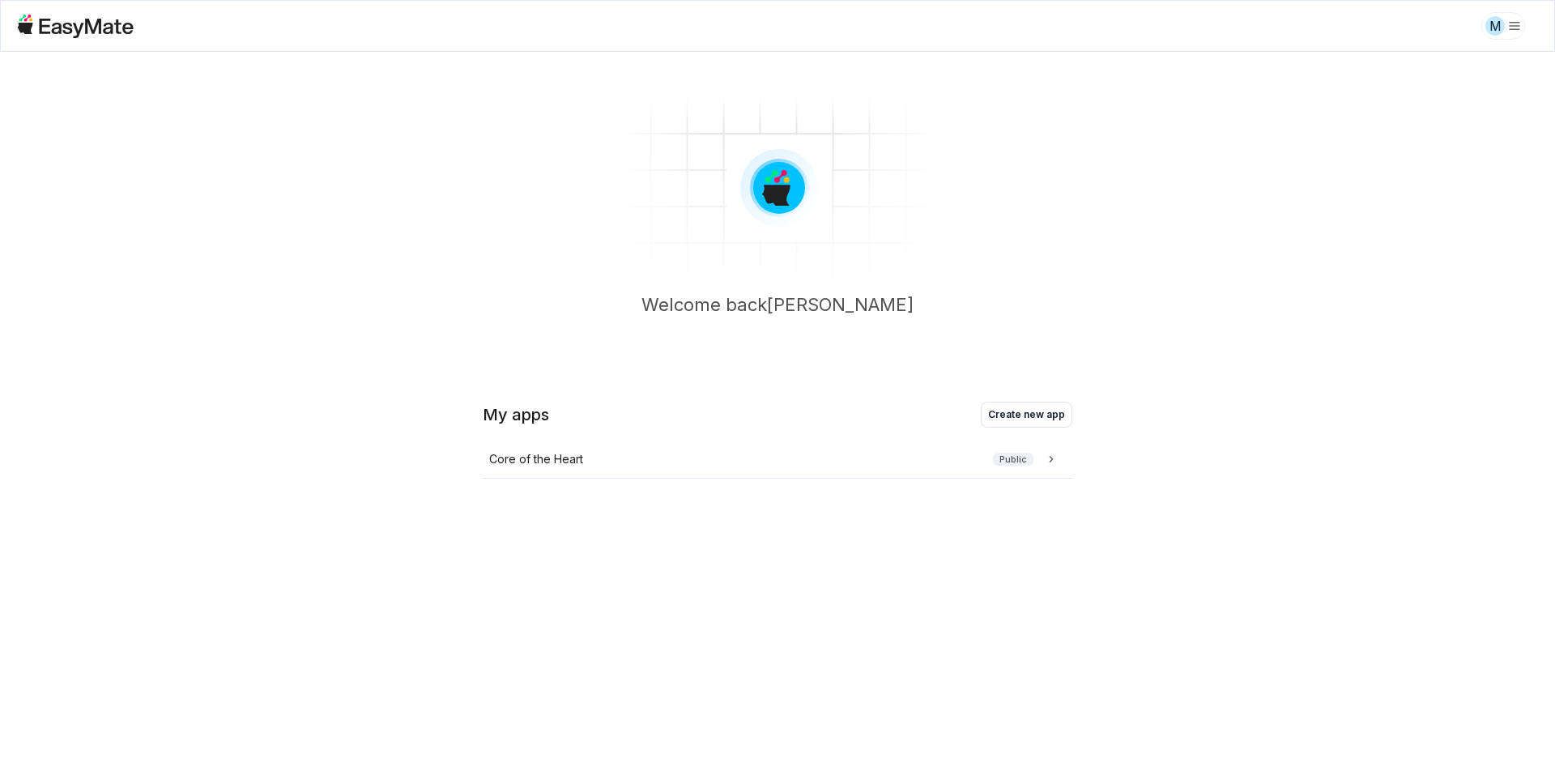
click at [1118, 251] on section "Welcome back [PERSON_NAME]" at bounding box center [778, 213] width 1555 height 324
click at [1500, 30] on html "M Welcome back [PERSON_NAME] My apps Create new app Core of the Heart Public Be…" at bounding box center [778, 392] width 1555 height 784
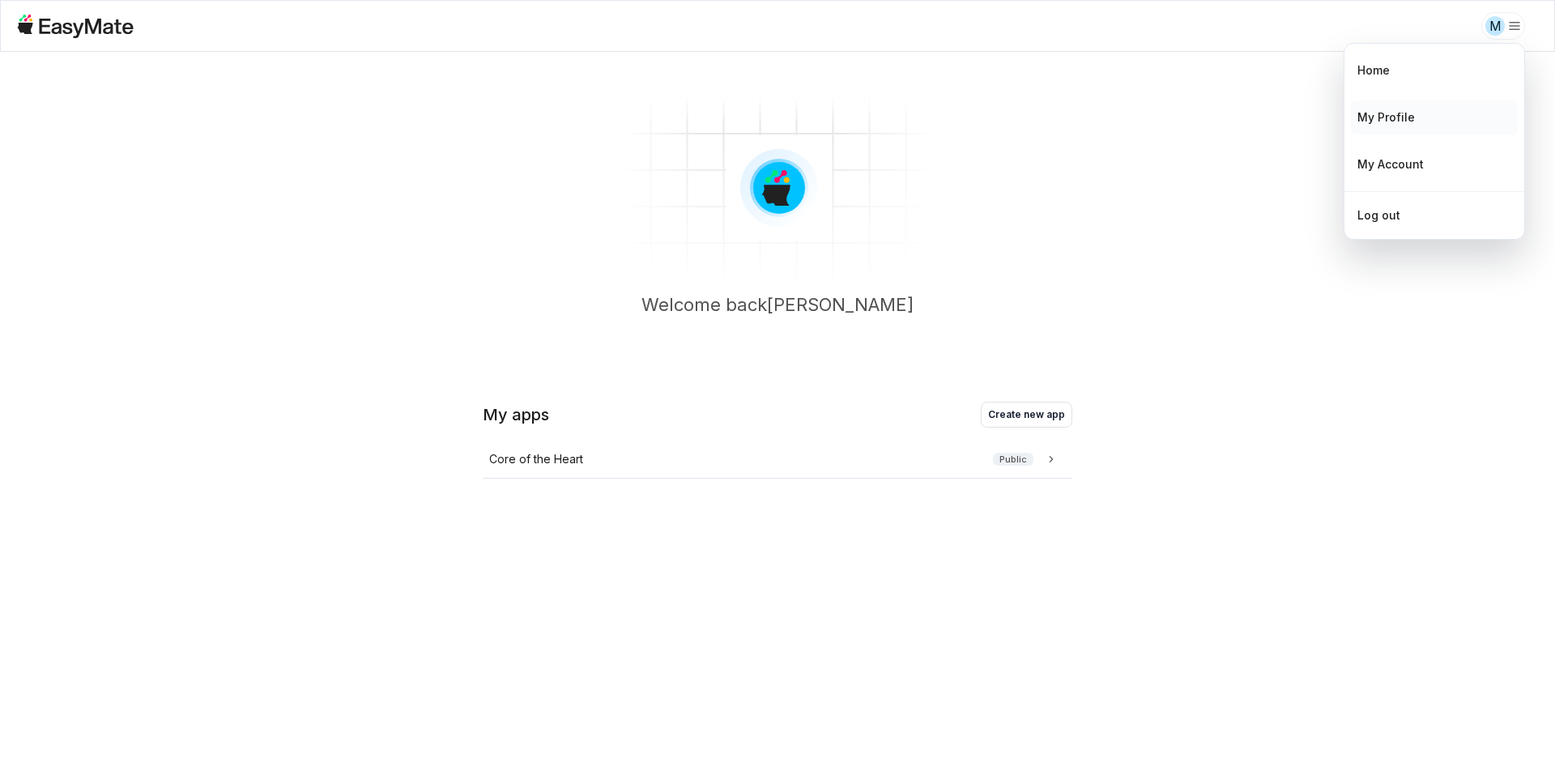
click at [1435, 114] on div "My Profile" at bounding box center [1435, 118] width 166 height 34
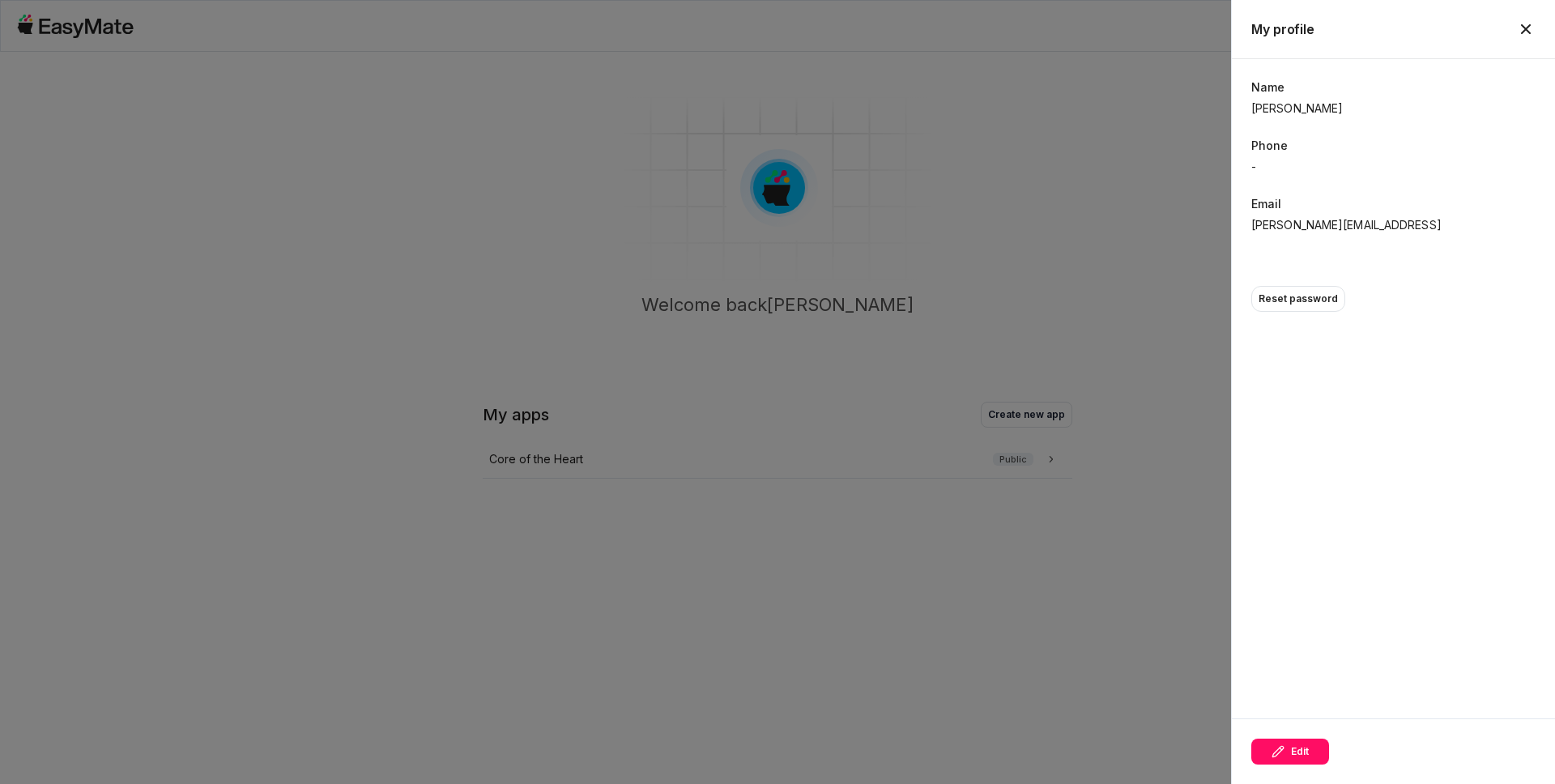
click at [1149, 217] on div at bounding box center [778, 392] width 1555 height 784
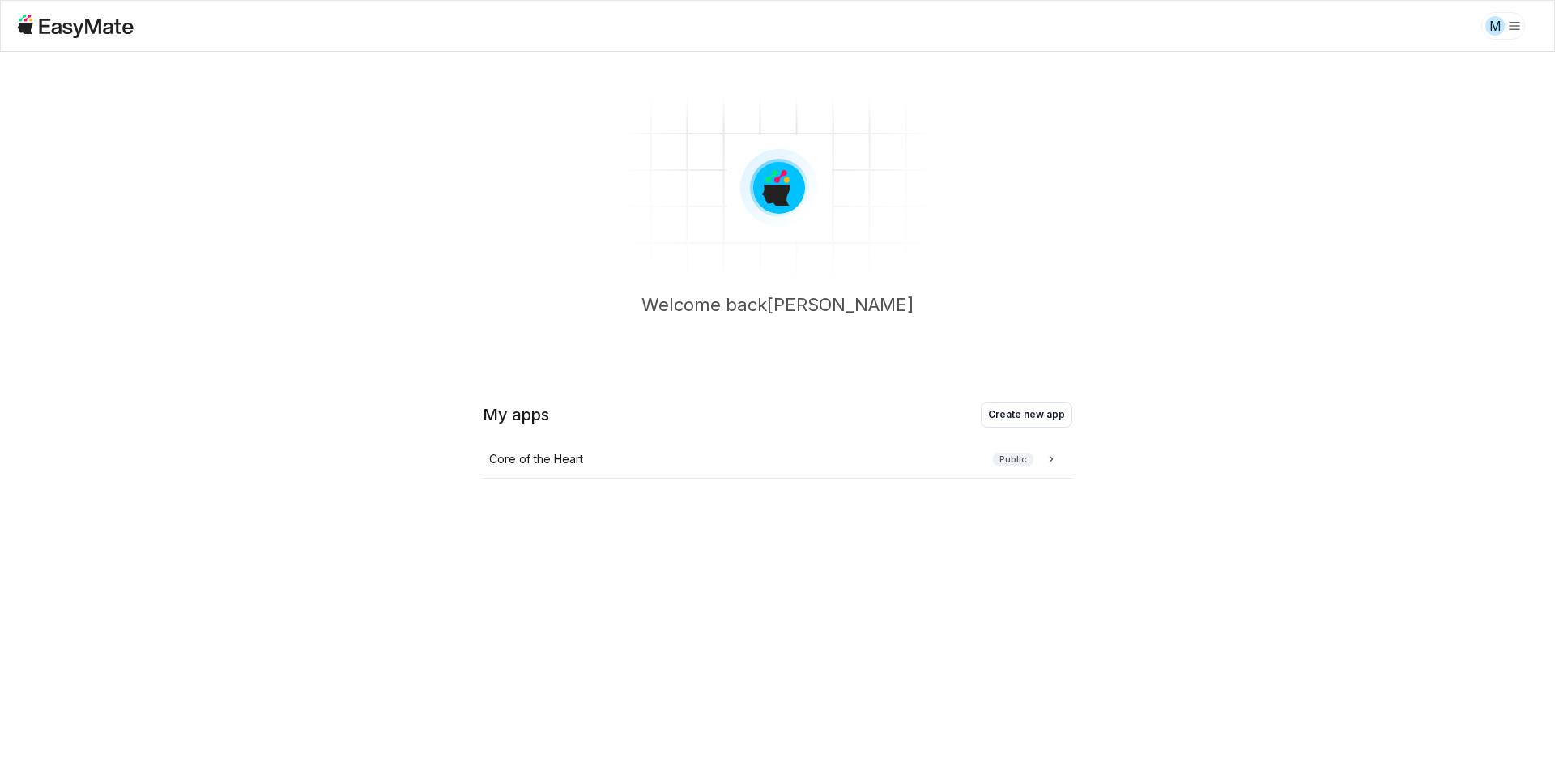
click at [1104, 230] on section "Welcome back [PERSON_NAME]" at bounding box center [778, 213] width 1555 height 324
click at [1495, 27] on html "M Welcome back [PERSON_NAME] My apps Create new app Core of the Heart Public Be…" at bounding box center [778, 392] width 1555 height 784
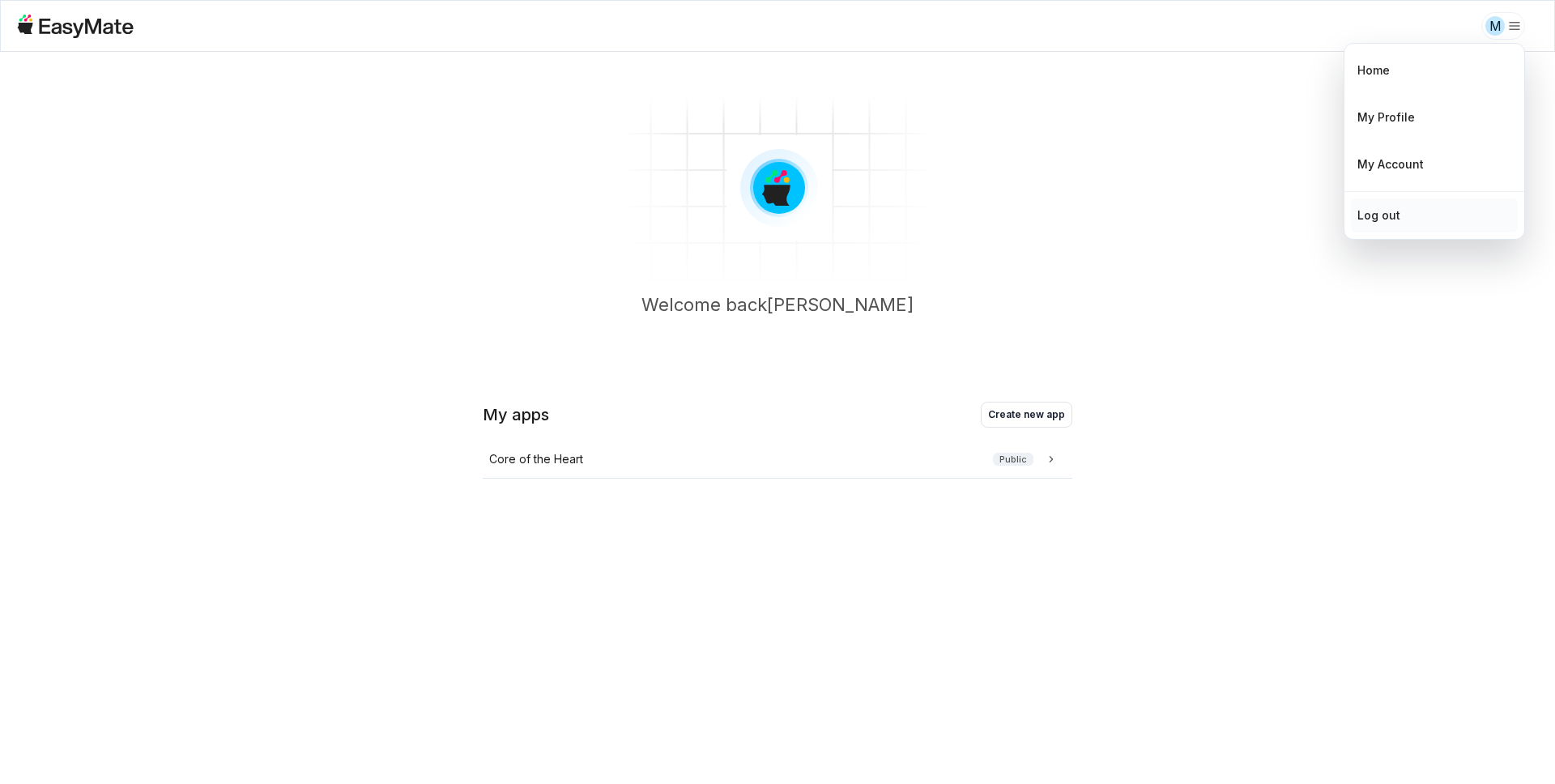
click at [1399, 216] on div "Log out" at bounding box center [1435, 215] width 166 height 34
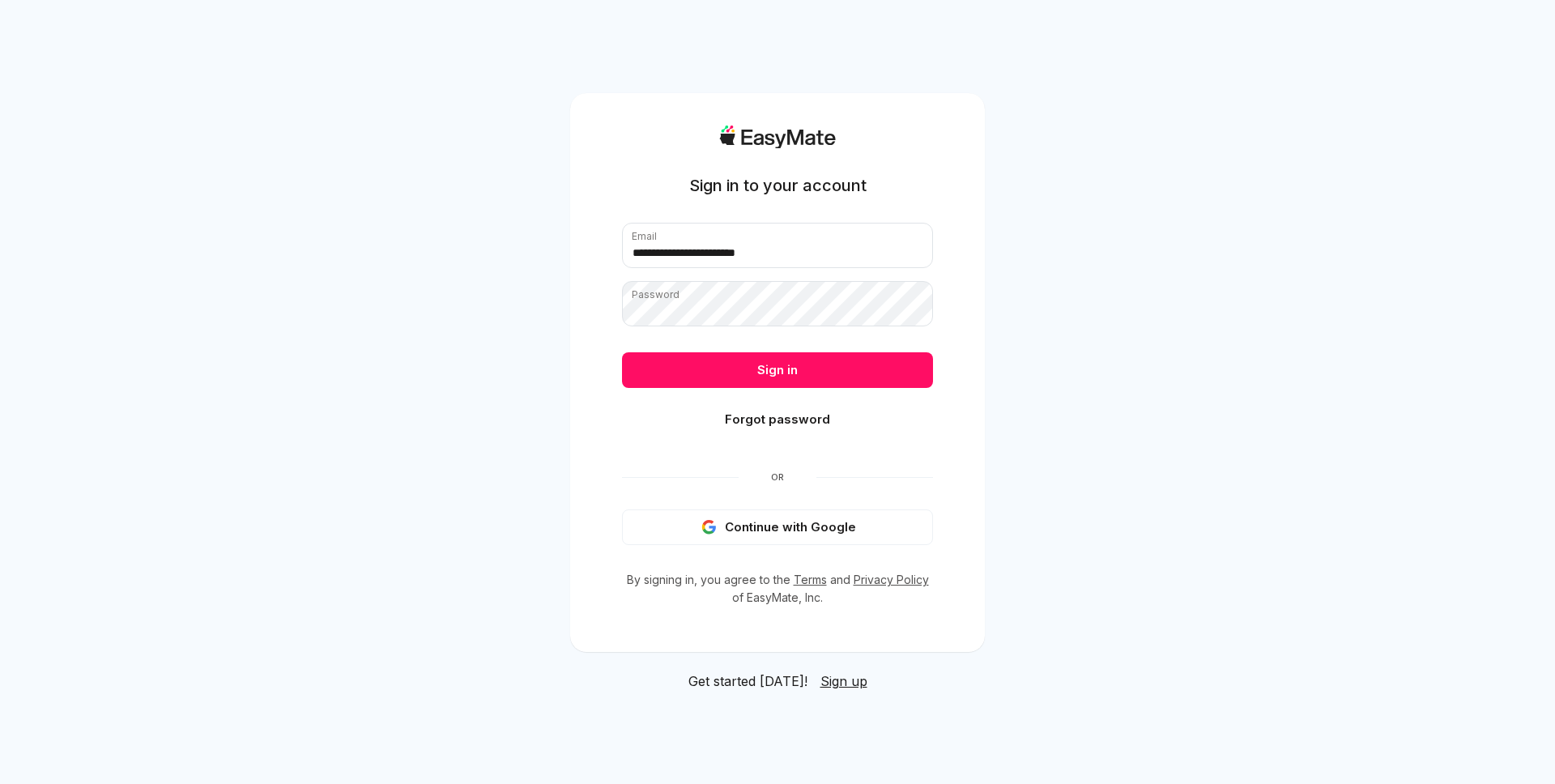
click at [1182, 211] on div "**********" at bounding box center [778, 392] width 1555 height 784
click at [815, 373] on button "Sign in" at bounding box center [777, 369] width 311 height 35
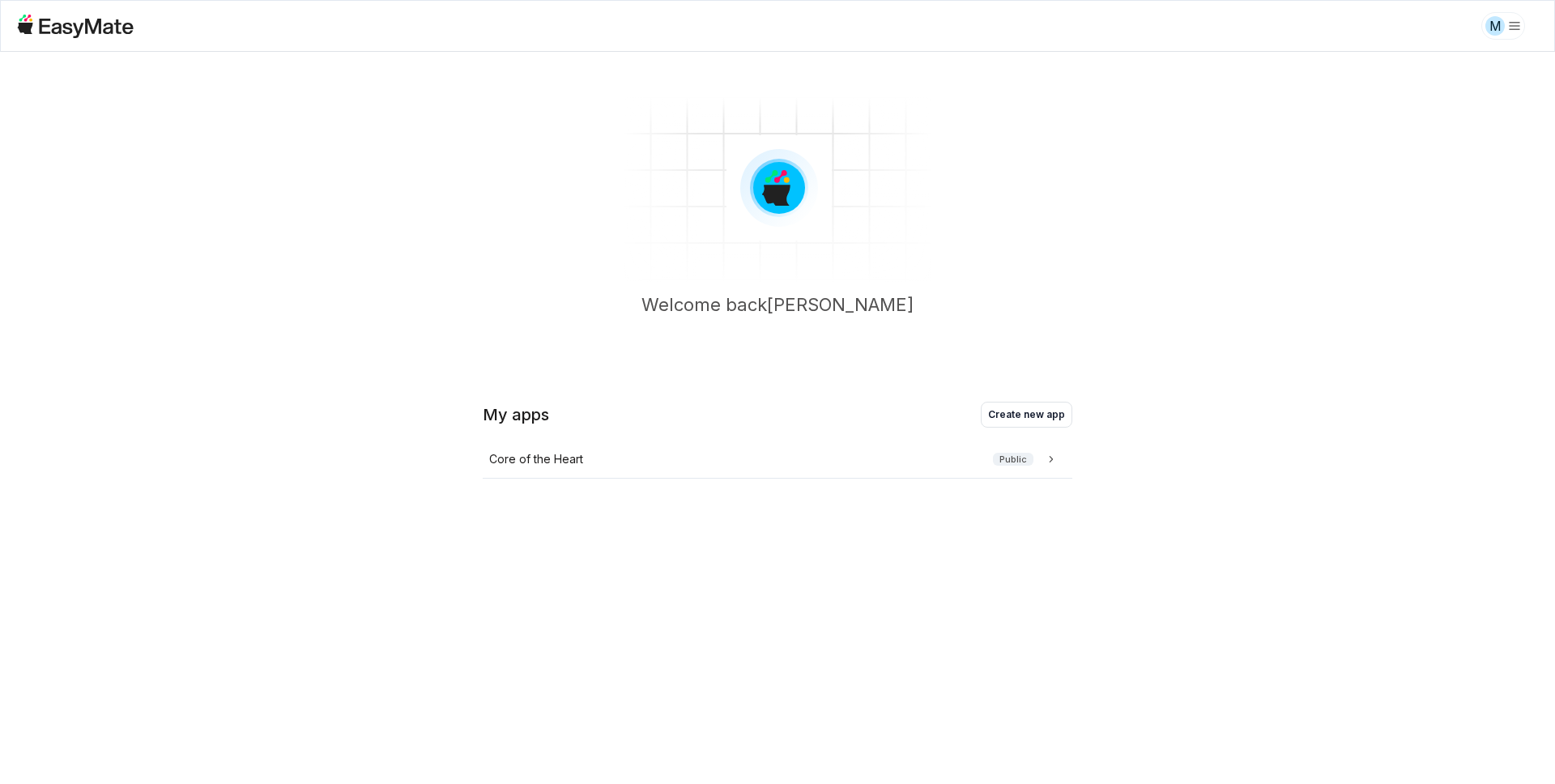
click at [1129, 272] on section "Welcome back [PERSON_NAME]" at bounding box center [778, 213] width 1555 height 324
click at [1504, 38] on html "M Welcome back [PERSON_NAME] My apps Create new app Core of the Heart Public Be…" at bounding box center [778, 392] width 1555 height 784
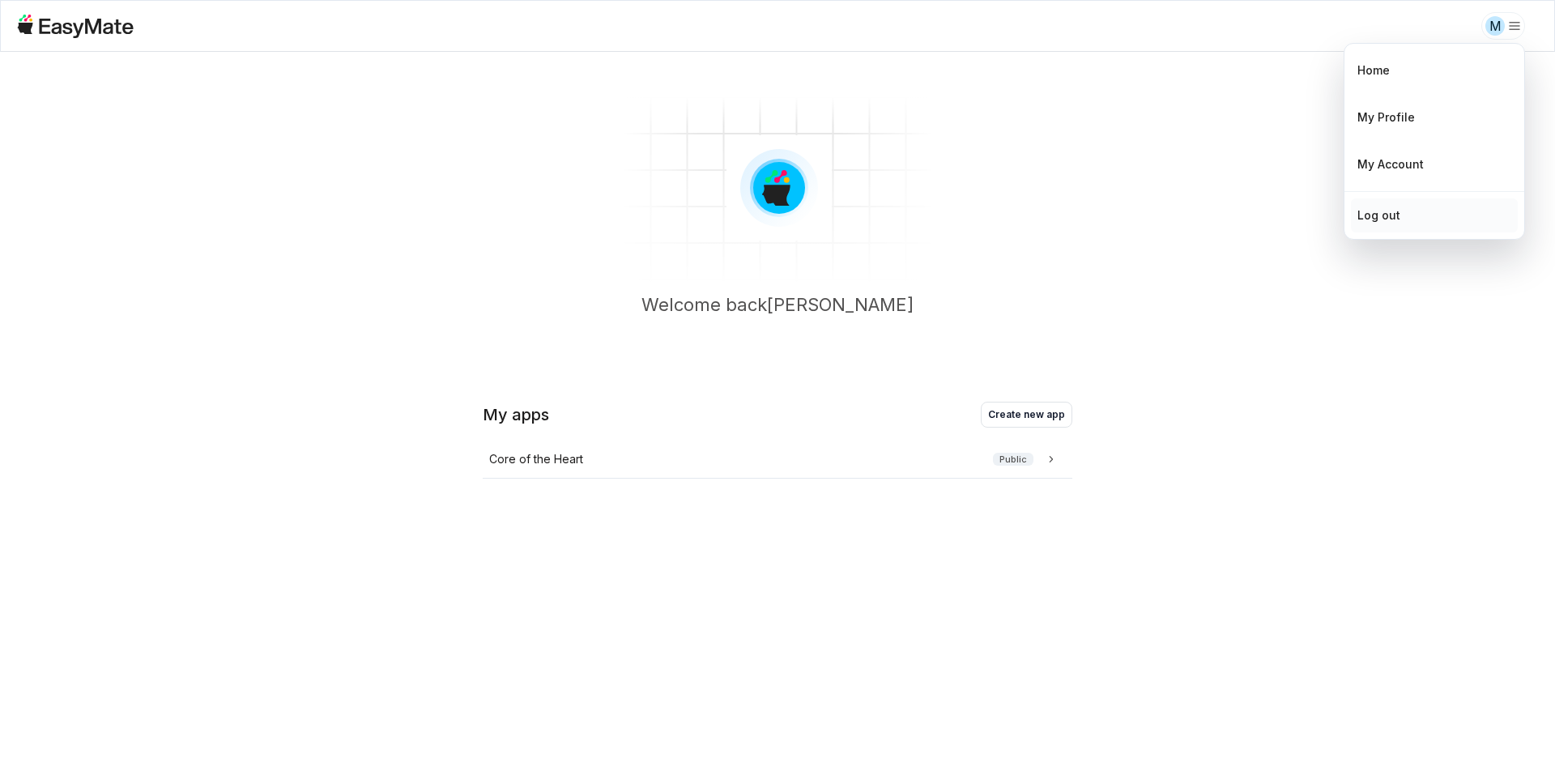
click at [1416, 220] on div "Log out" at bounding box center [1435, 215] width 166 height 34
